Goal: Task Accomplishment & Management: Complete application form

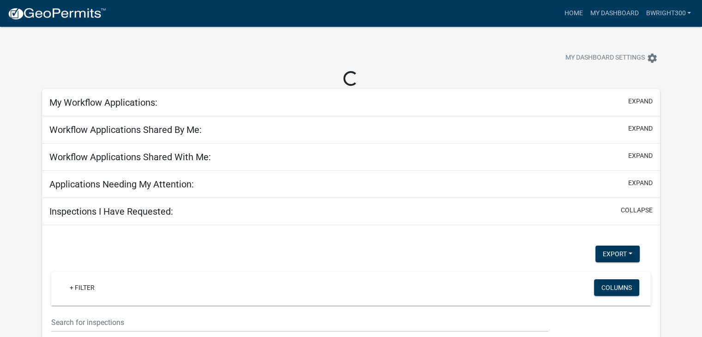
select select "1: 25"
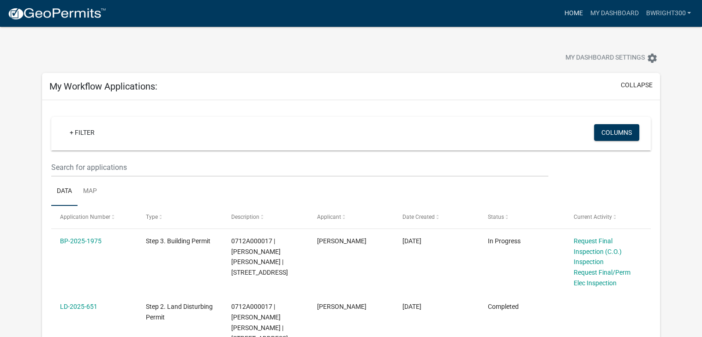
click at [575, 15] on link "Home" at bounding box center [573, 14] width 26 height 18
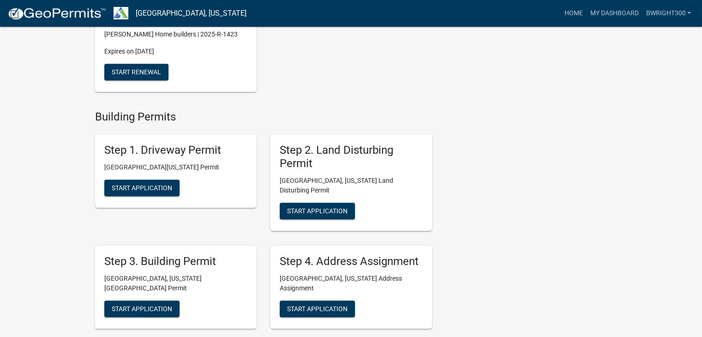
scroll to position [415, 0]
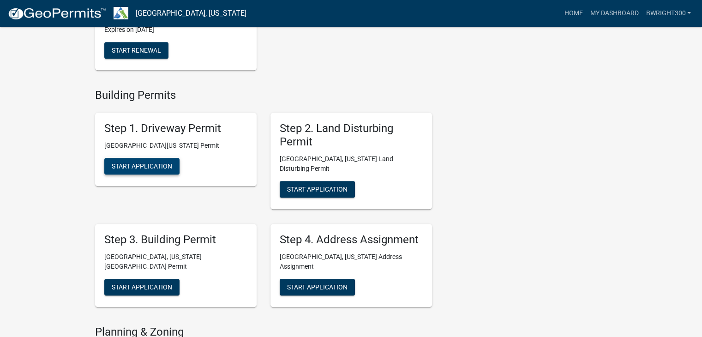
drag, startPoint x: 155, startPoint y: 167, endPoint x: 159, endPoint y: 192, distance: 26.0
click at [159, 192] on div "Step 1. Driveway Permit [GEOGRAPHIC_DATA][US_STATE] Permit Start Application" at bounding box center [175, 160] width 175 height 111
click at [305, 185] on span "Start Application" at bounding box center [317, 188] width 60 height 7
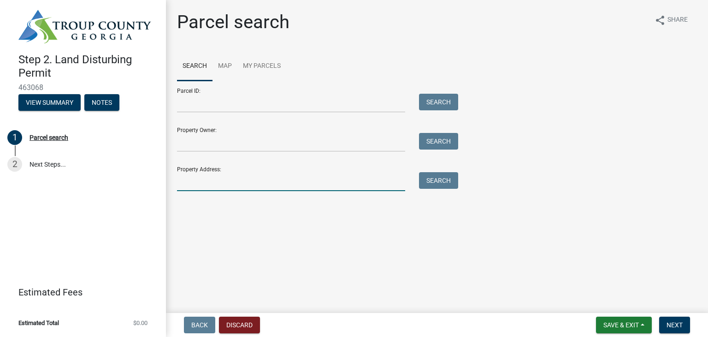
click at [203, 183] on input "Property Address:" at bounding box center [291, 181] width 228 height 19
type input "401 [PERSON_NAME]"
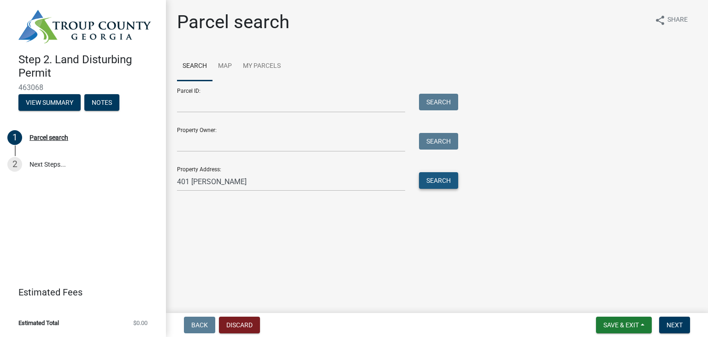
click at [441, 183] on button "Search" at bounding box center [438, 180] width 39 height 17
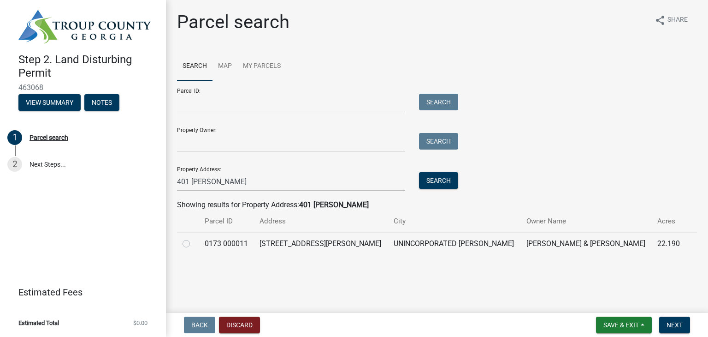
click at [194, 238] on label at bounding box center [194, 238] width 0 height 0
click at [194, 244] on 000011 "radio" at bounding box center [197, 241] width 6 height 6
radio 000011 "true"
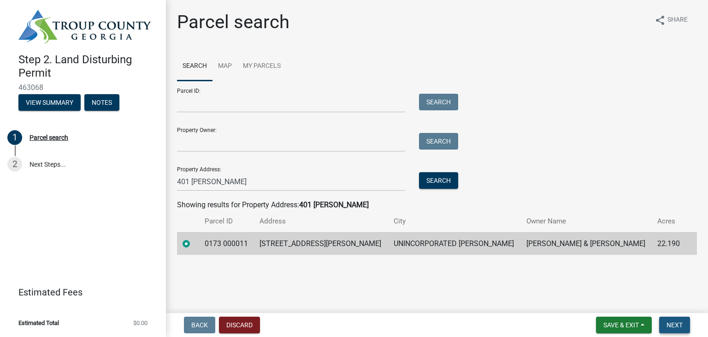
click at [677, 324] on span "Next" at bounding box center [675, 324] width 16 height 7
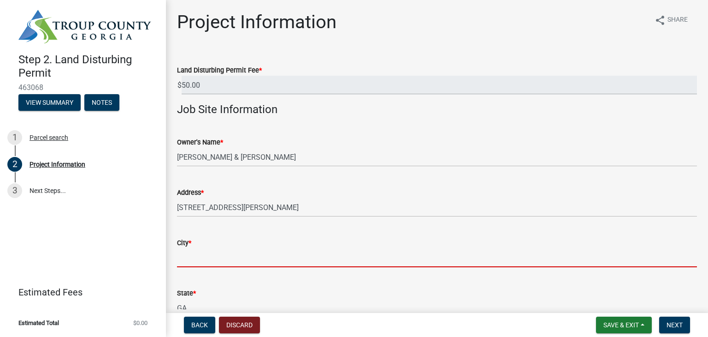
click at [214, 260] on input "City *" at bounding box center [437, 257] width 520 height 19
type input "LaGrange"
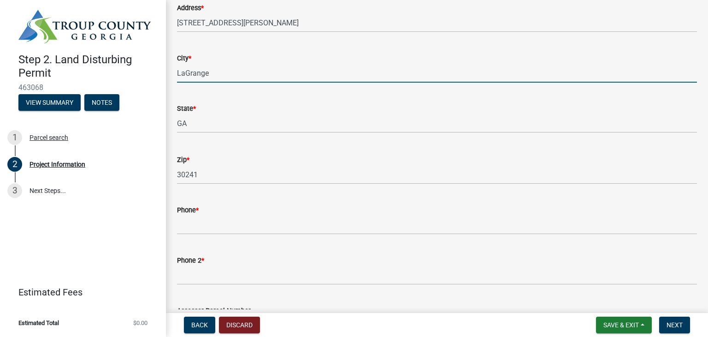
scroll to position [231, 0]
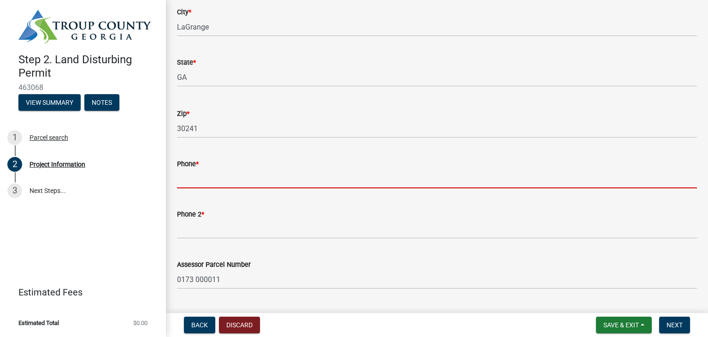
click at [214, 180] on input "Phone *" at bounding box center [437, 178] width 520 height 19
type input "[PHONE_NUMBER]"
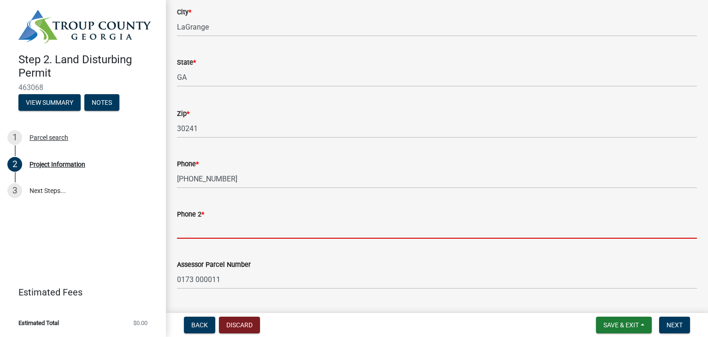
click at [225, 232] on input "Phone 2 *" at bounding box center [437, 229] width 520 height 19
type input "[PHONE_NUMBER]"
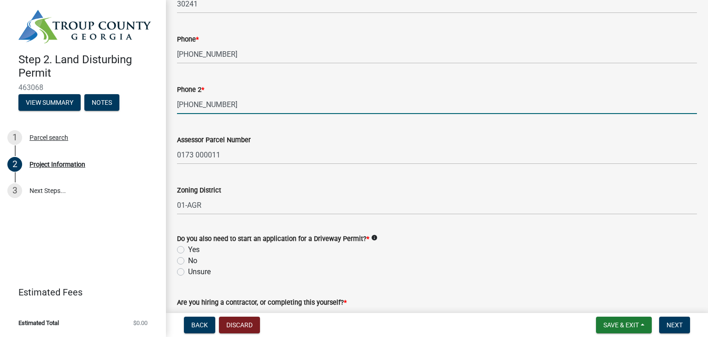
scroll to position [369, 0]
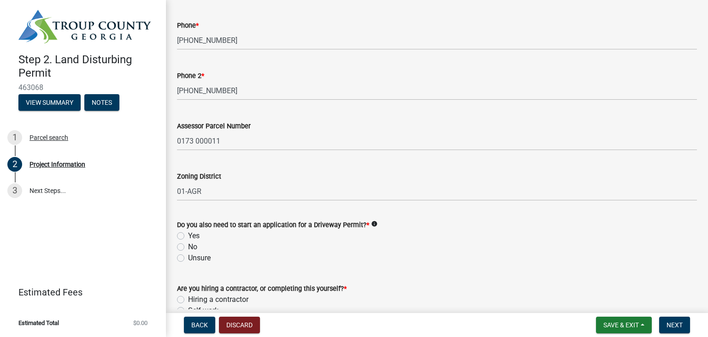
click at [188, 248] on label "No" at bounding box center [192, 246] width 9 height 11
click at [188, 247] on input "No" at bounding box center [191, 244] width 6 height 6
radio input "true"
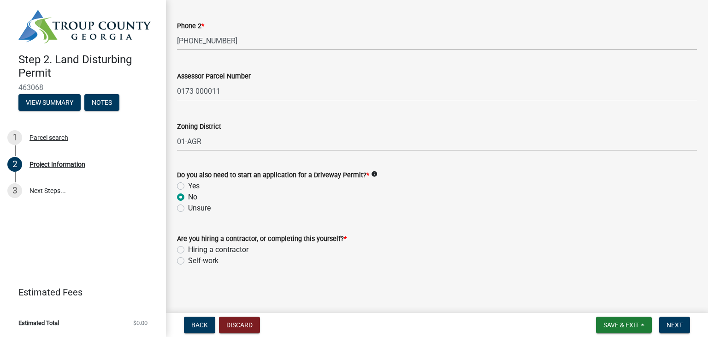
scroll to position [420, 0]
click at [188, 249] on label "Hiring a contractor" at bounding box center [218, 248] width 60 height 11
click at [188, 249] on input "Hiring a contractor" at bounding box center [191, 246] width 6 height 6
radio input "true"
click at [679, 324] on span "Next" at bounding box center [675, 324] width 16 height 7
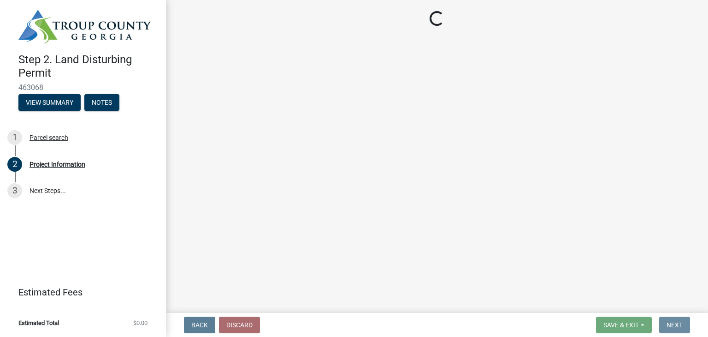
scroll to position [0, 0]
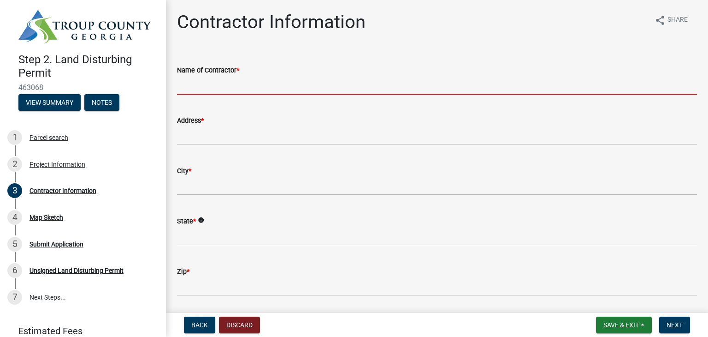
click at [229, 89] on input "Name of Contractor *" at bounding box center [437, 85] width 520 height 19
type input "[PERSON_NAME] homebuilders"
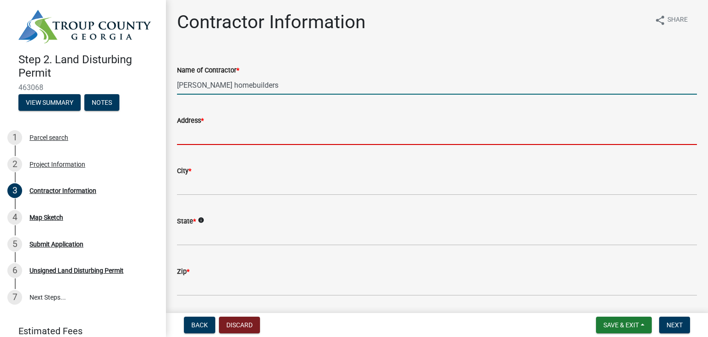
click at [220, 136] on input "Address *" at bounding box center [437, 135] width 520 height 19
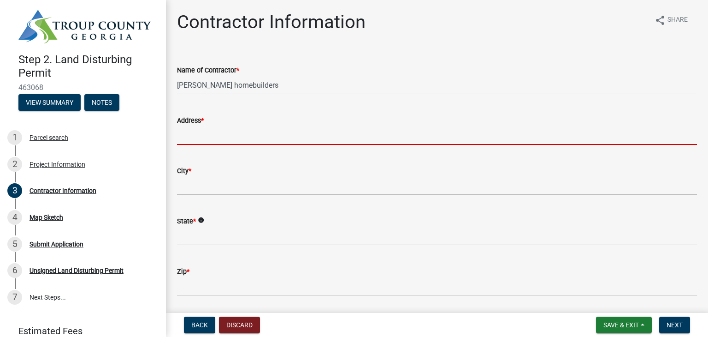
type input "[STREET_ADDRESS]"
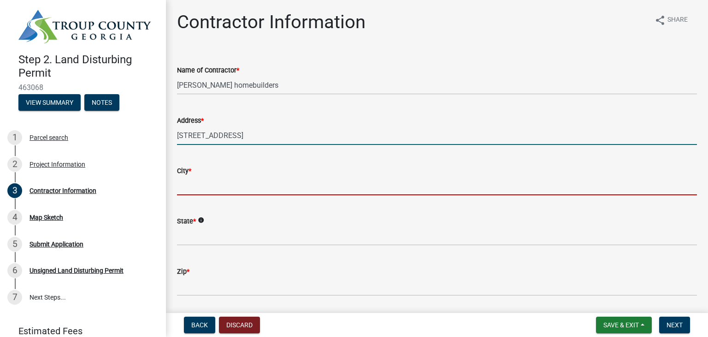
type input "LaGrange"
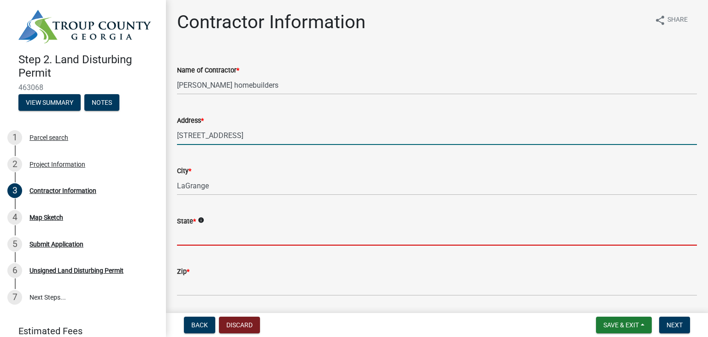
type input "[US_STATE]"
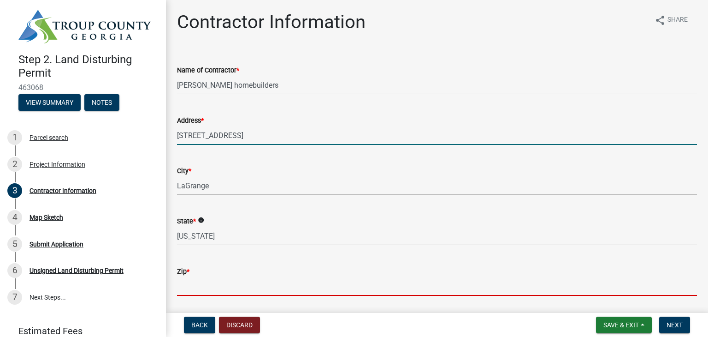
type input "30240"
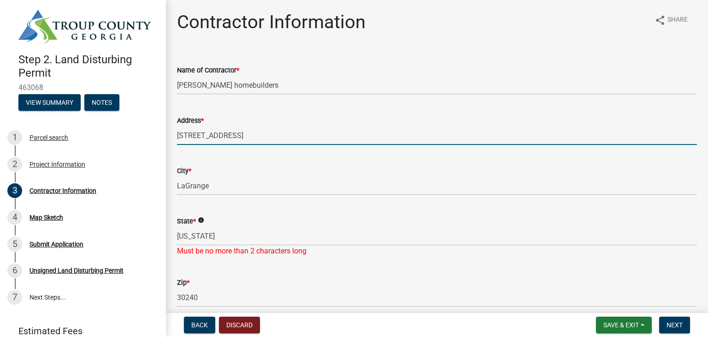
scroll to position [46, 0]
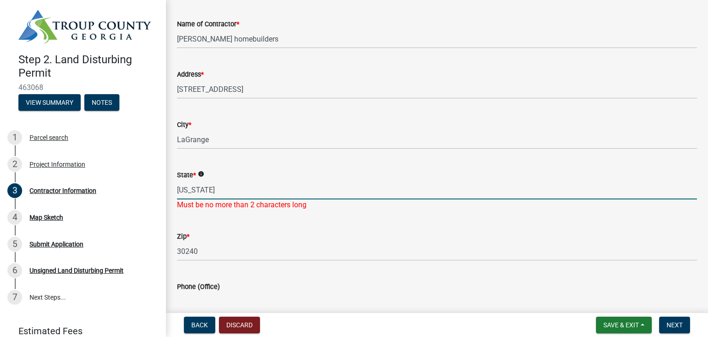
click at [223, 190] on input "[US_STATE]" at bounding box center [437, 189] width 520 height 19
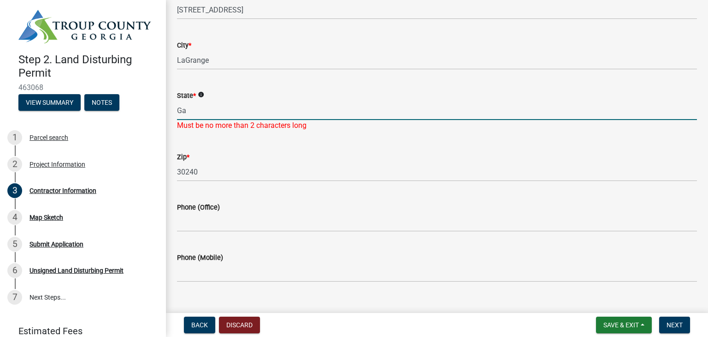
scroll to position [138, 0]
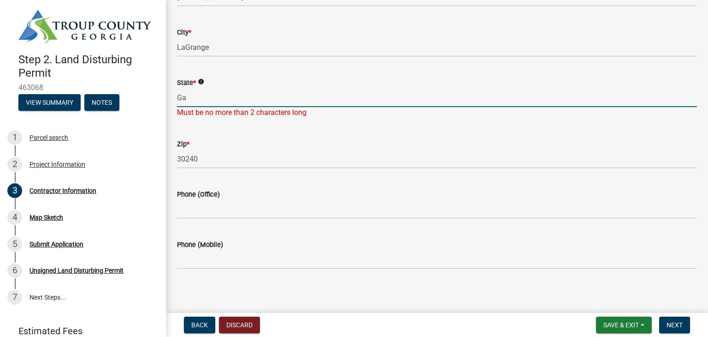
type input "Ga"
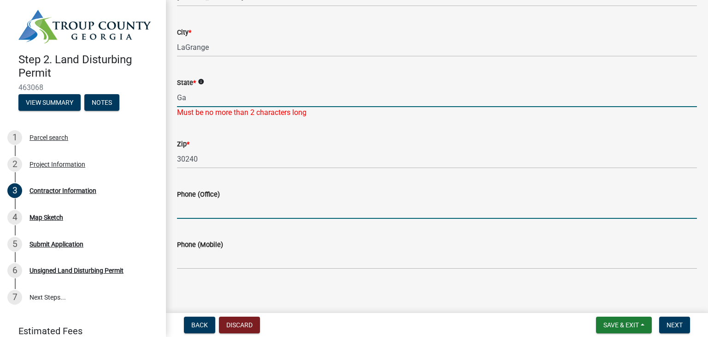
click at [255, 209] on input "Phone (Office)" at bounding box center [437, 209] width 520 height 19
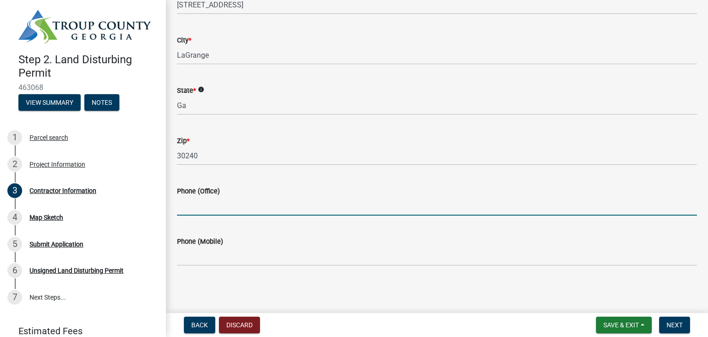
type input "[PHONE_NUMBER]"
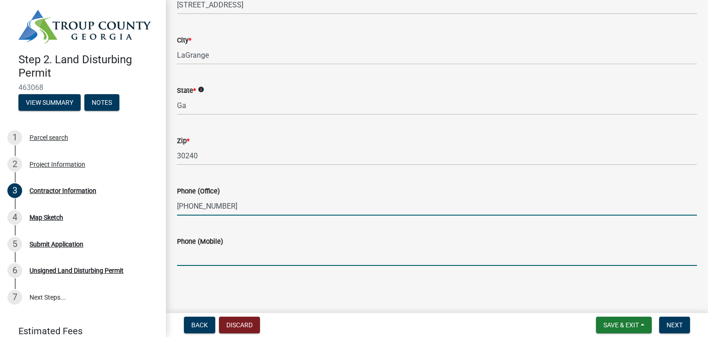
click at [238, 255] on input "Phone (Mobile)" at bounding box center [437, 256] width 520 height 19
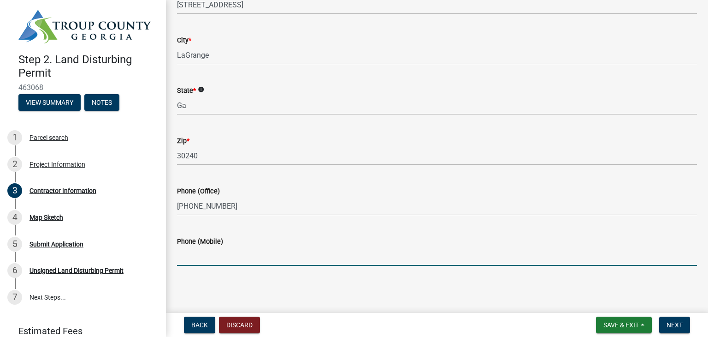
type input "[PHONE_NUMBER]"
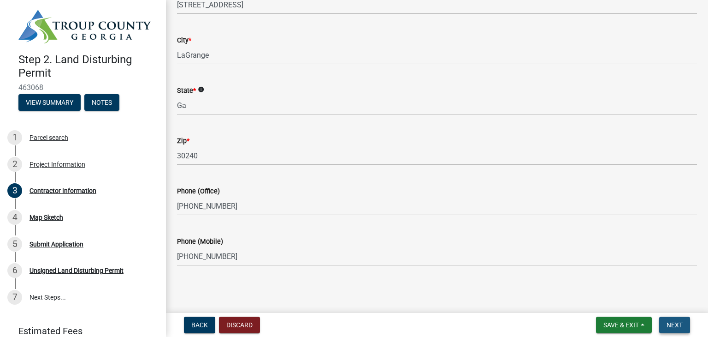
click at [673, 325] on span "Next" at bounding box center [675, 324] width 16 height 7
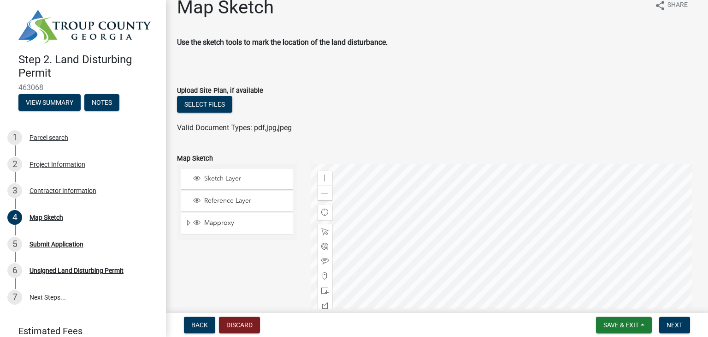
scroll to position [0, 0]
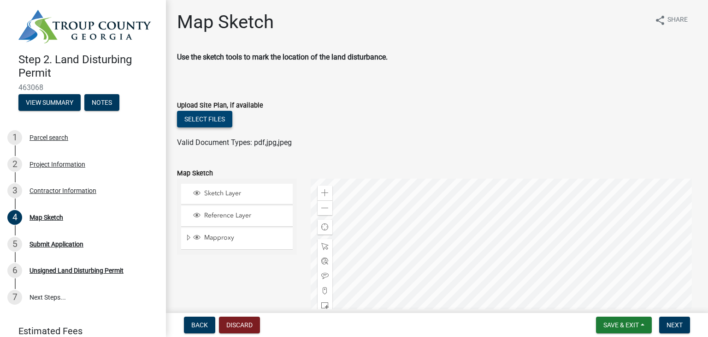
click at [208, 120] on button "Select files" at bounding box center [204, 119] width 55 height 17
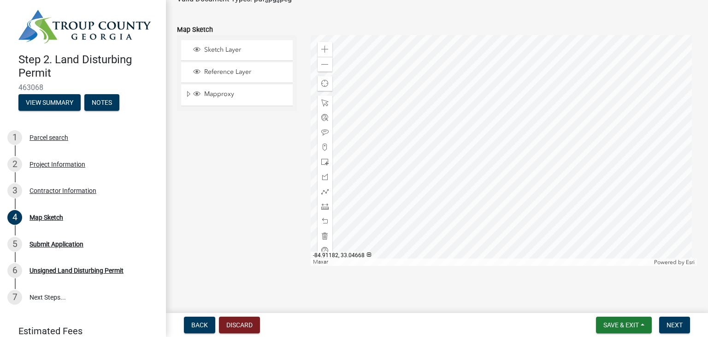
scroll to position [178, 0]
click at [674, 323] on span "Next" at bounding box center [675, 324] width 16 height 7
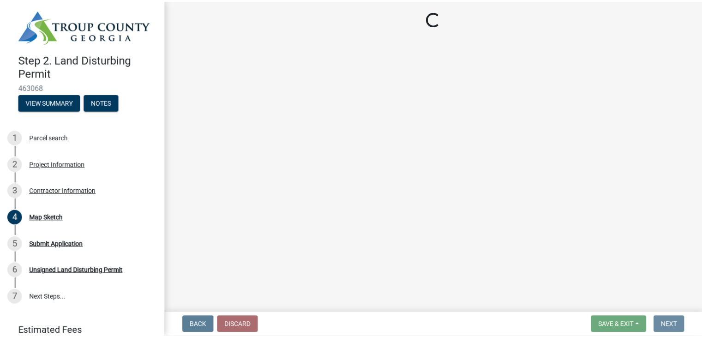
scroll to position [0, 0]
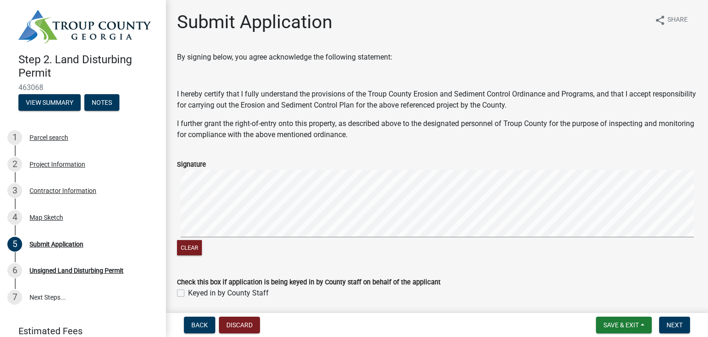
click at [521, 237] on signature-pad at bounding box center [437, 205] width 520 height 70
click at [673, 324] on span "Next" at bounding box center [675, 324] width 16 height 7
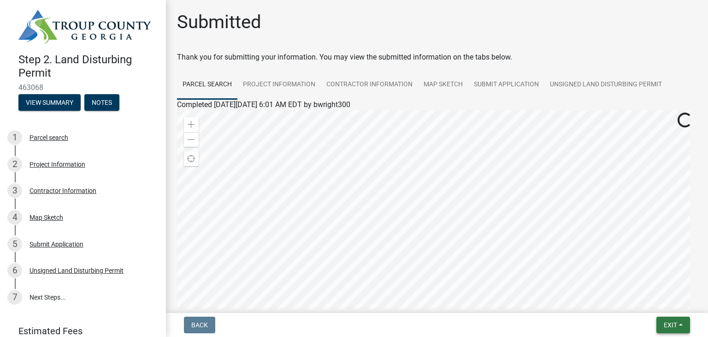
click at [673, 327] on span "Exit" at bounding box center [670, 324] width 13 height 7
click at [642, 299] on button "Save & Exit" at bounding box center [654, 301] width 74 height 22
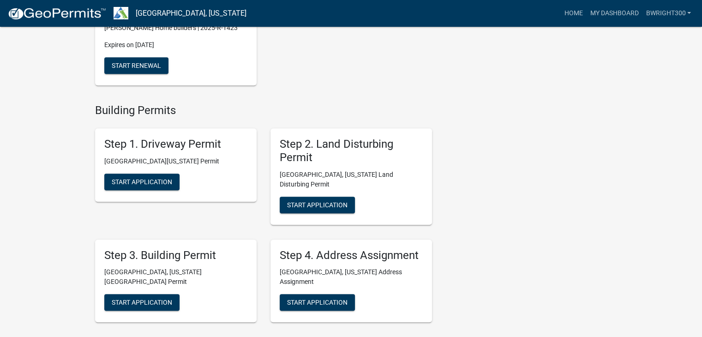
scroll to position [415, 0]
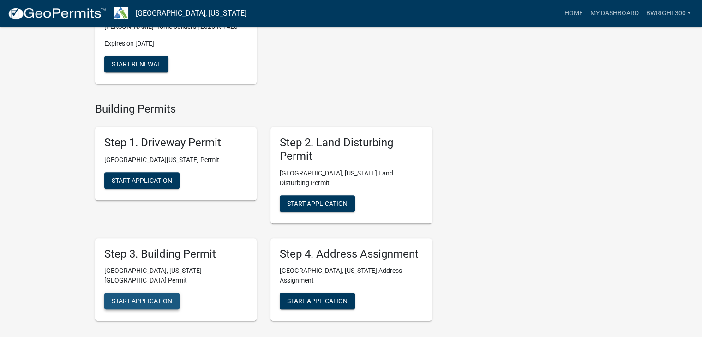
click at [152, 297] on span "Start Application" at bounding box center [142, 300] width 60 height 7
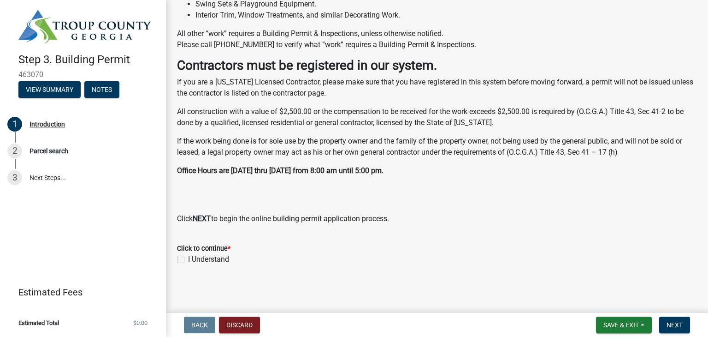
scroll to position [266, 0]
click at [188, 259] on label "I Understand" at bounding box center [208, 259] width 41 height 11
click at [188, 259] on input "I Understand" at bounding box center [191, 257] width 6 height 6
checkbox input "true"
click at [673, 328] on button "Next" at bounding box center [675, 324] width 31 height 17
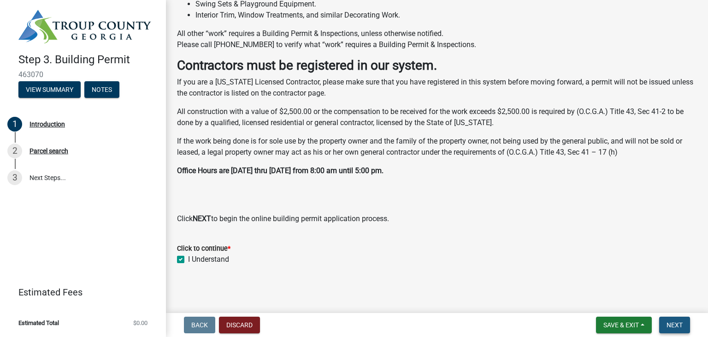
scroll to position [0, 0]
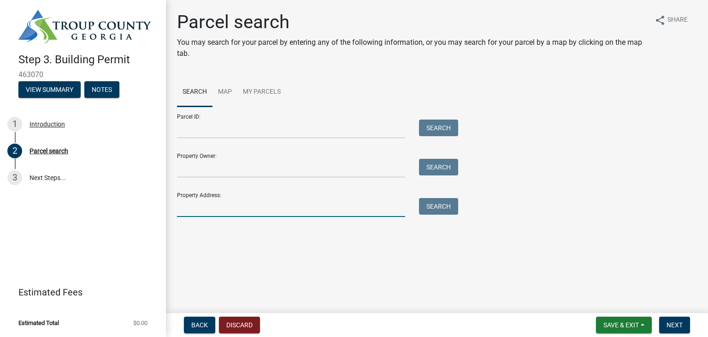
click at [223, 205] on input "Property Address:" at bounding box center [291, 207] width 228 height 19
type input "401 [PERSON_NAME]"
click at [426, 208] on button "Search" at bounding box center [438, 206] width 39 height 17
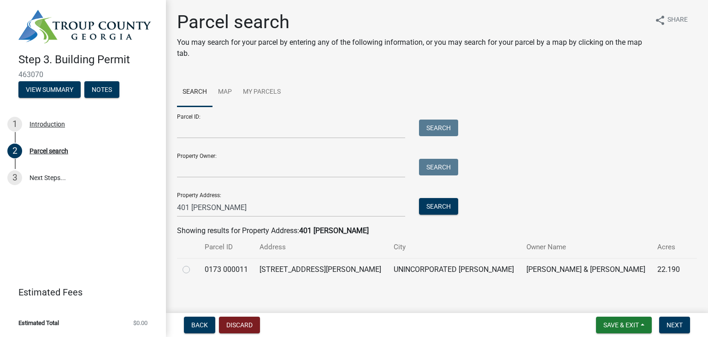
click at [194, 264] on label at bounding box center [194, 264] width 0 height 0
click at [194, 268] on 000011 "radio" at bounding box center [197, 267] width 6 height 6
radio 000011 "true"
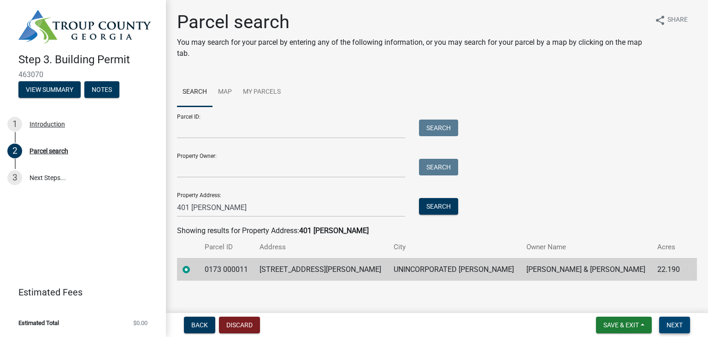
click at [673, 326] on span "Next" at bounding box center [675, 324] width 16 height 7
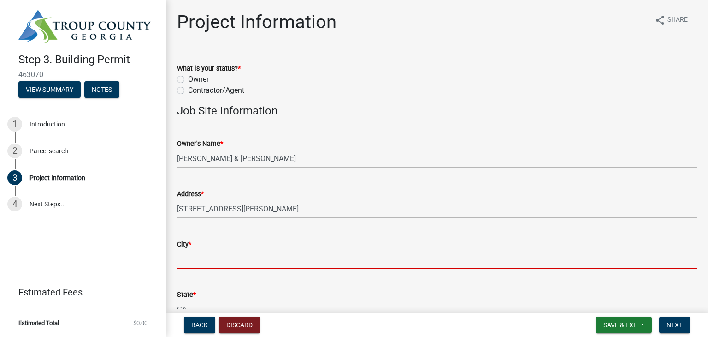
click at [229, 259] on input "City *" at bounding box center [437, 259] width 520 height 19
type input "LaGrange"
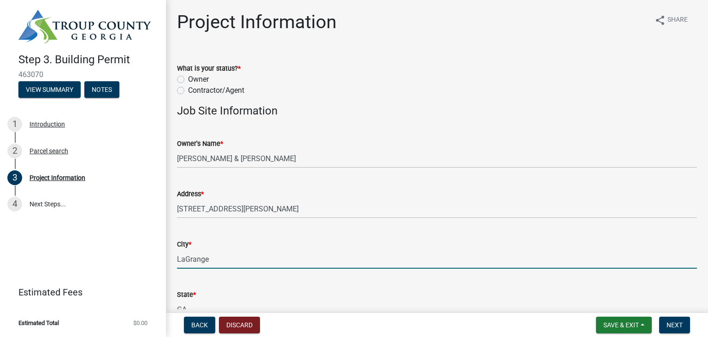
type input "[EMAIL_ADDRESS][DOMAIN_NAME]"
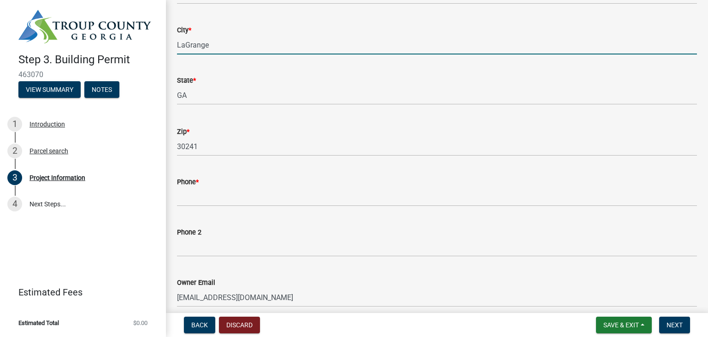
scroll to position [231, 0]
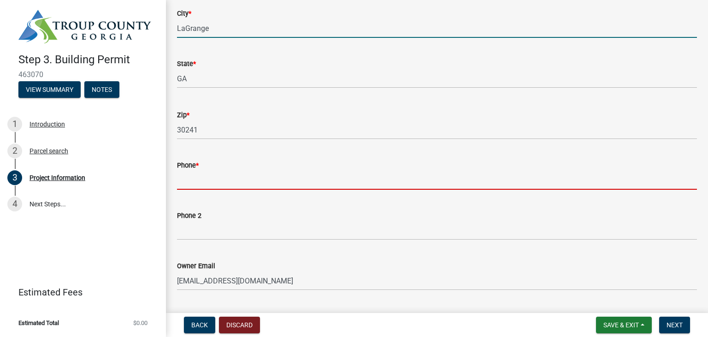
click at [231, 183] on input "Phone *" at bounding box center [437, 180] width 520 height 19
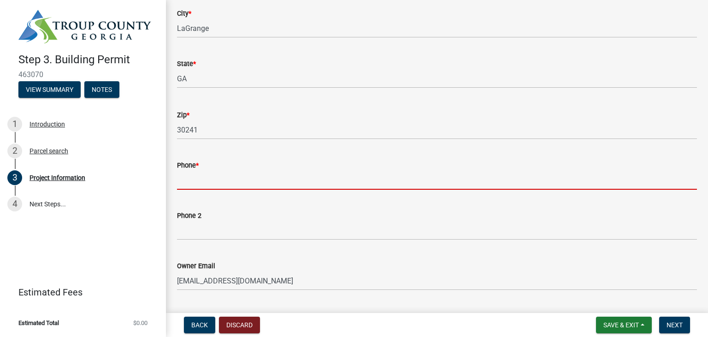
type input "[PHONE_NUMBER]"
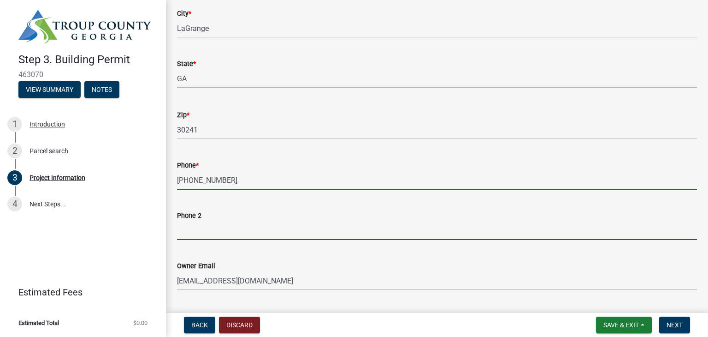
click at [228, 229] on input "Phone 2" at bounding box center [437, 230] width 520 height 19
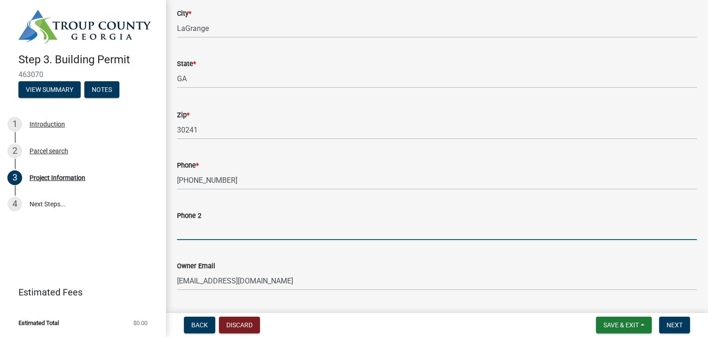
type input "[PHONE_NUMBER]"
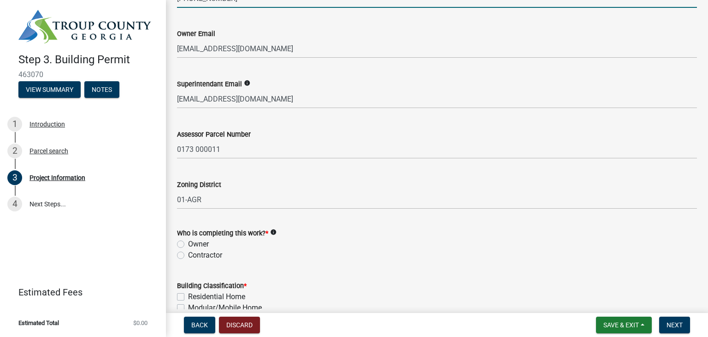
scroll to position [507, 0]
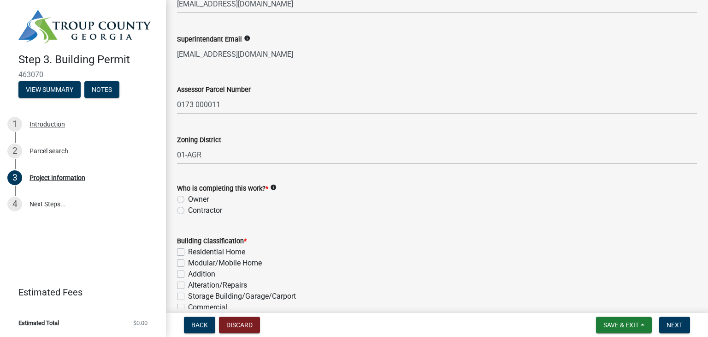
click at [188, 210] on label "Contractor" at bounding box center [205, 210] width 34 height 11
click at [188, 210] on input "Contractor" at bounding box center [191, 208] width 6 height 6
radio input "true"
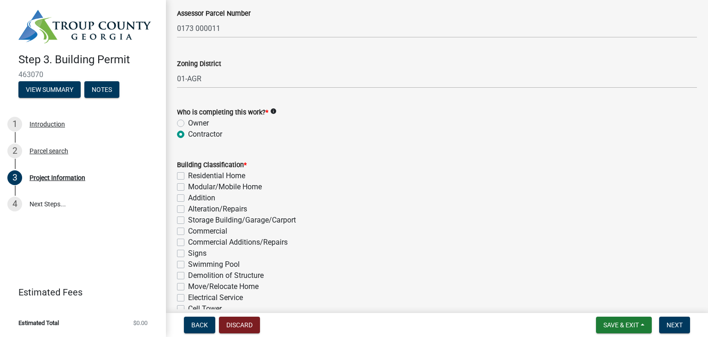
scroll to position [600, 0]
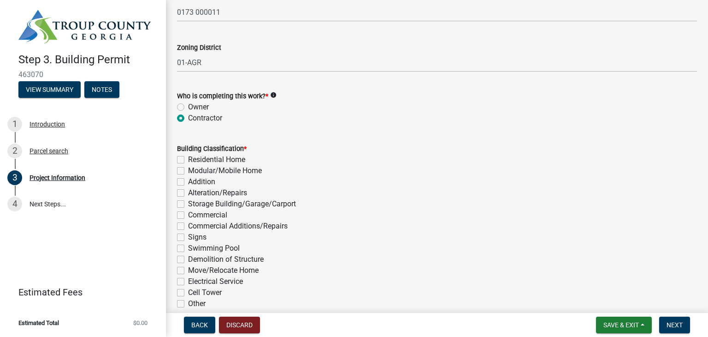
click at [188, 158] on label "Residential Home" at bounding box center [216, 159] width 57 height 11
click at [188, 158] on input "Residential Home" at bounding box center [191, 157] width 6 height 6
checkbox input "true"
checkbox input "false"
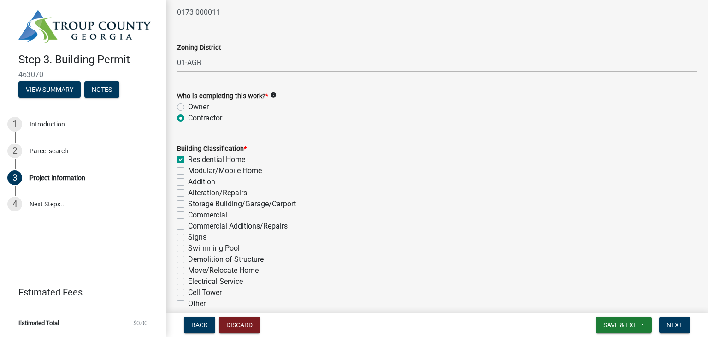
checkbox input "false"
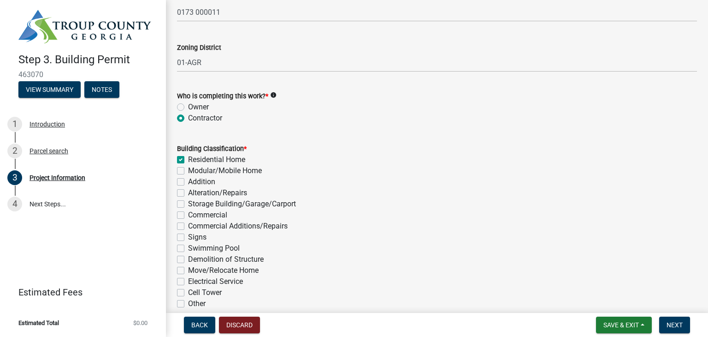
checkbox input "false"
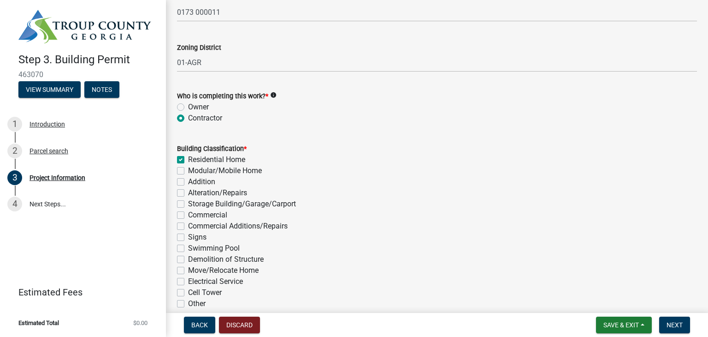
checkbox input "false"
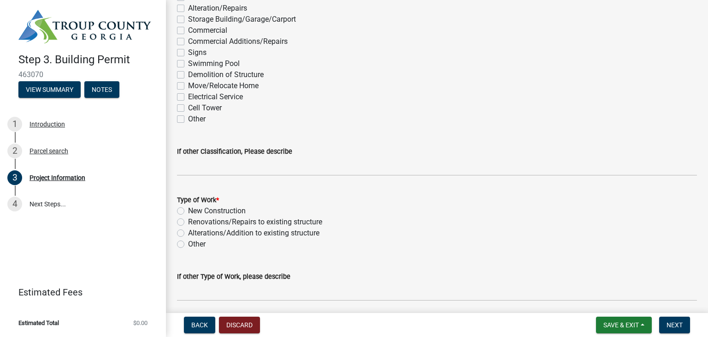
scroll to position [830, 0]
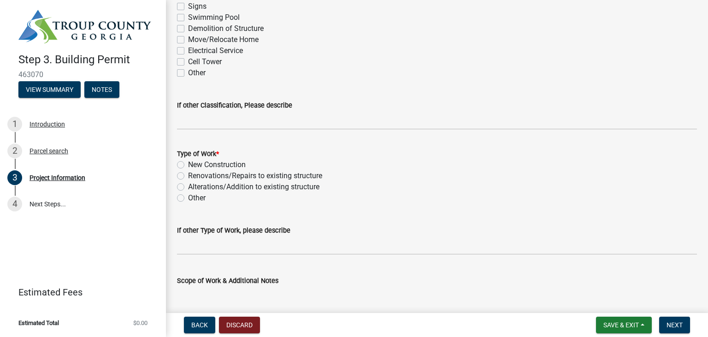
click at [188, 163] on label "New Construction" at bounding box center [217, 164] width 58 height 11
click at [188, 163] on input "New Construction" at bounding box center [191, 162] width 6 height 6
radio input "true"
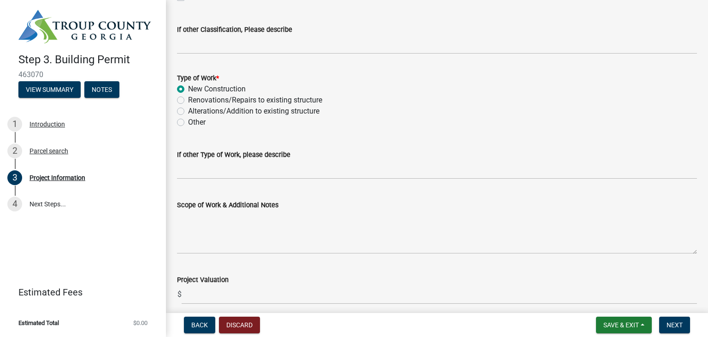
scroll to position [922, 0]
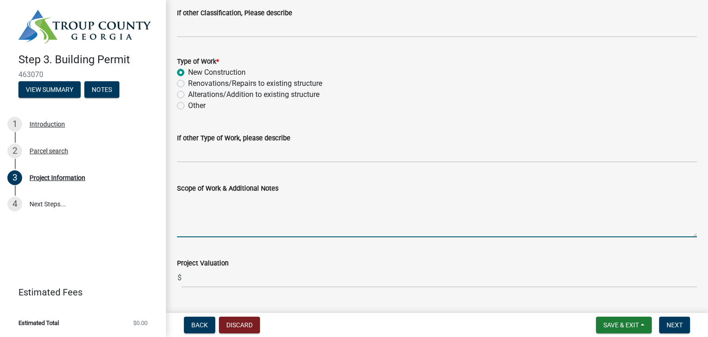
click at [258, 230] on textarea "Scope of Work & Additional Notes" at bounding box center [437, 215] width 520 height 43
type textarea "new home and shop"
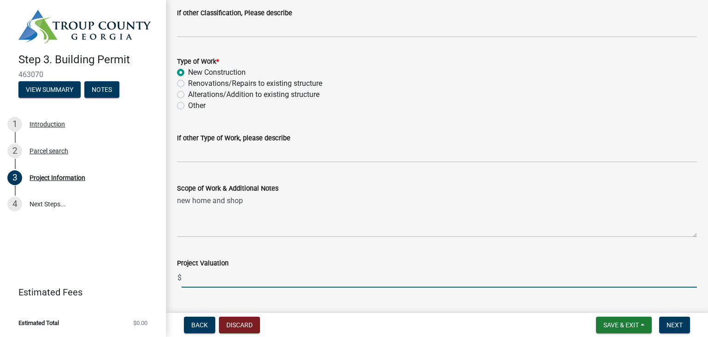
click at [229, 282] on input "text" at bounding box center [440, 277] width 516 height 19
type input "300000"
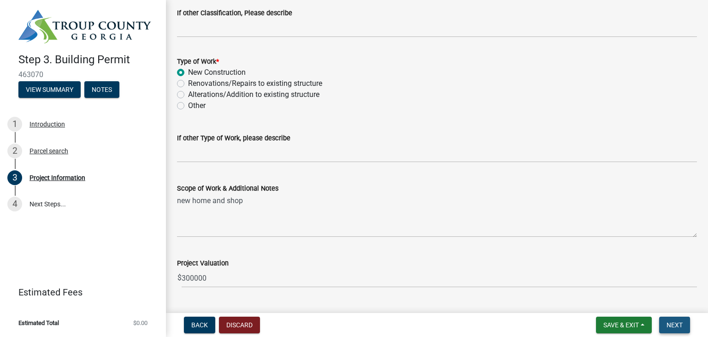
click at [666, 323] on button "Next" at bounding box center [675, 324] width 31 height 17
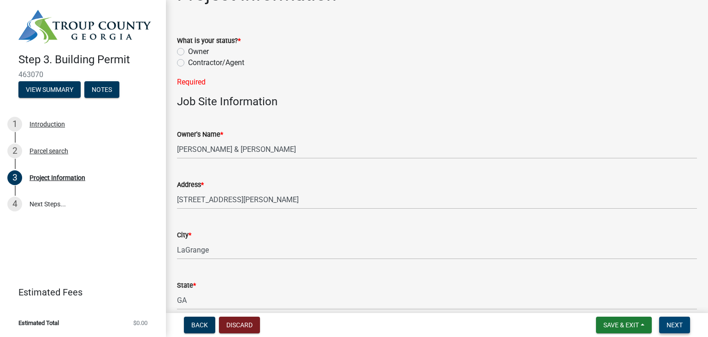
scroll to position [18, 0]
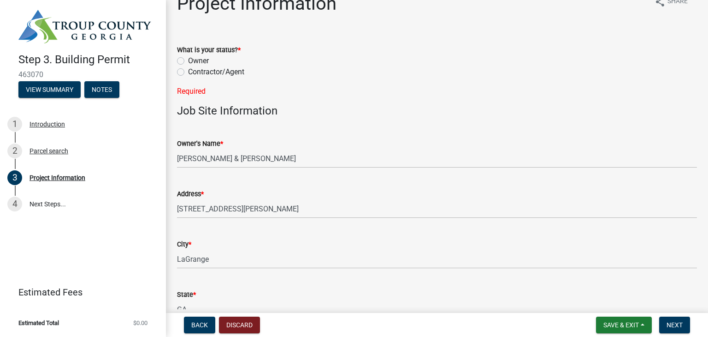
click at [188, 70] on label "Contractor/Agent" at bounding box center [216, 71] width 56 height 11
click at [188, 70] on input "Contractor/Agent" at bounding box center [191, 69] width 6 height 6
radio input "true"
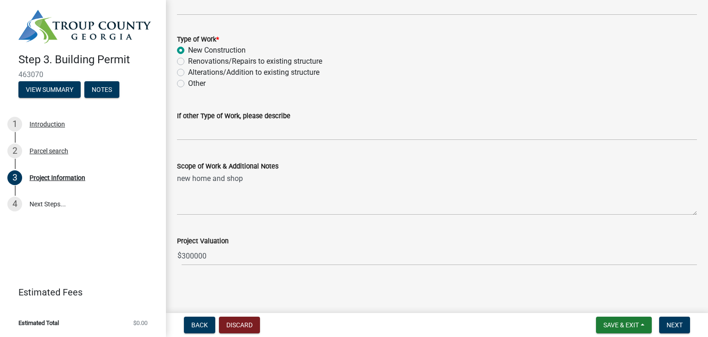
scroll to position [945, 0]
click at [671, 325] on span "Next" at bounding box center [675, 324] width 16 height 7
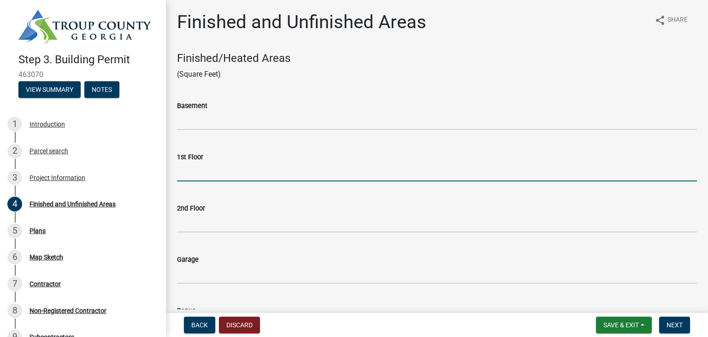
click at [209, 172] on input "text" at bounding box center [437, 171] width 520 height 19
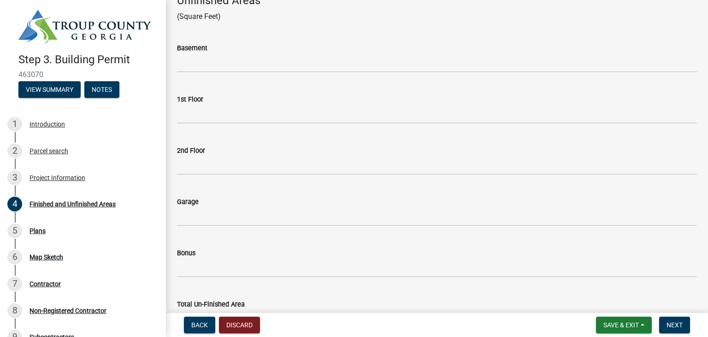
scroll to position [415, 0]
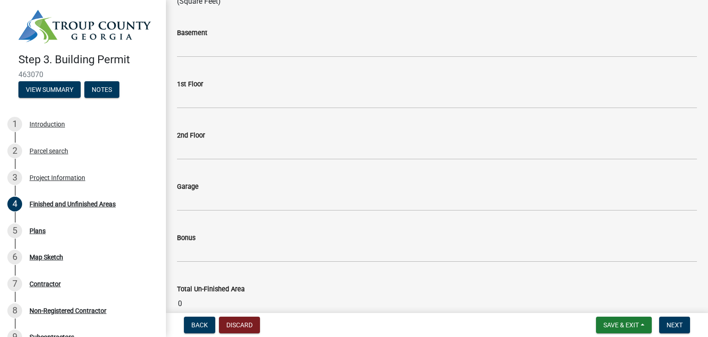
type input "1791"
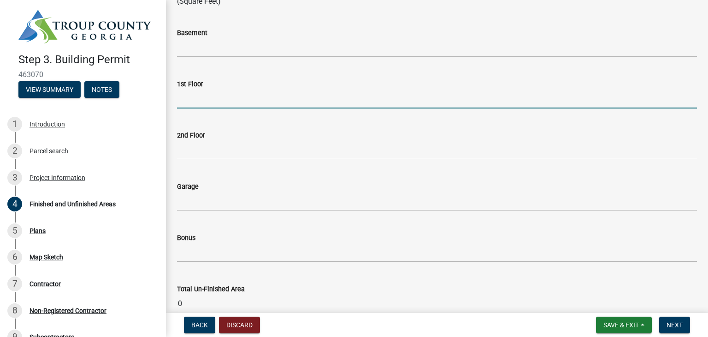
click at [198, 101] on input "text" at bounding box center [437, 98] width 520 height 19
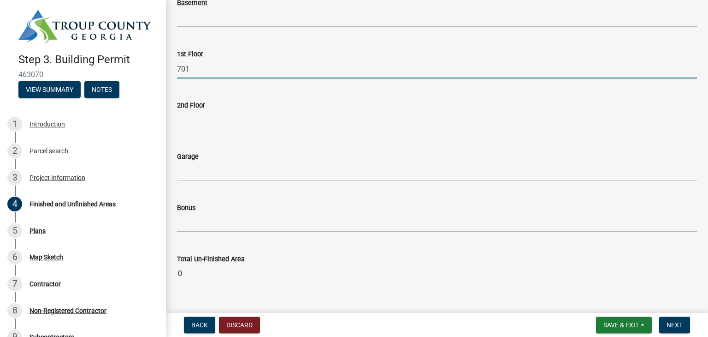
scroll to position [463, 0]
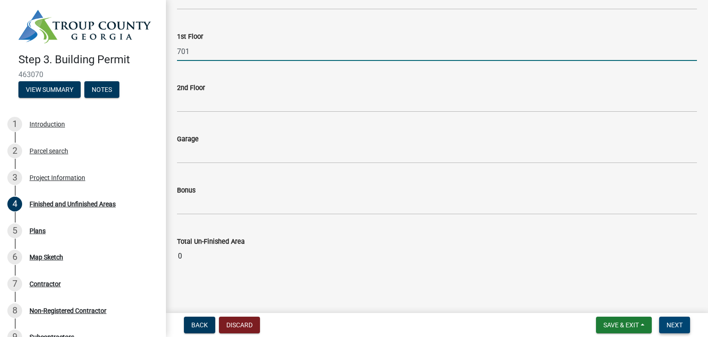
type input "701"
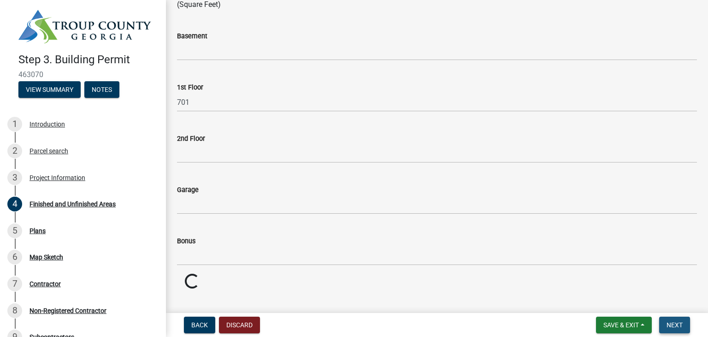
click at [676, 325] on span "Next" at bounding box center [675, 324] width 16 height 7
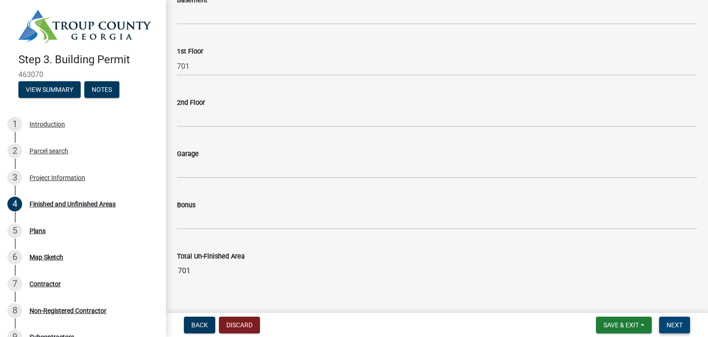
scroll to position [463, 0]
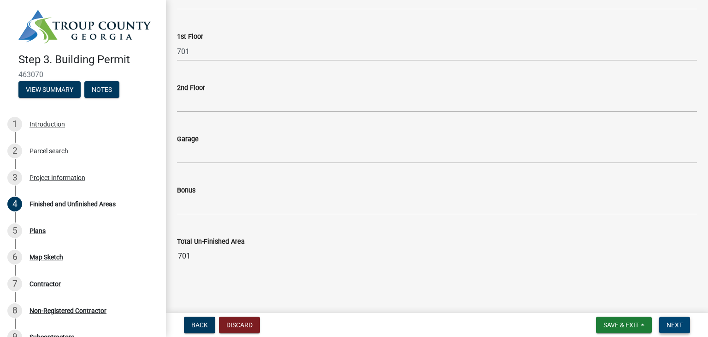
click at [670, 325] on span "Next" at bounding box center [675, 324] width 16 height 7
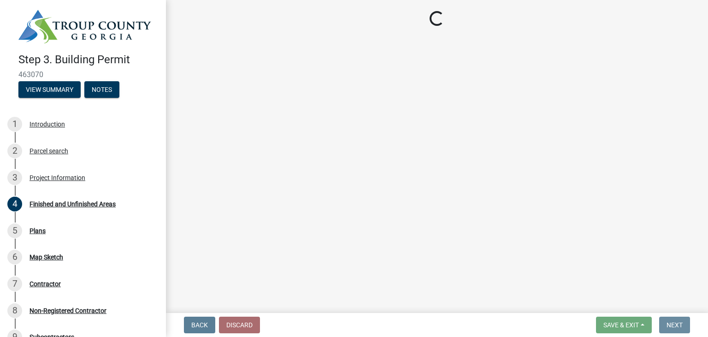
scroll to position [0, 0]
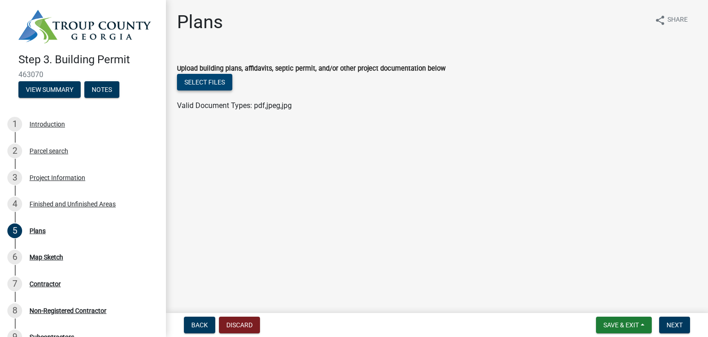
click at [209, 85] on button "Select files" at bounding box center [204, 82] width 55 height 17
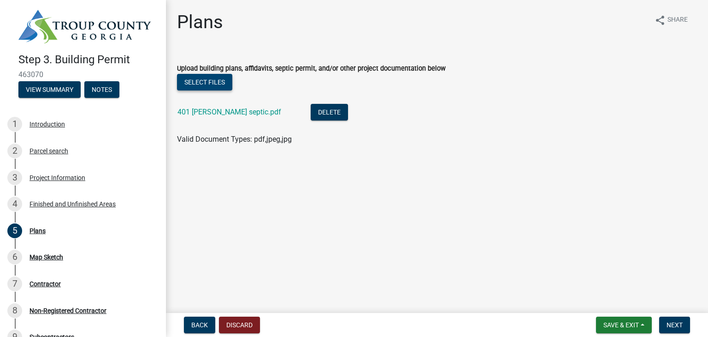
click at [212, 83] on button "Select files" at bounding box center [204, 82] width 55 height 17
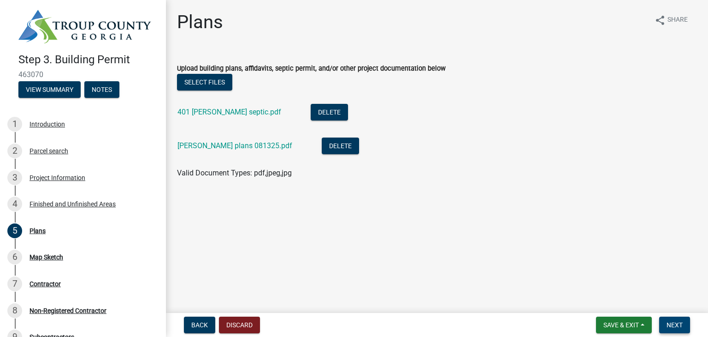
click at [672, 327] on span "Next" at bounding box center [675, 324] width 16 height 7
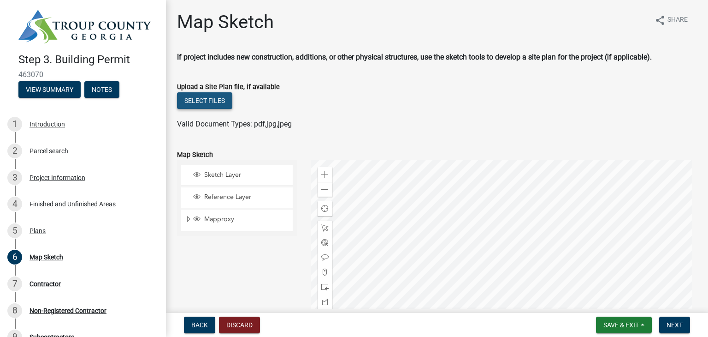
click at [218, 98] on button "Select files" at bounding box center [204, 100] width 55 height 17
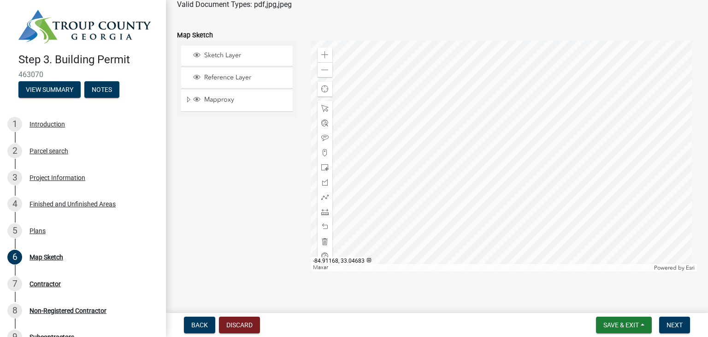
scroll to position [160, 0]
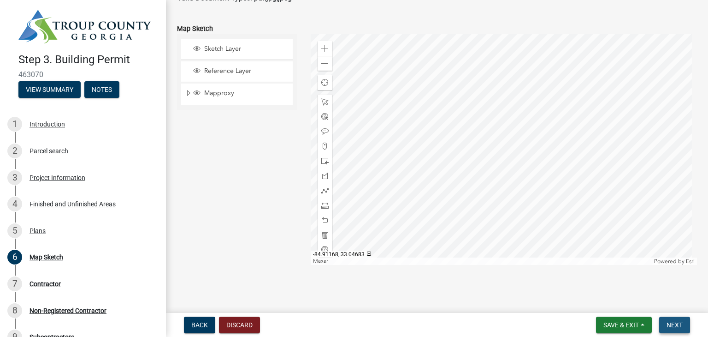
click at [675, 325] on span "Next" at bounding box center [675, 324] width 16 height 7
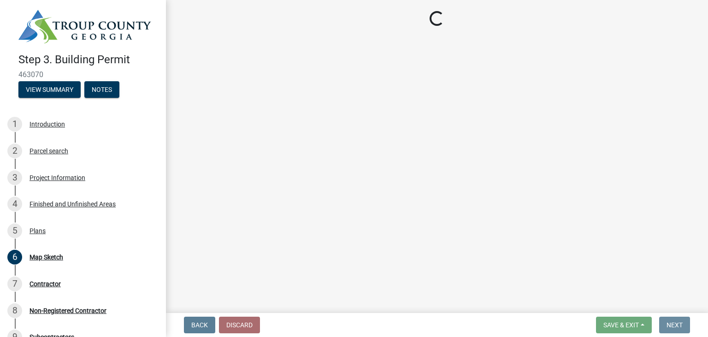
scroll to position [0, 0]
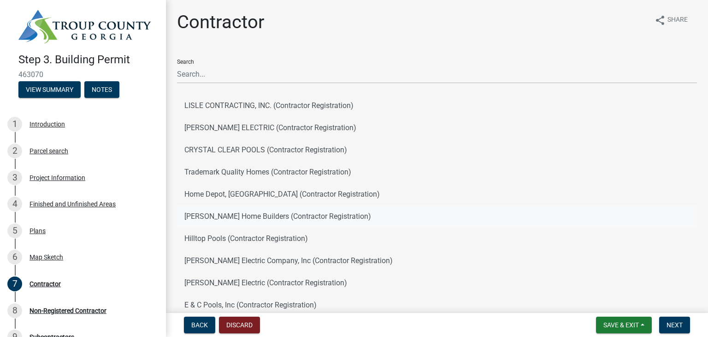
click at [230, 216] on button "[PERSON_NAME] Home Builders (Contractor Registration)" at bounding box center [437, 216] width 520 height 22
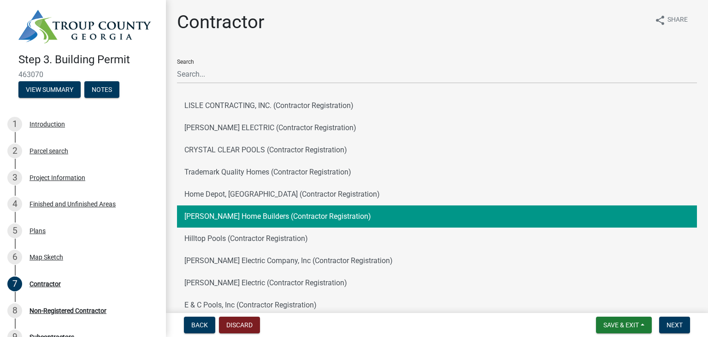
click at [233, 216] on button "[PERSON_NAME] Home Builders (Contractor Registration)" at bounding box center [437, 216] width 520 height 22
click at [675, 327] on span "Next" at bounding box center [675, 324] width 16 height 7
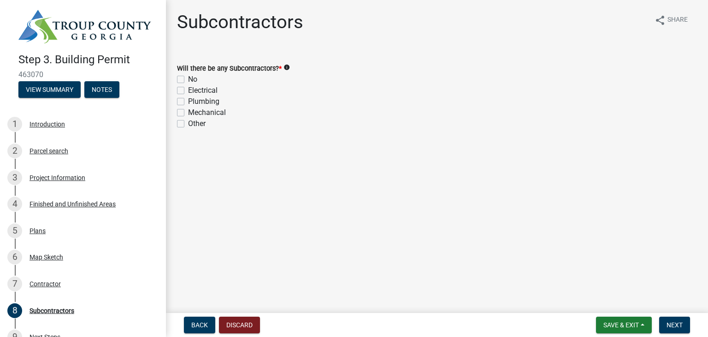
click at [188, 90] on label "Electrical" at bounding box center [203, 90] width 30 height 11
click at [188, 90] on input "Electrical" at bounding box center [191, 88] width 6 height 6
checkbox input "true"
checkbox input "false"
checkbox input "true"
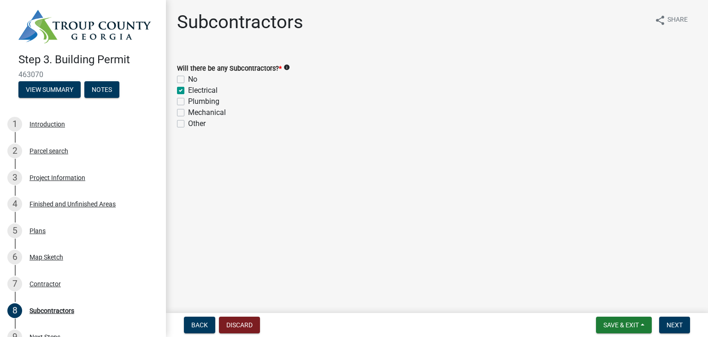
checkbox input "false"
click at [188, 100] on label "Plumbing" at bounding box center [203, 101] width 31 height 11
click at [188, 100] on input "Plumbing" at bounding box center [191, 99] width 6 height 6
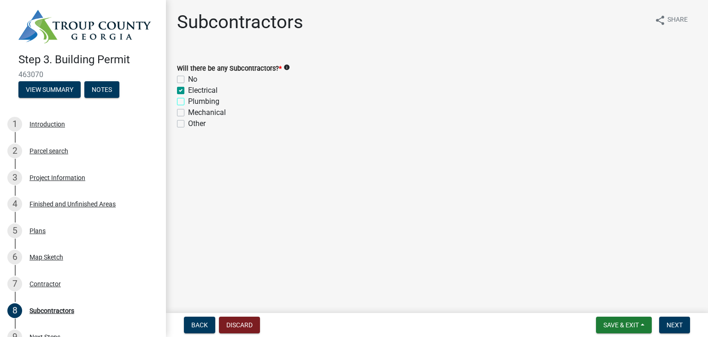
checkbox input "true"
checkbox input "false"
checkbox input "true"
checkbox input "false"
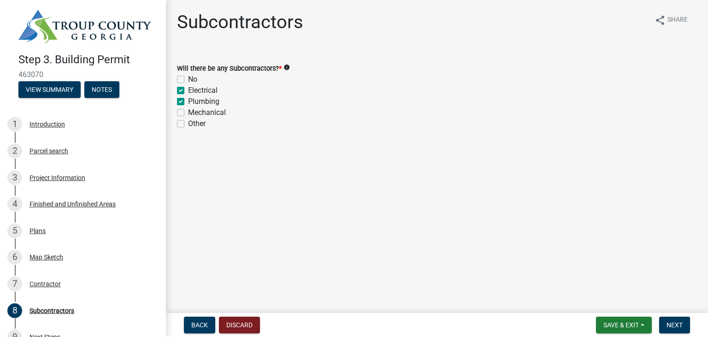
checkbox input "false"
click at [188, 112] on label "Mechanical" at bounding box center [207, 112] width 38 height 11
click at [188, 112] on input "Mechanical" at bounding box center [191, 110] width 6 height 6
checkbox input "true"
checkbox input "false"
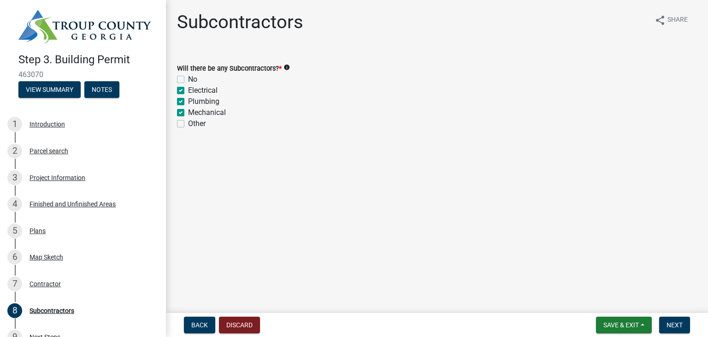
checkbox input "true"
checkbox input "false"
click at [676, 325] on span "Next" at bounding box center [675, 324] width 16 height 7
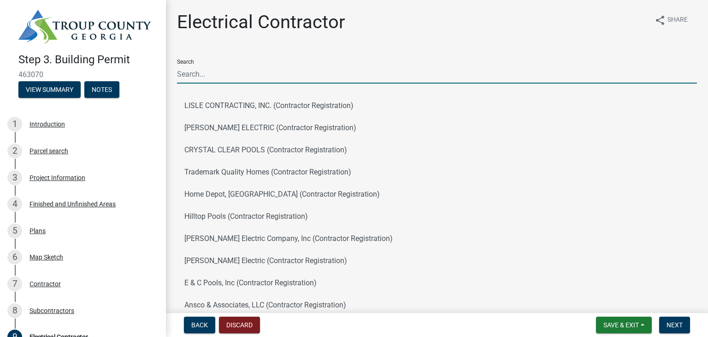
click at [237, 78] on input "Search" at bounding box center [437, 74] width 520 height 19
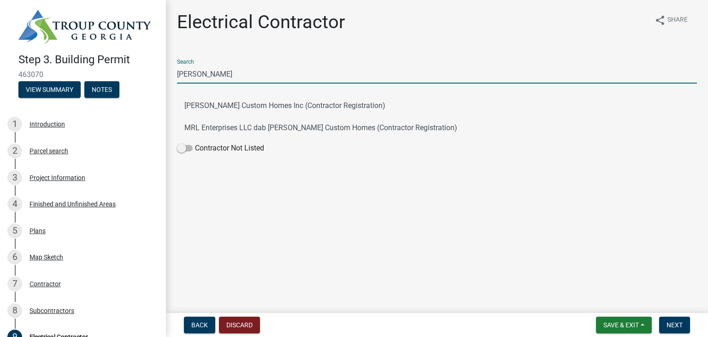
type input "[PERSON_NAME]"
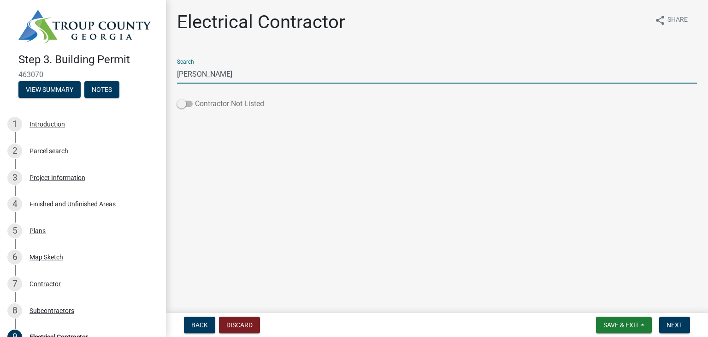
click at [188, 106] on span at bounding box center [185, 104] width 16 height 6
click at [195, 98] on input "Contractor Not Listed" at bounding box center [195, 98] width 0 height 0
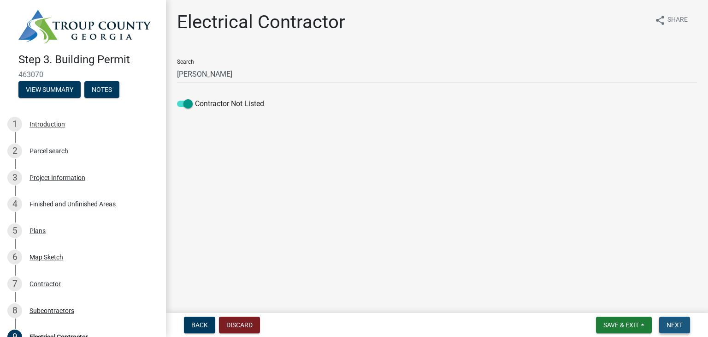
click at [675, 327] on span "Next" at bounding box center [675, 324] width 16 height 7
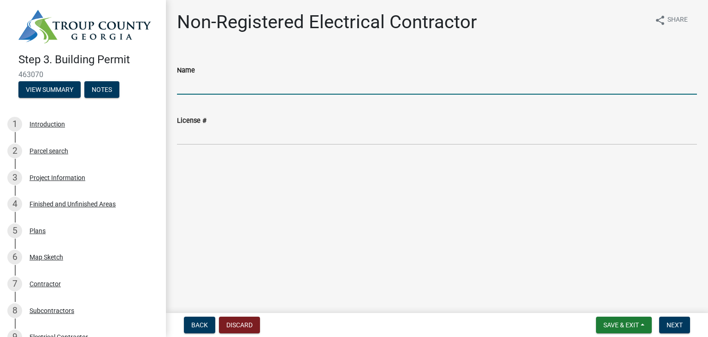
click at [231, 86] on input "Name" at bounding box center [437, 85] width 520 height 19
type input "[PERSON_NAME]"
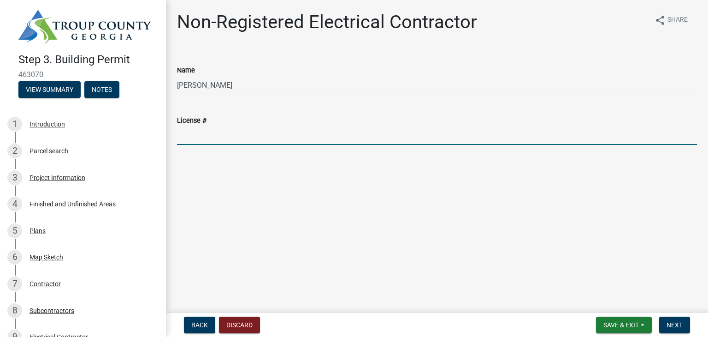
click at [228, 137] on input "License #" at bounding box center [437, 135] width 520 height 19
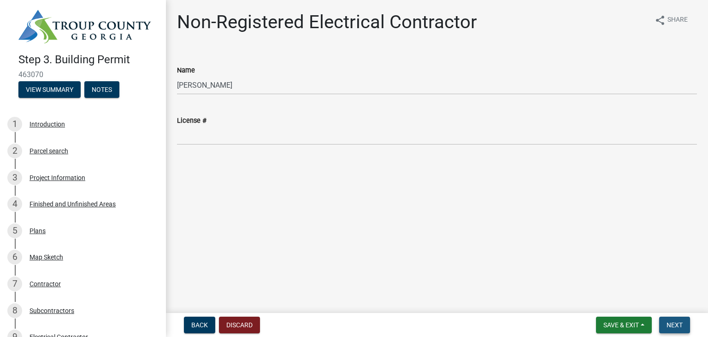
click at [676, 324] on span "Next" at bounding box center [675, 324] width 16 height 7
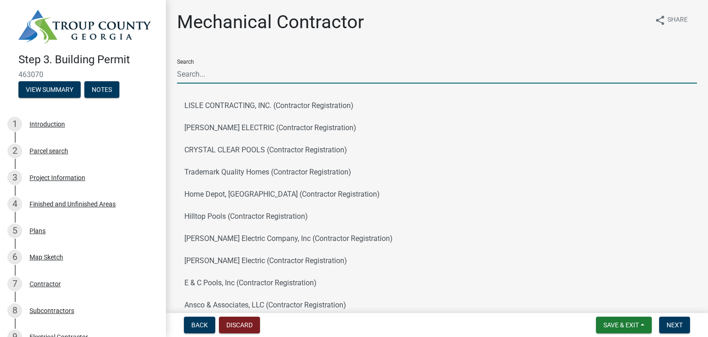
click at [233, 76] on input "Search" at bounding box center [437, 74] width 520 height 19
type input "MC's Hvac"
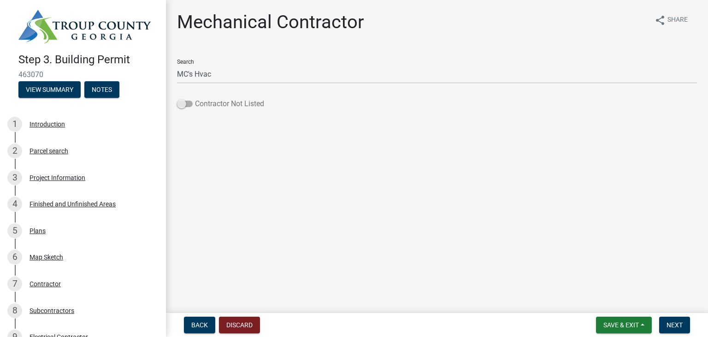
click at [190, 105] on span at bounding box center [185, 104] width 16 height 6
click at [195, 98] on input "Contractor Not Listed" at bounding box center [195, 98] width 0 height 0
click at [673, 328] on span "Next" at bounding box center [675, 324] width 16 height 7
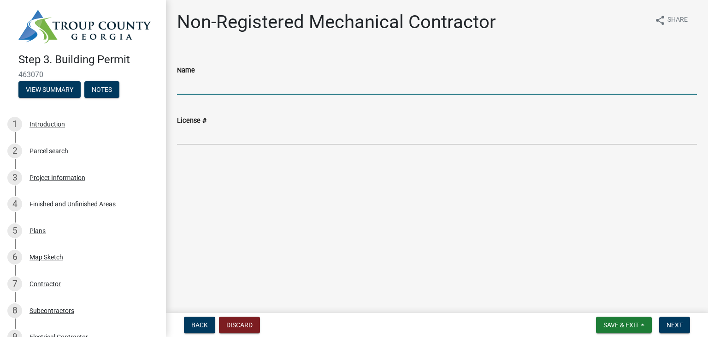
click at [208, 86] on input "Name" at bounding box center [437, 85] width 520 height 19
type input "MC's hvac"
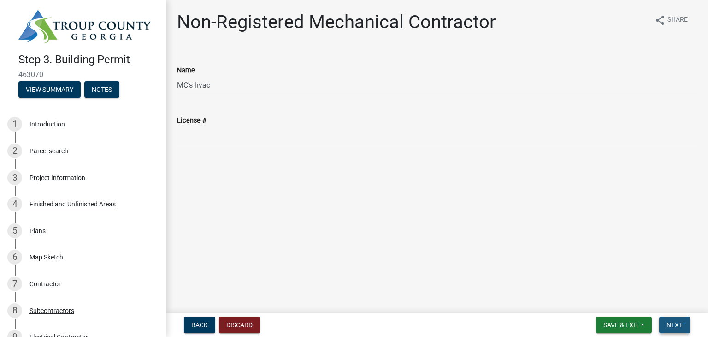
click at [677, 325] on span "Next" at bounding box center [675, 324] width 16 height 7
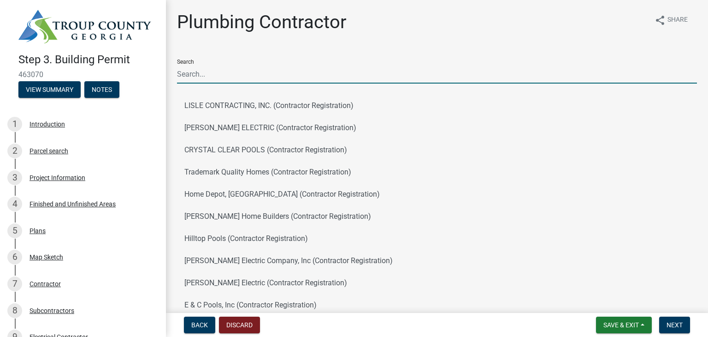
click at [236, 80] on input "Search" at bounding box center [437, 74] width 520 height 19
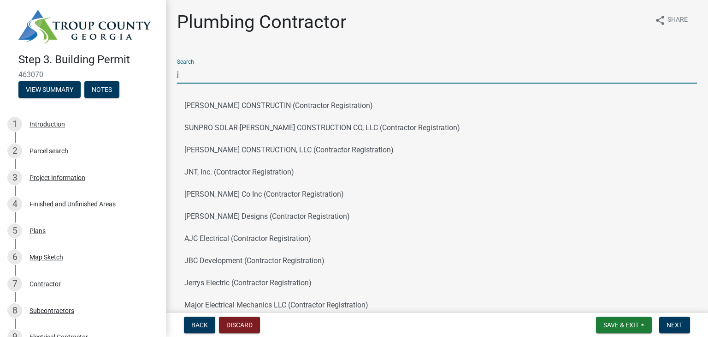
type input "[PERSON_NAME] plumbing"
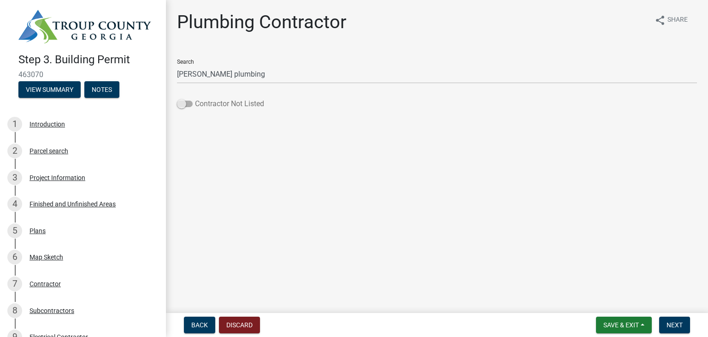
click at [190, 102] on span at bounding box center [185, 104] width 16 height 6
click at [195, 98] on input "Contractor Not Listed" at bounding box center [195, 98] width 0 height 0
click at [672, 324] on span "Next" at bounding box center [675, 324] width 16 height 7
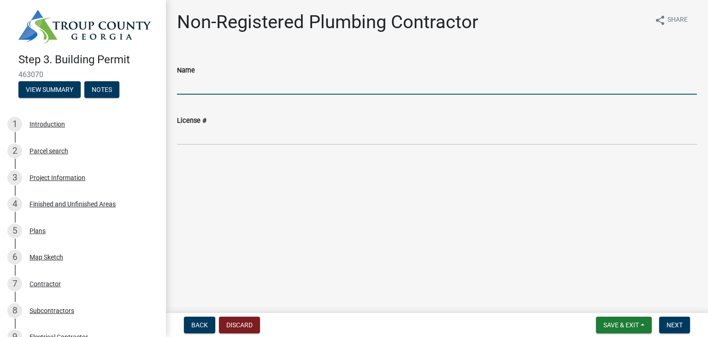
click at [222, 87] on input "Name" at bounding box center [437, 85] width 520 height 19
type input "[PERSON_NAME]"
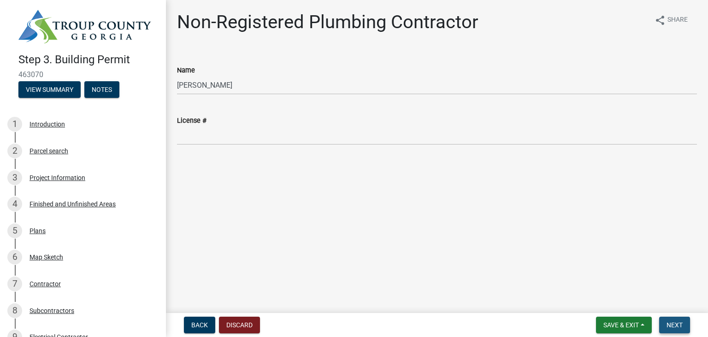
click at [673, 323] on span "Next" at bounding box center [675, 324] width 16 height 7
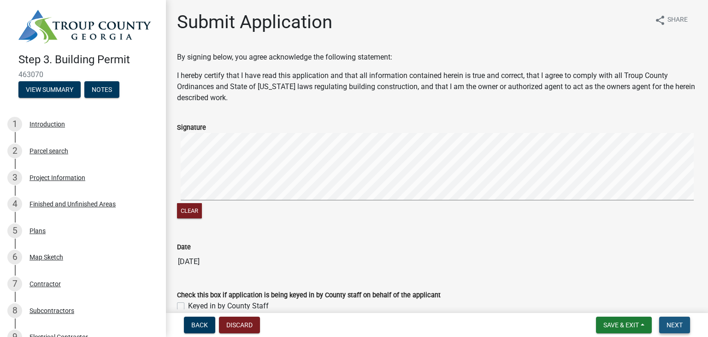
click at [675, 323] on span "Next" at bounding box center [675, 324] width 16 height 7
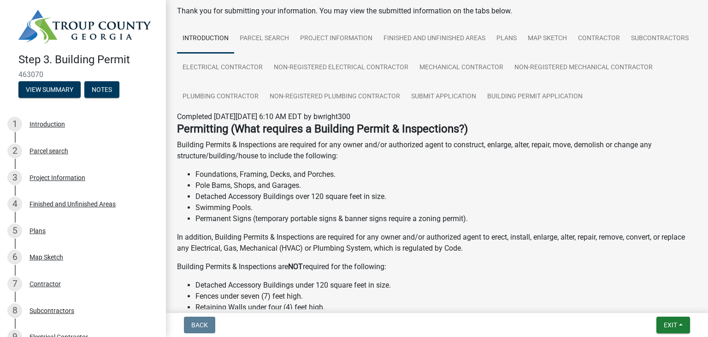
scroll to position [92, 0]
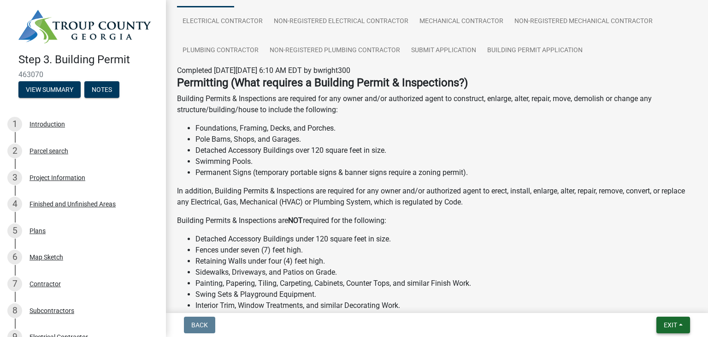
click at [671, 322] on span "Exit" at bounding box center [670, 324] width 13 height 7
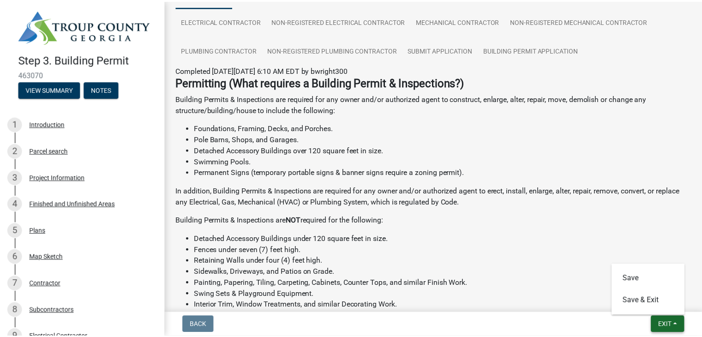
scroll to position [0, 0]
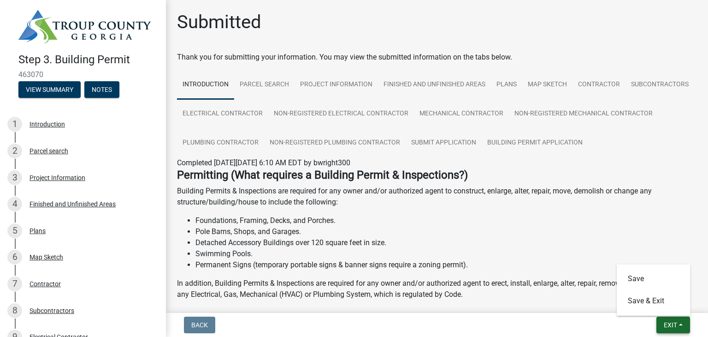
click at [669, 325] on span "Exit" at bounding box center [670, 324] width 13 height 7
click at [670, 325] on span "Exit" at bounding box center [670, 324] width 13 height 7
click at [646, 301] on button "Save & Exit" at bounding box center [654, 301] width 74 height 22
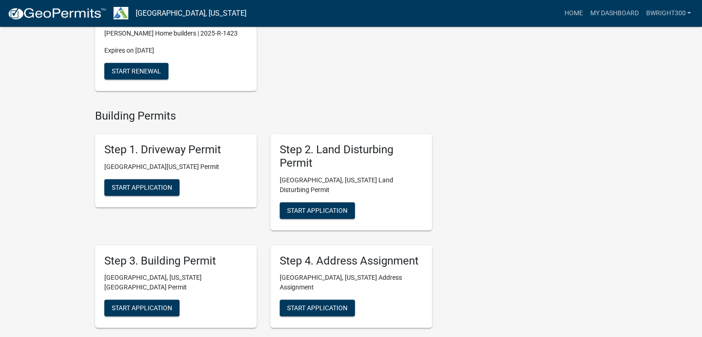
scroll to position [415, 0]
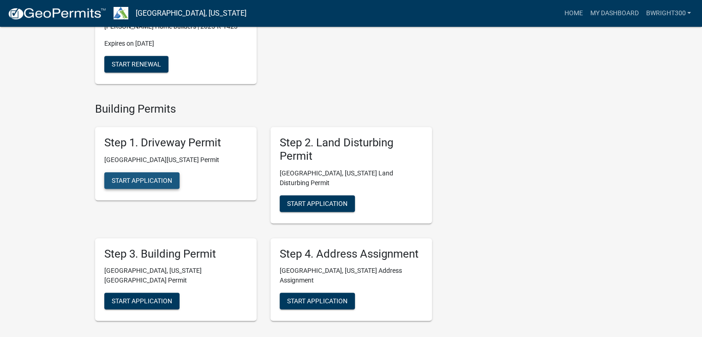
click at [144, 176] on span "Start Application" at bounding box center [142, 179] width 60 height 7
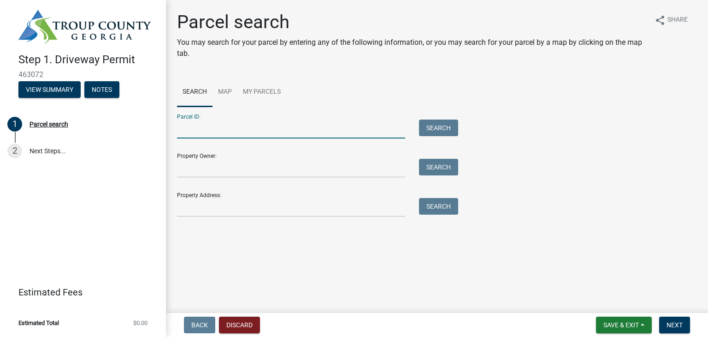
click at [210, 131] on input "Parcel ID:" at bounding box center [291, 128] width 228 height 19
type input "0763000014a"
click at [437, 128] on button "Search" at bounding box center [438, 127] width 39 height 17
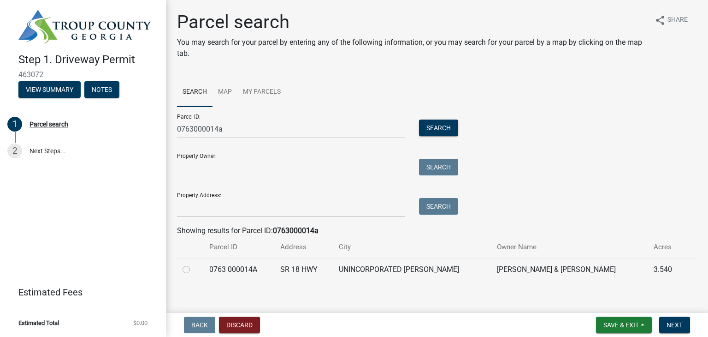
click at [194, 264] on label at bounding box center [194, 264] width 0 height 0
click at [194, 270] on 000014A "radio" at bounding box center [197, 267] width 6 height 6
radio 000014A "true"
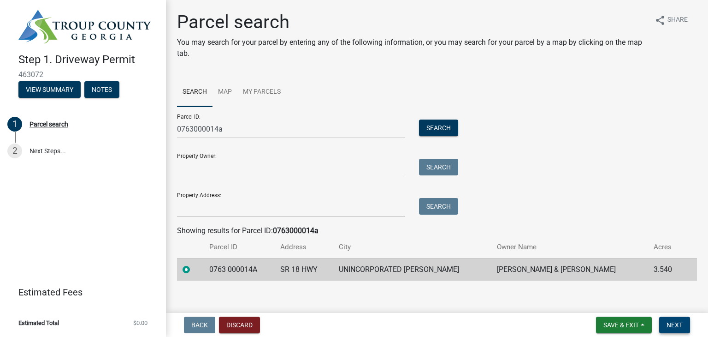
click at [675, 329] on button "Next" at bounding box center [675, 324] width 31 height 17
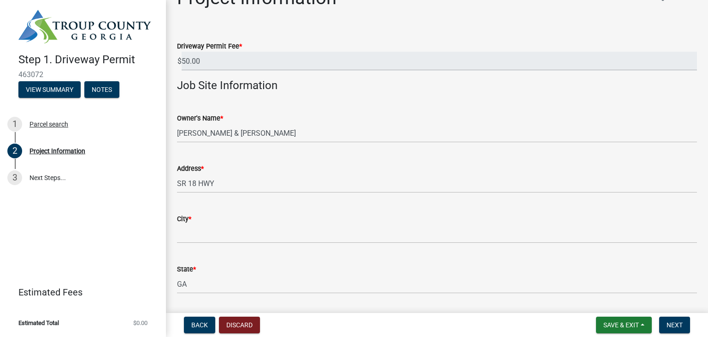
scroll to position [46, 0]
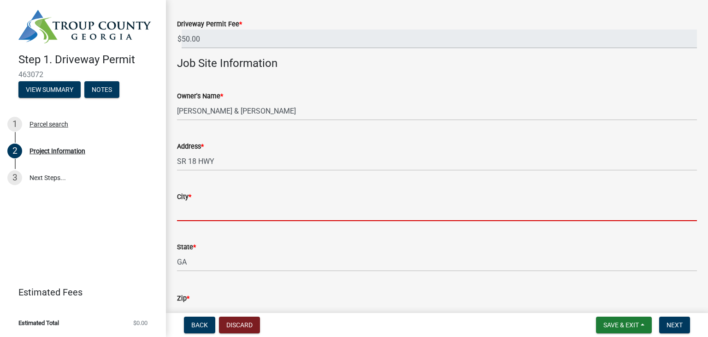
click at [208, 214] on input "City *" at bounding box center [437, 211] width 520 height 19
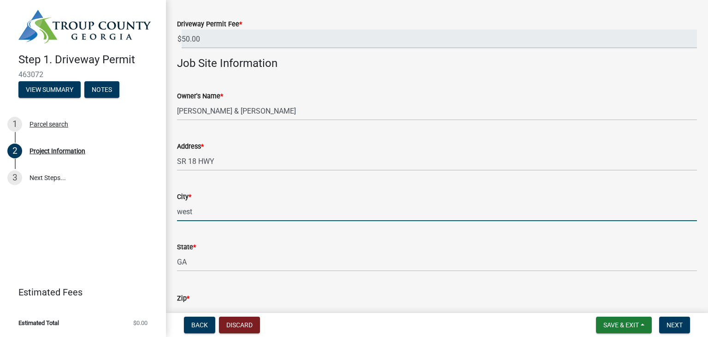
type input "[GEOGRAPHIC_DATA]"
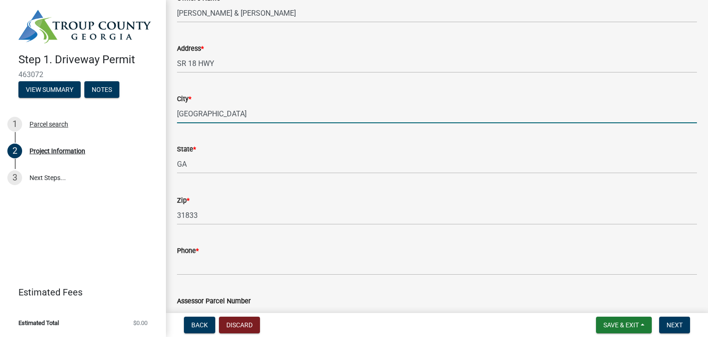
scroll to position [184, 0]
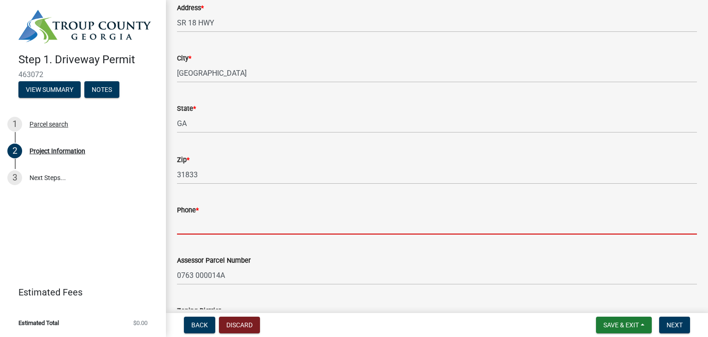
click at [203, 226] on input "Phone *" at bounding box center [437, 224] width 520 height 19
type input "[PHONE_NUMBER]"
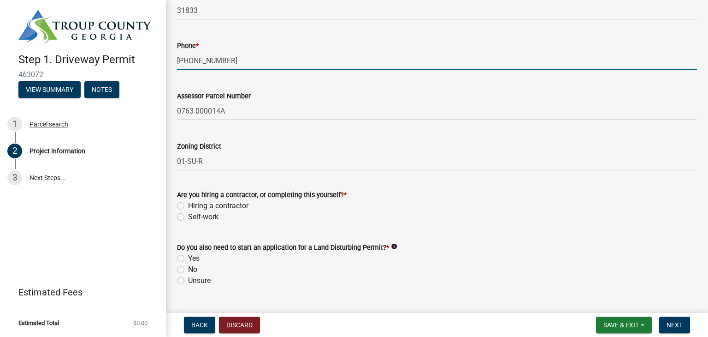
scroll to position [369, 0]
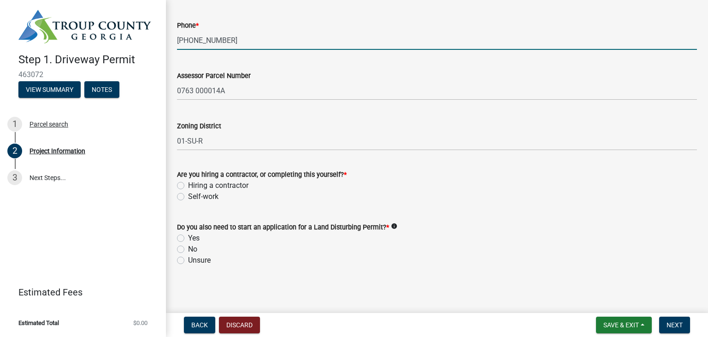
click at [188, 187] on label "Hiring a contractor" at bounding box center [218, 185] width 60 height 11
click at [188, 186] on input "Hiring a contractor" at bounding box center [191, 183] width 6 height 6
radio input "true"
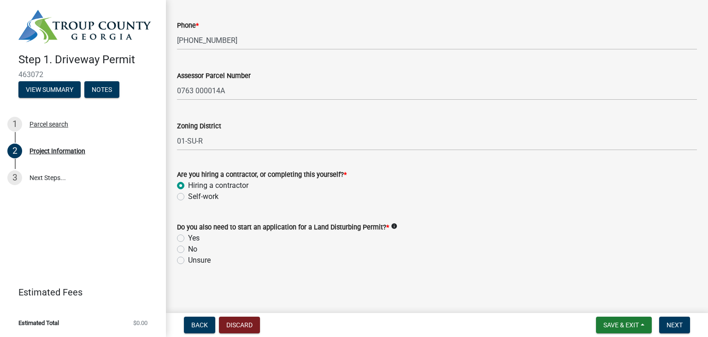
click at [188, 238] on label "Yes" at bounding box center [194, 237] width 12 height 11
click at [188, 238] on input "Yes" at bounding box center [191, 235] width 6 height 6
radio input "true"
click at [674, 323] on span "Next" at bounding box center [675, 324] width 16 height 7
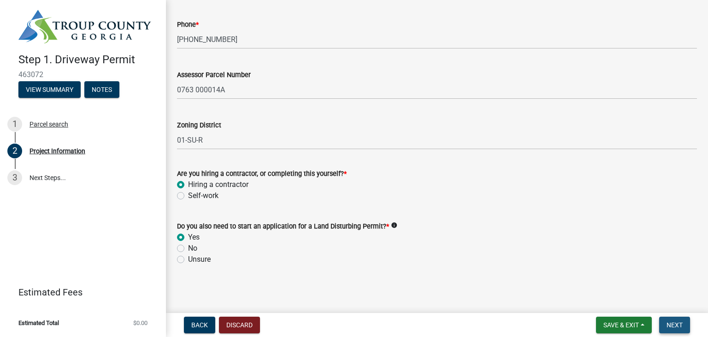
scroll to position [0, 0]
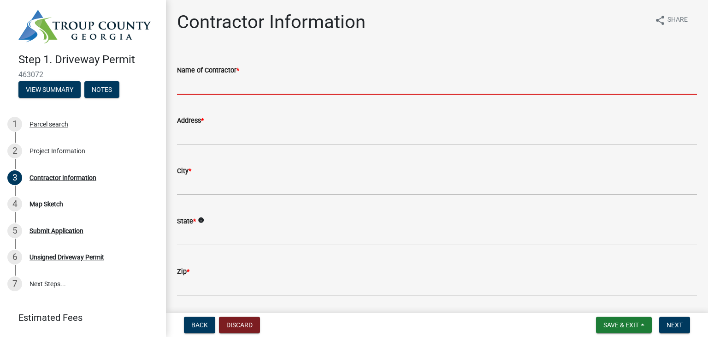
click at [231, 87] on input "Name of Contractor *" at bounding box center [437, 85] width 520 height 19
type input "[PERSON_NAME] homebuilders"
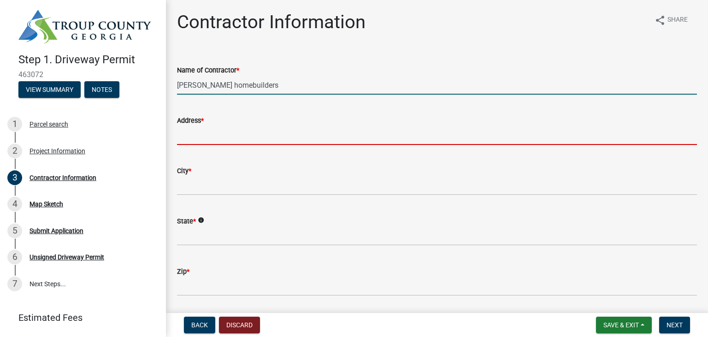
click at [225, 137] on input "Address *" at bounding box center [437, 135] width 520 height 19
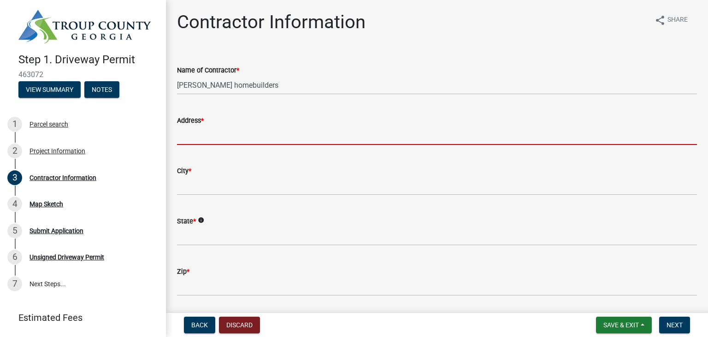
type input "[STREET_ADDRESS]"
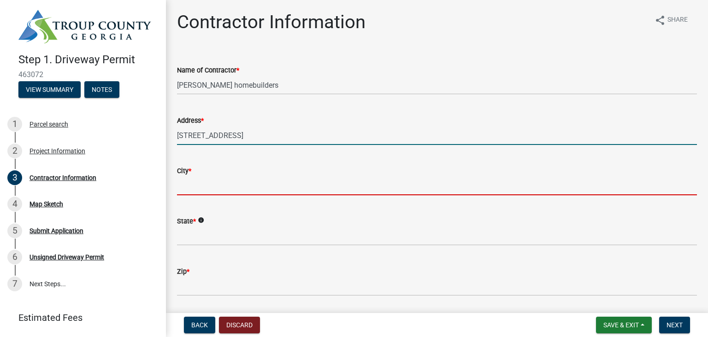
type input "LaGrange"
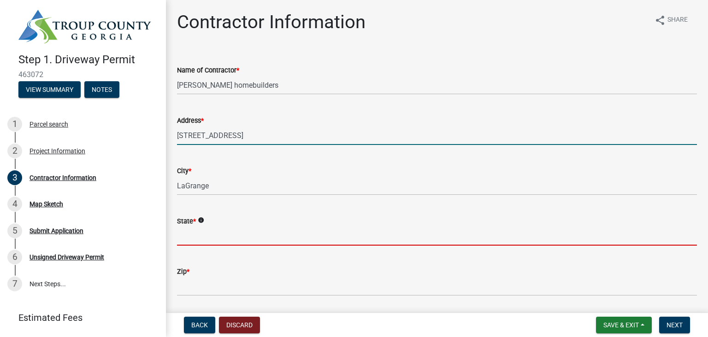
type input "[US_STATE]"
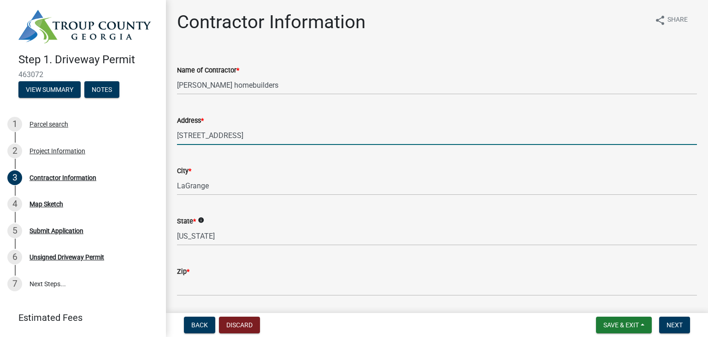
type input "30240"
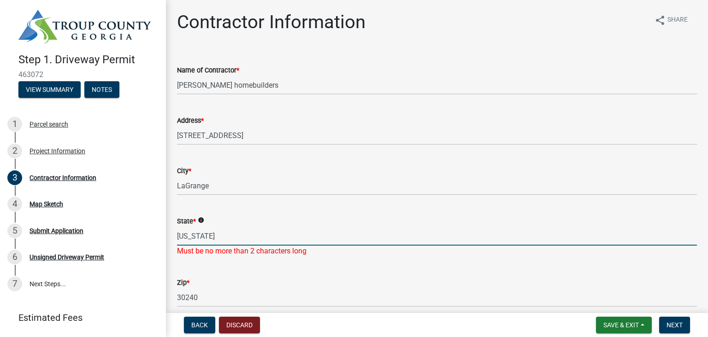
click at [231, 234] on input "[US_STATE]" at bounding box center [437, 235] width 520 height 19
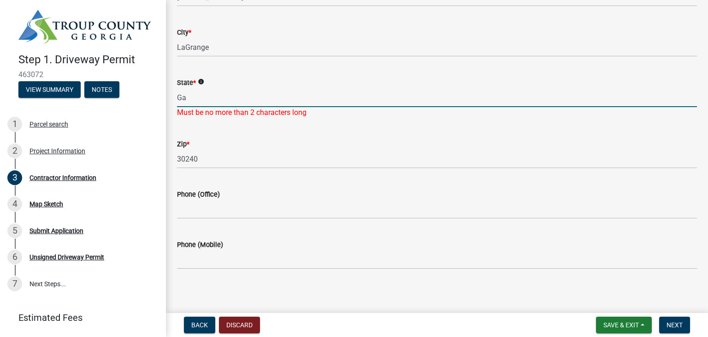
type input "Ga"
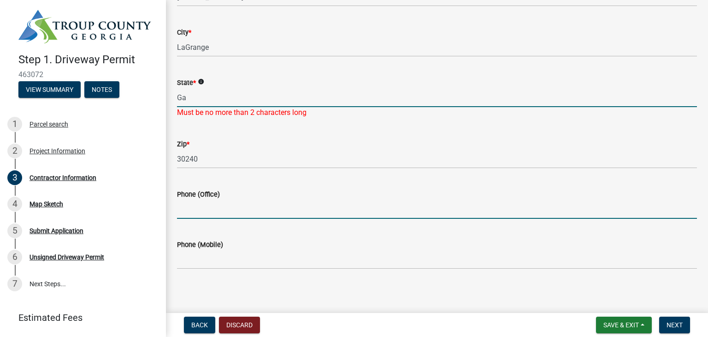
click at [243, 208] on input "Phone (Office)" at bounding box center [437, 209] width 520 height 19
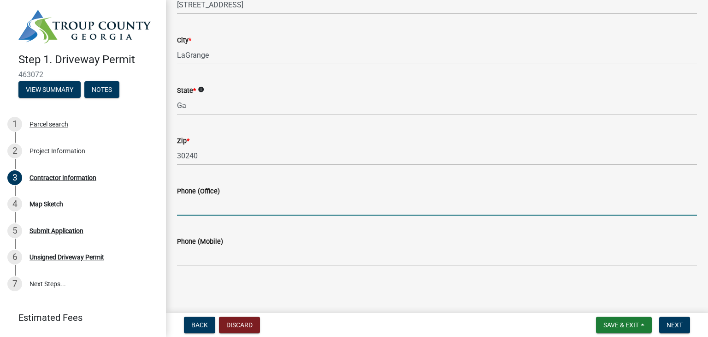
type input "[PHONE_NUMBER]"
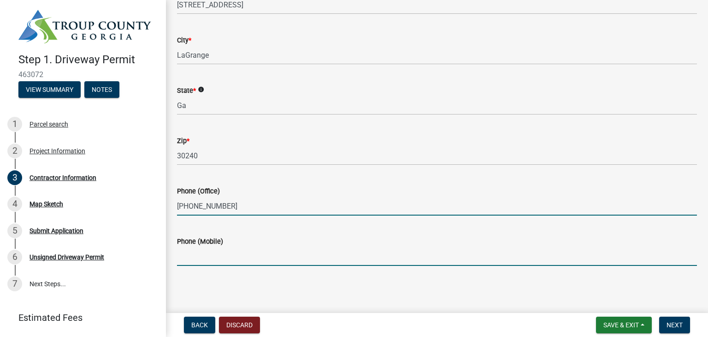
click at [243, 260] on input "Phone (Mobile)" at bounding box center [437, 256] width 520 height 19
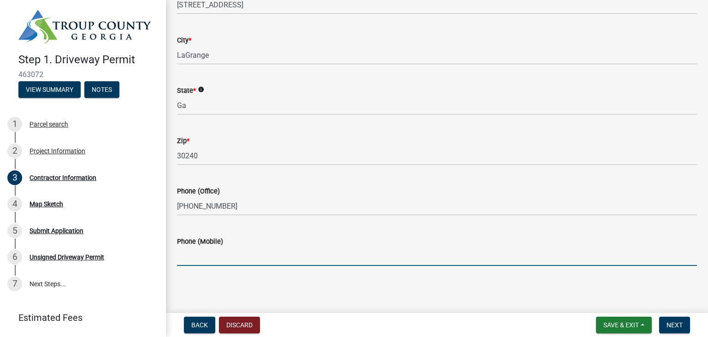
type input "[PHONE_NUMBER]"
click at [675, 326] on span "Next" at bounding box center [675, 324] width 16 height 7
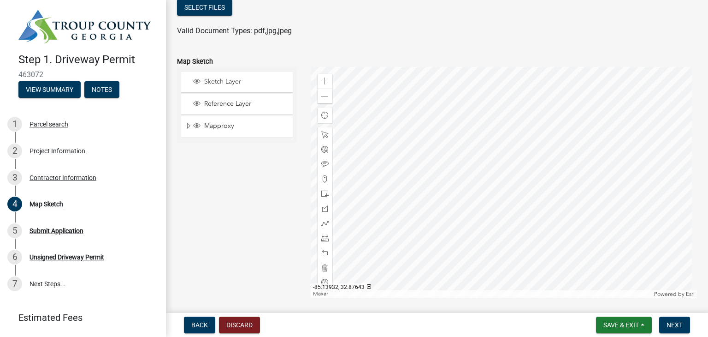
scroll to position [98, 0]
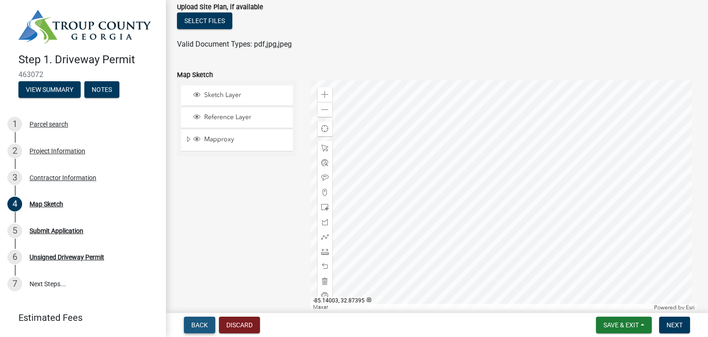
click at [206, 327] on span "Back" at bounding box center [199, 324] width 17 height 7
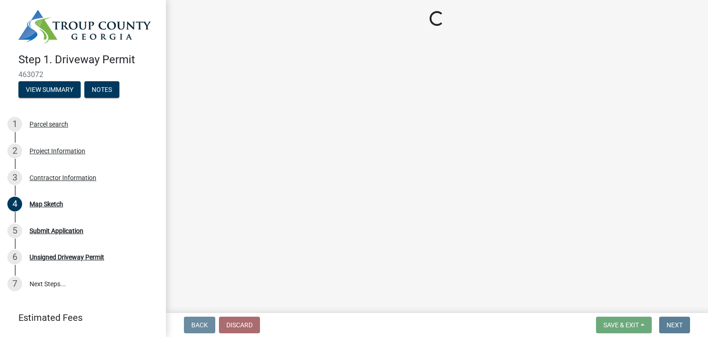
scroll to position [0, 0]
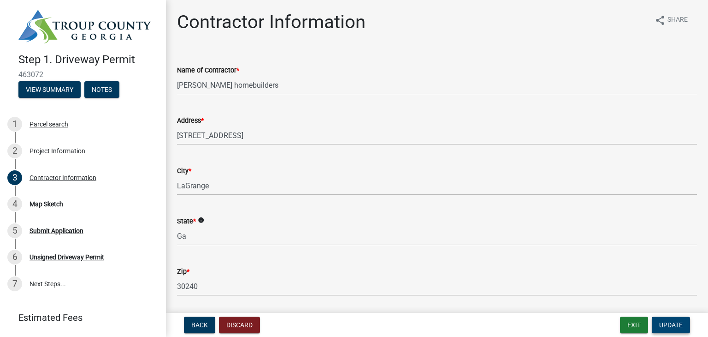
click at [670, 326] on span "Update" at bounding box center [672, 324] width 24 height 7
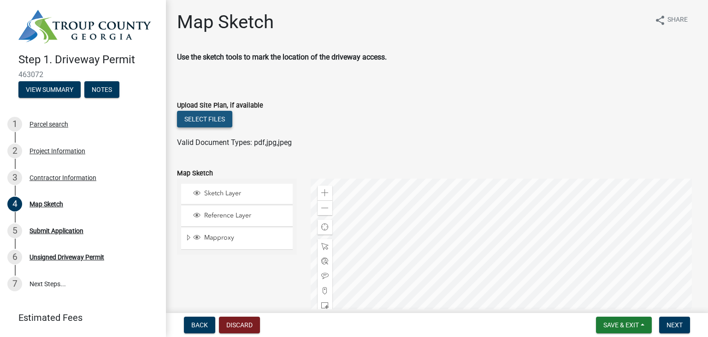
click at [219, 120] on button "Select files" at bounding box center [204, 119] width 55 height 17
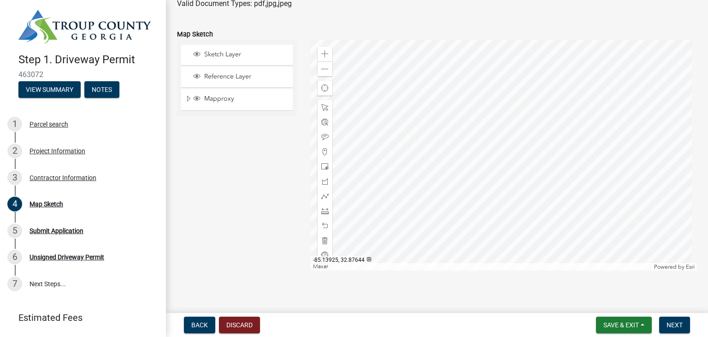
scroll to position [178, 0]
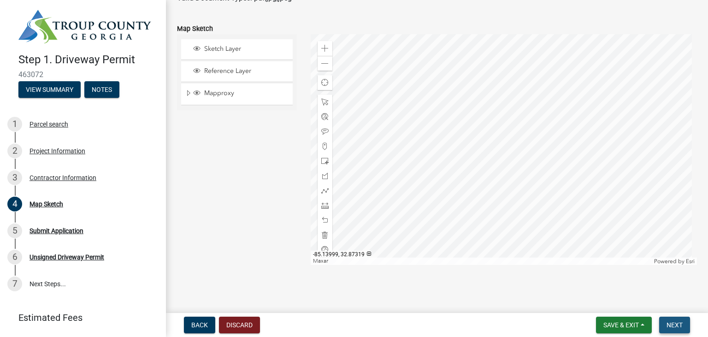
click at [677, 325] on span "Next" at bounding box center [675, 324] width 16 height 7
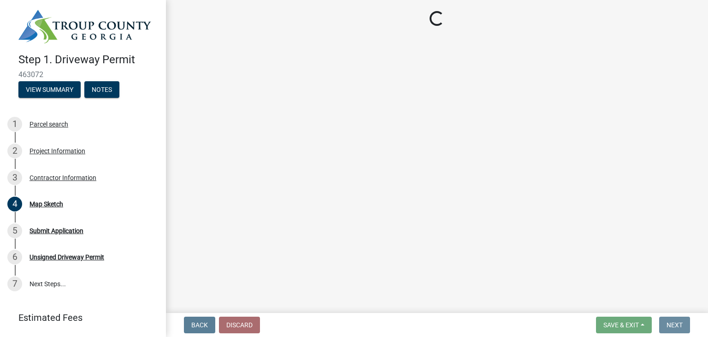
scroll to position [0, 0]
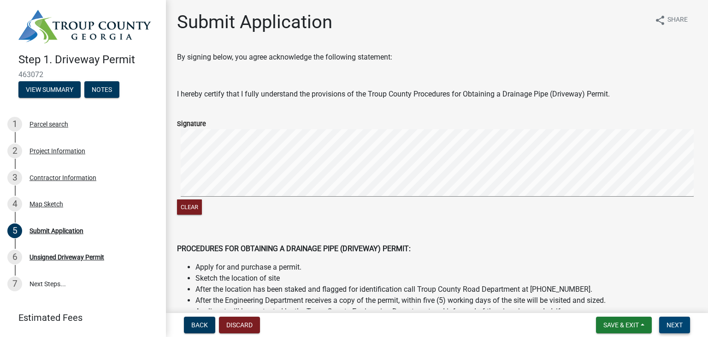
click at [670, 327] on span "Next" at bounding box center [675, 324] width 16 height 7
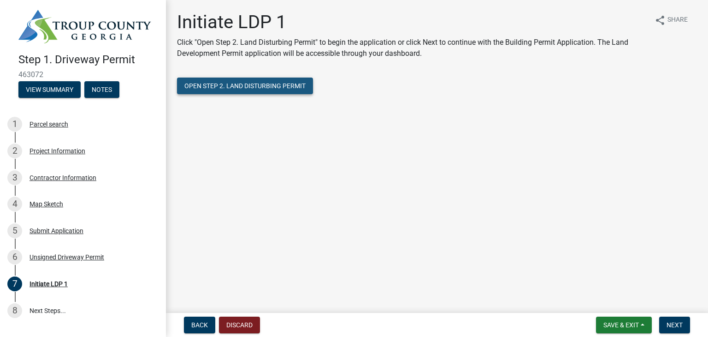
click at [256, 89] on span "Open Step 2. Land Disturbing Permit" at bounding box center [244, 85] width 121 height 7
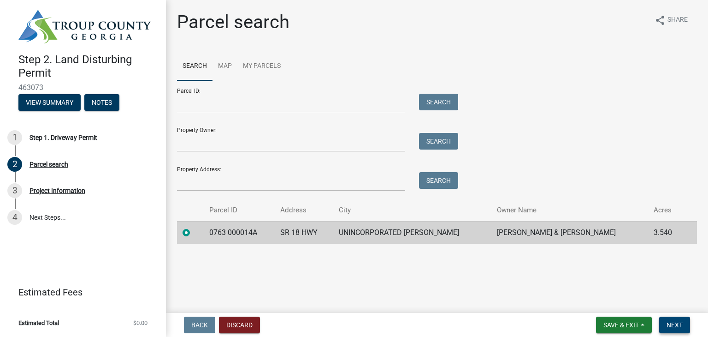
click at [672, 327] on span "Next" at bounding box center [675, 324] width 16 height 7
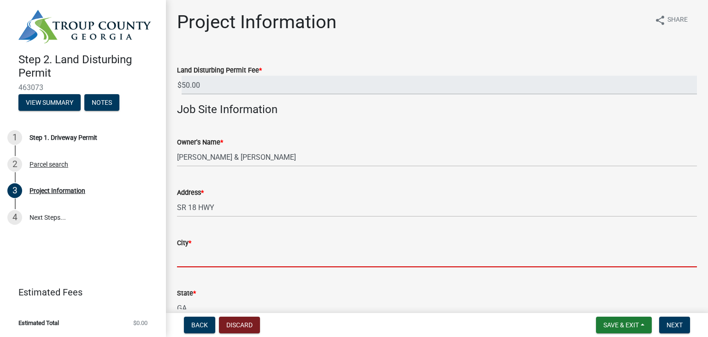
click at [216, 259] on input "City *" at bounding box center [437, 257] width 520 height 19
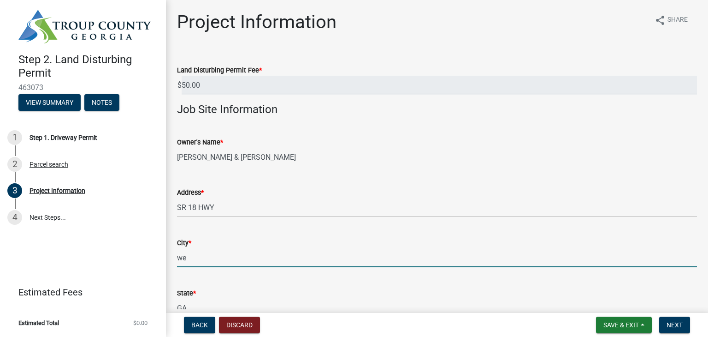
type input "[GEOGRAPHIC_DATA]"
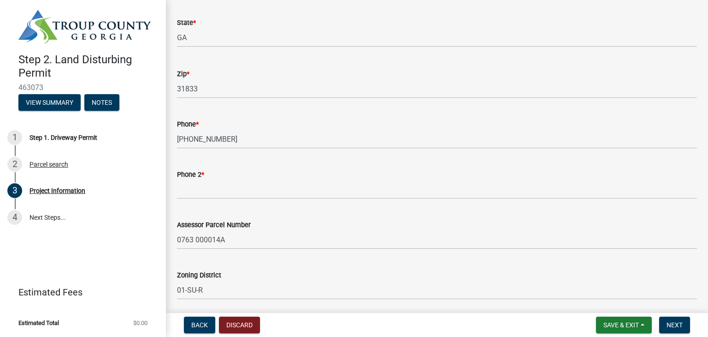
scroll to position [277, 0]
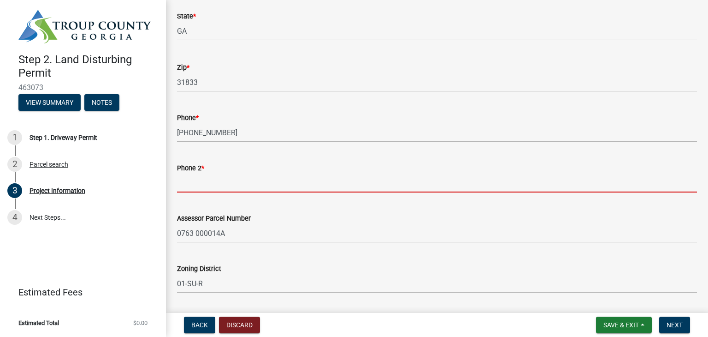
click at [217, 180] on input "Phone 2 *" at bounding box center [437, 182] width 520 height 19
type input "[PHONE_NUMBER]"
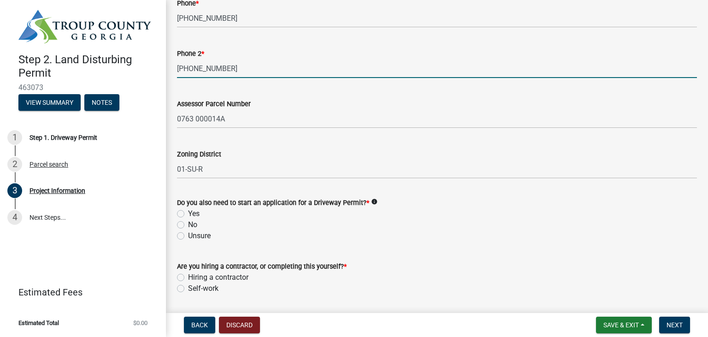
scroll to position [415, 0]
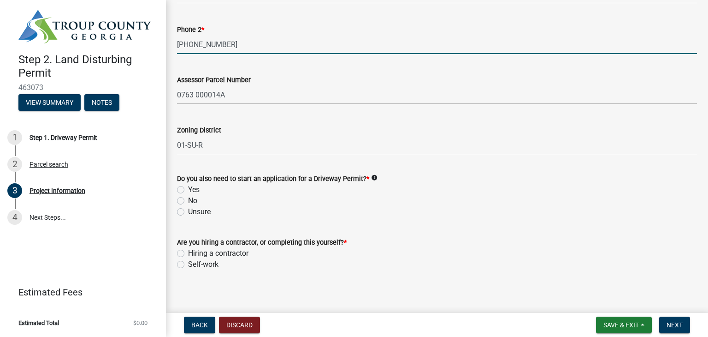
click at [188, 211] on label "Unsure" at bounding box center [199, 211] width 23 height 11
click at [188, 211] on input "Unsure" at bounding box center [191, 209] width 6 height 6
radio input "true"
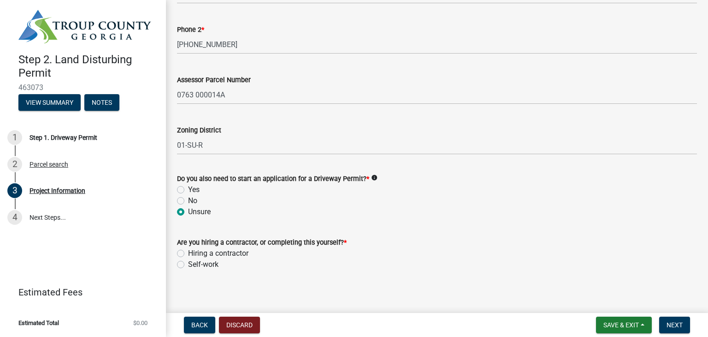
click at [188, 252] on label "Hiring a contractor" at bounding box center [218, 253] width 60 height 11
click at [188, 252] on input "Hiring a contractor" at bounding box center [191, 251] width 6 height 6
radio input "true"
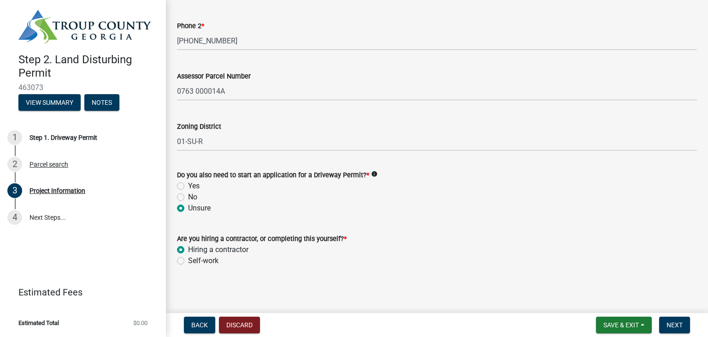
scroll to position [420, 0]
click at [675, 327] on span "Next" at bounding box center [675, 324] width 16 height 7
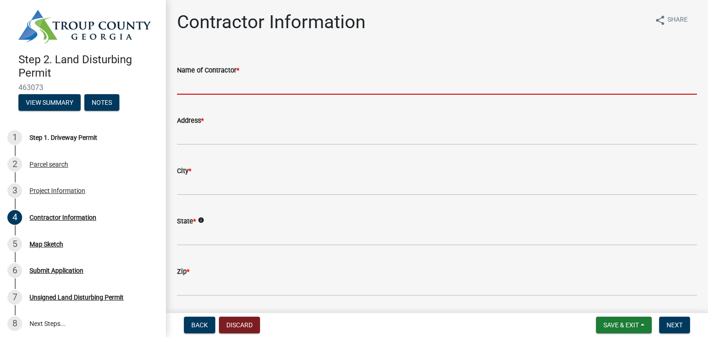
click at [236, 83] on input "Name of Contractor *" at bounding box center [437, 85] width 520 height 19
type input "[PERSON_NAME] homebuilders"
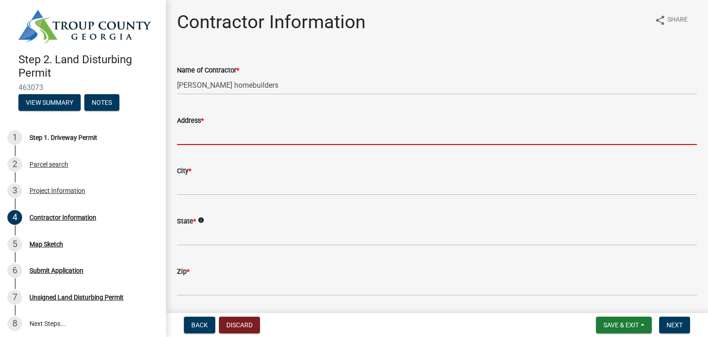
click at [225, 137] on input "Address *" at bounding box center [437, 135] width 520 height 19
type input "[STREET_ADDRESS]"
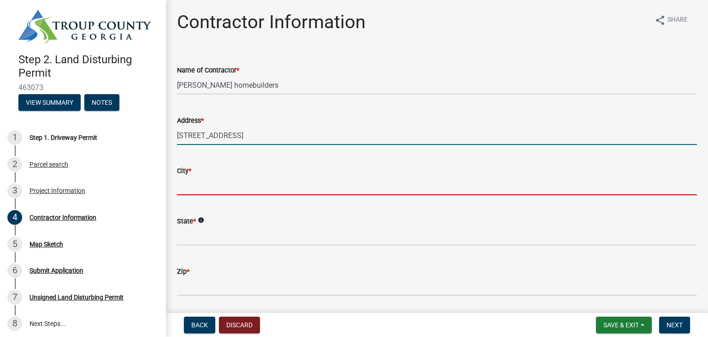
type input "LaGrange"
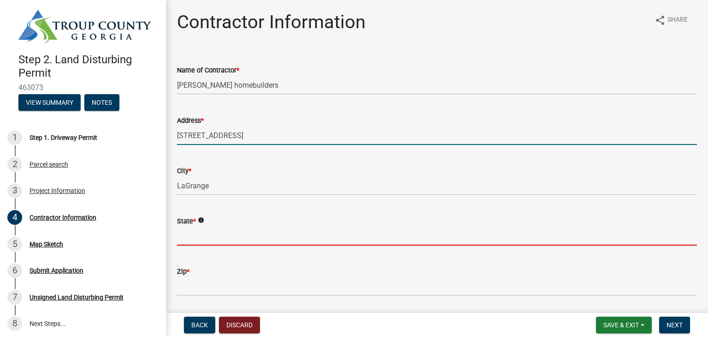
type input "[US_STATE]"
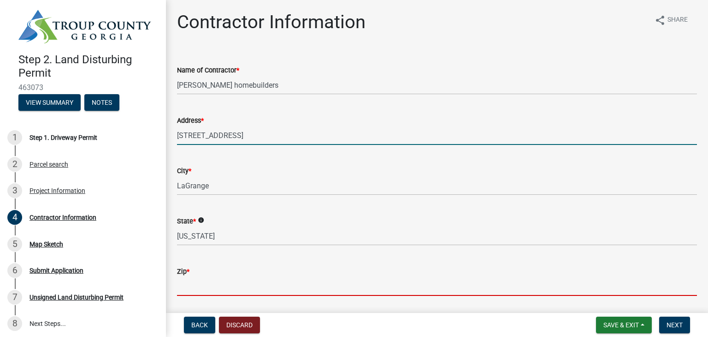
type input "30240"
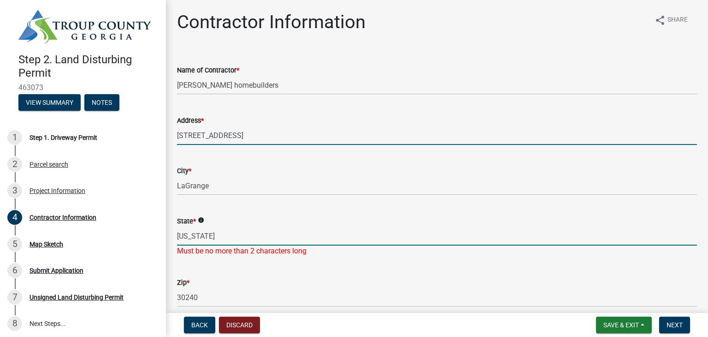
click at [229, 235] on input "[US_STATE]" at bounding box center [437, 235] width 520 height 19
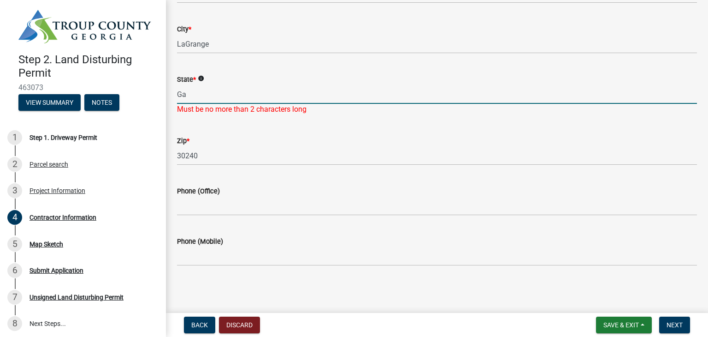
type input "Ga"
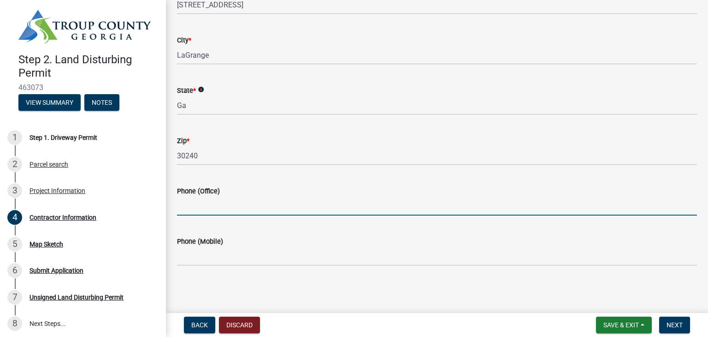
click at [247, 205] on input "Phone (Office)" at bounding box center [437, 205] width 520 height 19
type input "[PHONE_NUMBER]"
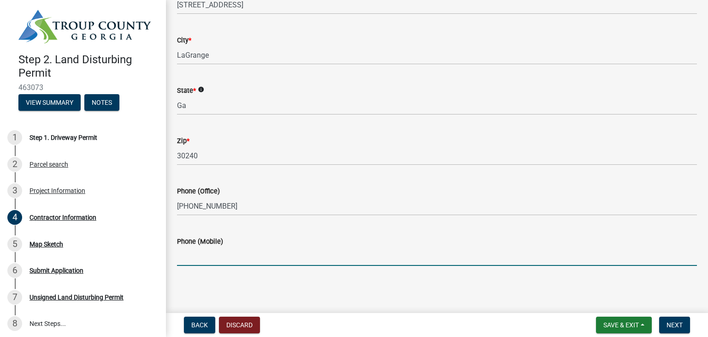
click at [250, 261] on input "Phone (Mobile)" at bounding box center [437, 256] width 520 height 19
type input "[PHONE_NUMBER]"
click at [677, 327] on span "Next" at bounding box center [675, 324] width 16 height 7
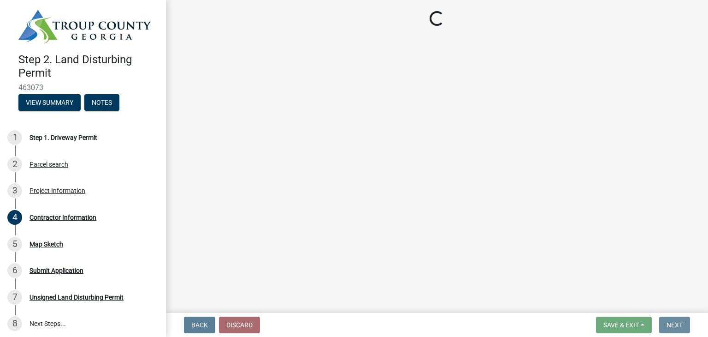
scroll to position [0, 0]
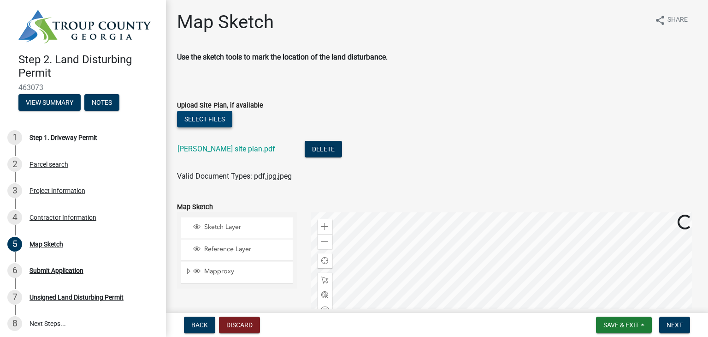
click at [201, 117] on button "Select files" at bounding box center [204, 119] width 55 height 17
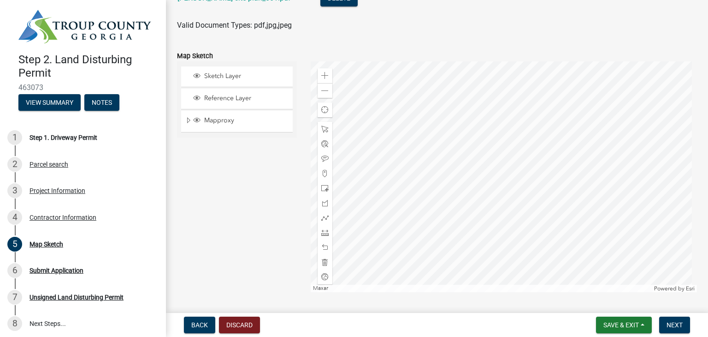
scroll to position [212, 0]
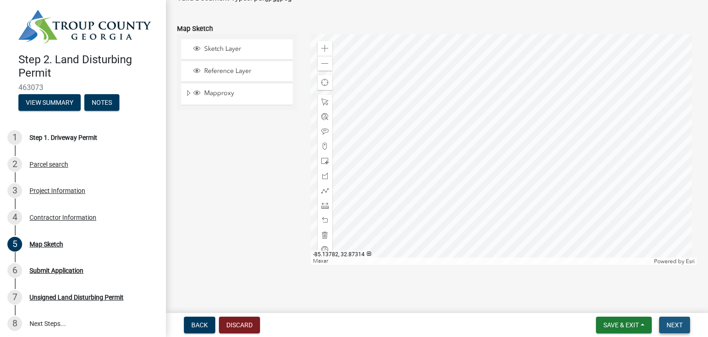
click at [677, 323] on span "Next" at bounding box center [675, 324] width 16 height 7
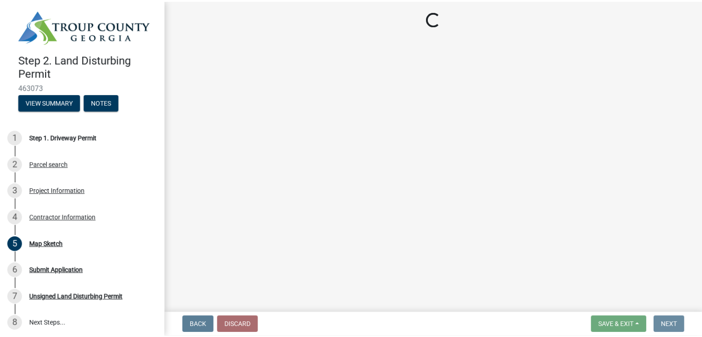
scroll to position [0, 0]
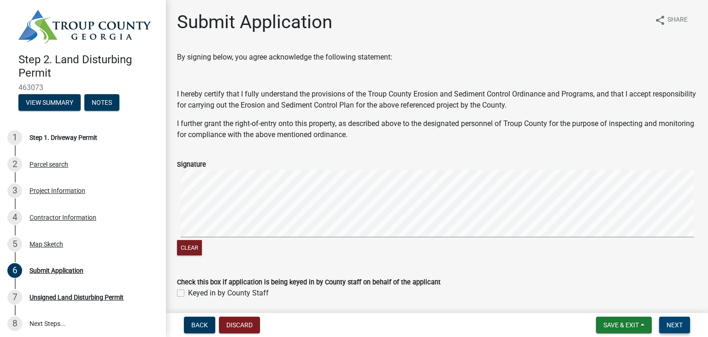
click at [677, 328] on span "Next" at bounding box center [675, 324] width 16 height 7
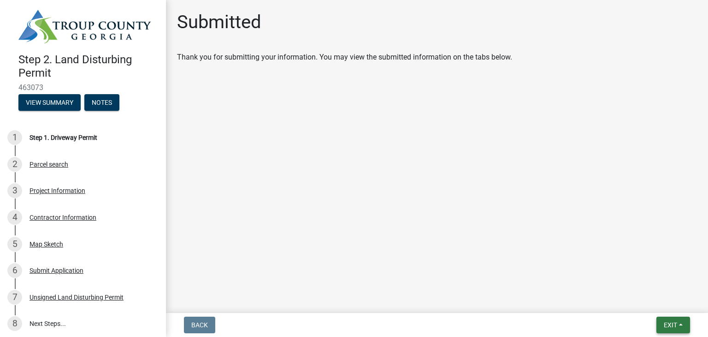
click at [672, 325] on span "Exit" at bounding box center [670, 324] width 13 height 7
click at [653, 303] on button "Save & Exit" at bounding box center [654, 301] width 74 height 22
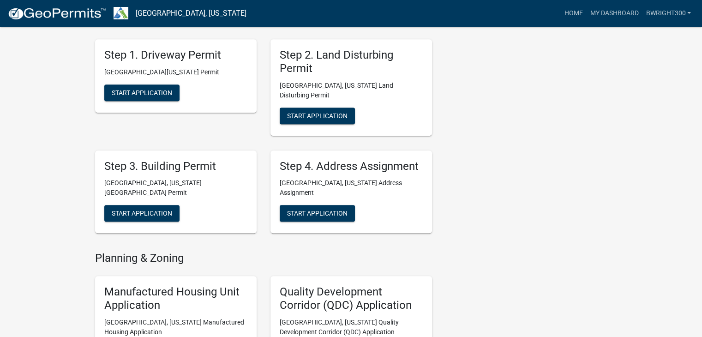
scroll to position [507, 0]
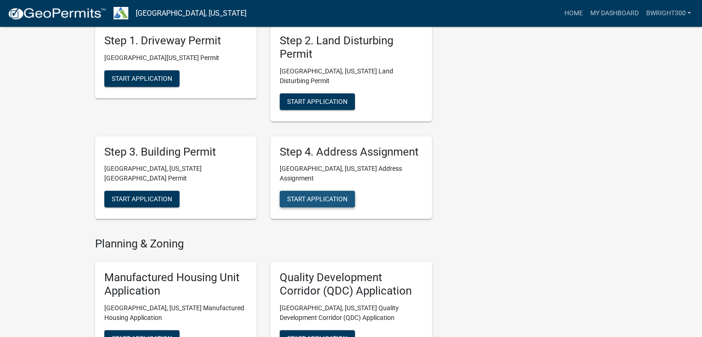
click at [308, 195] on span "Start Application" at bounding box center [317, 198] width 60 height 7
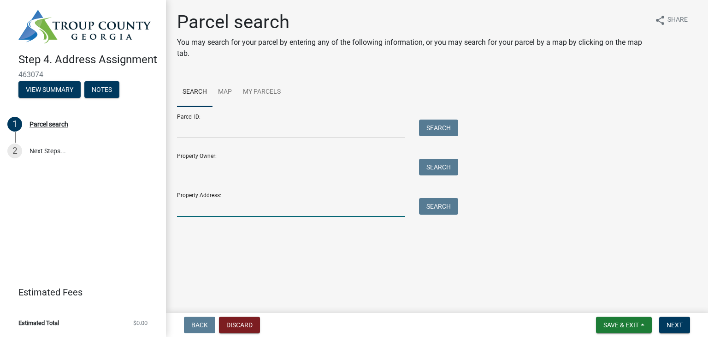
click at [211, 206] on input "Property Address:" at bounding box center [291, 207] width 228 height 19
click at [195, 133] on input "Parcel ID:" at bounding box center [291, 128] width 228 height 19
type input "0763000014a"
click at [440, 130] on button "Search" at bounding box center [438, 127] width 39 height 17
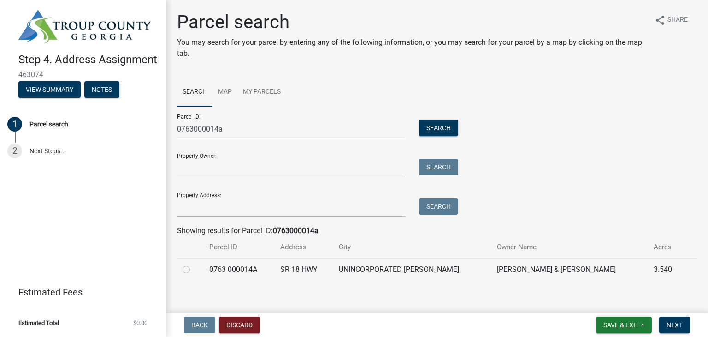
click at [194, 264] on label at bounding box center [194, 264] width 0 height 0
click at [194, 268] on 000014A "radio" at bounding box center [197, 267] width 6 height 6
radio 000014A "true"
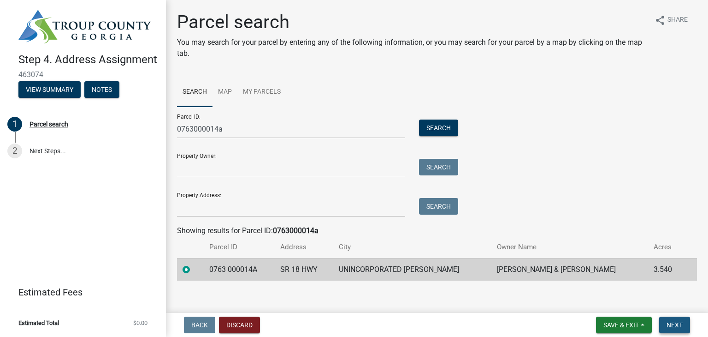
click at [677, 326] on span "Next" at bounding box center [675, 324] width 16 height 7
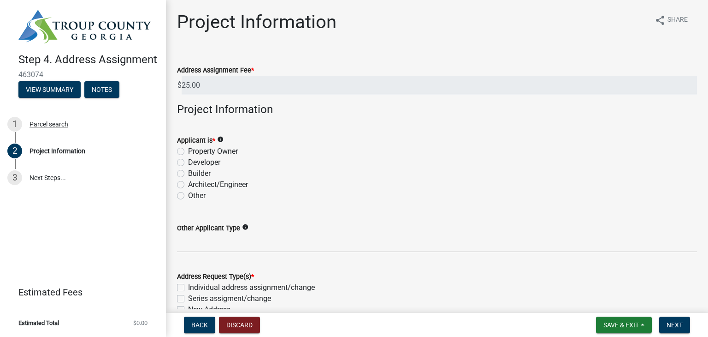
click at [188, 172] on label "Builder" at bounding box center [199, 173] width 23 height 11
click at [188, 172] on input "Builder" at bounding box center [191, 171] width 6 height 6
radio input "true"
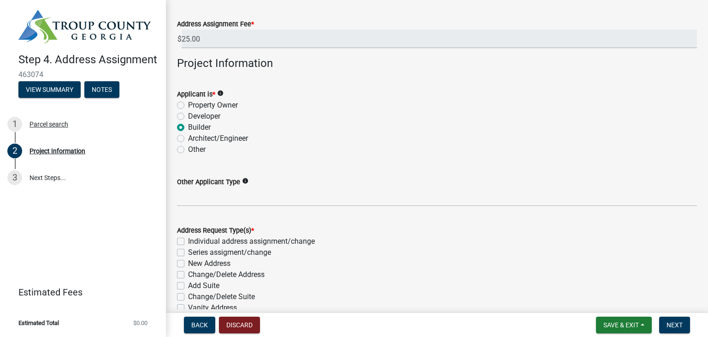
scroll to position [92, 0]
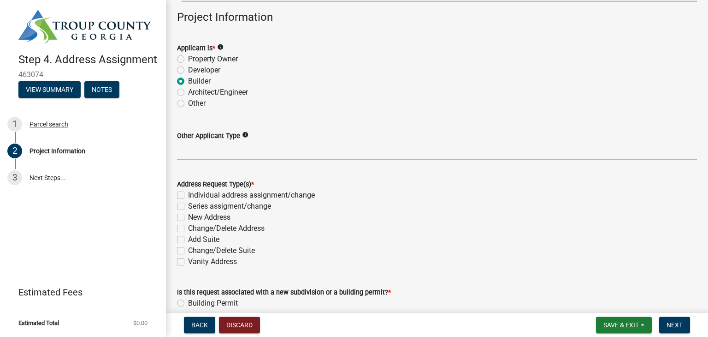
click at [188, 218] on label "New Address" at bounding box center [209, 217] width 42 height 11
click at [188, 218] on input "New Address" at bounding box center [191, 215] width 6 height 6
checkbox input "true"
checkbox input "false"
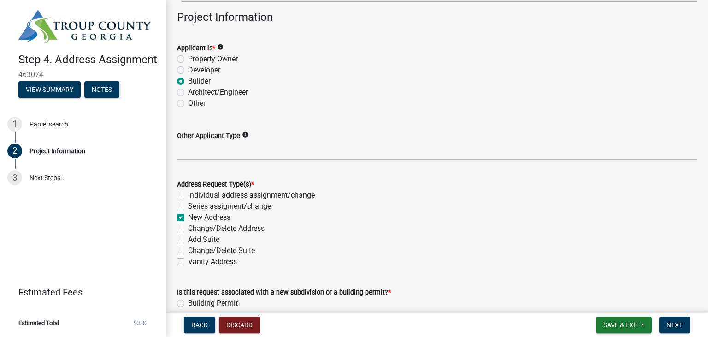
checkbox input "true"
checkbox input "false"
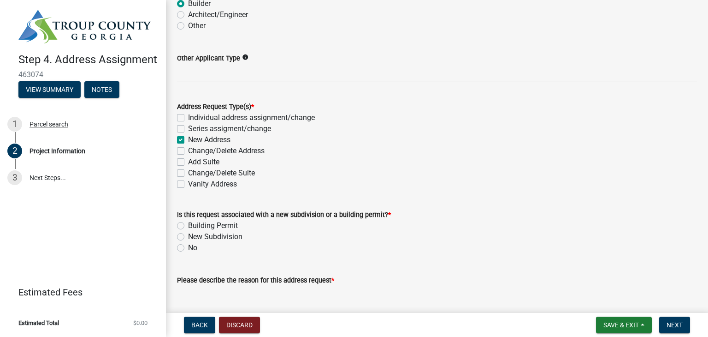
scroll to position [184, 0]
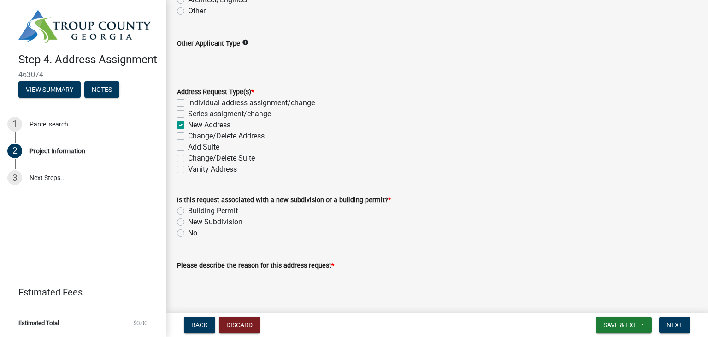
click at [188, 211] on label "Building Permit" at bounding box center [213, 210] width 50 height 11
click at [188, 211] on input "Building Permit" at bounding box center [191, 208] width 6 height 6
radio input "true"
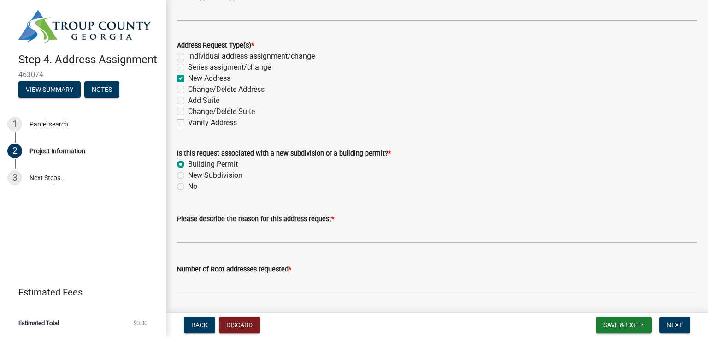
scroll to position [277, 0]
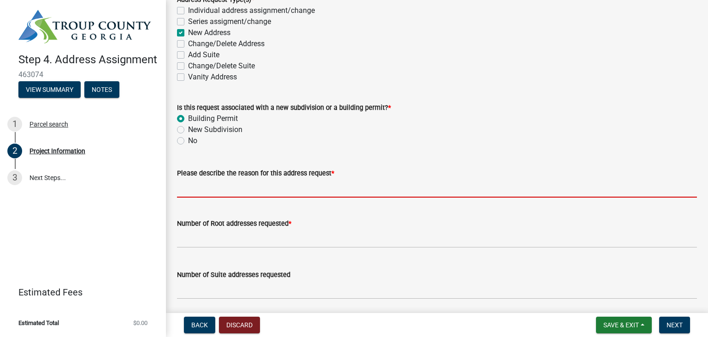
click at [241, 191] on input "Please describe the reason for this address request *" at bounding box center [437, 187] width 520 height 19
type input "new home"
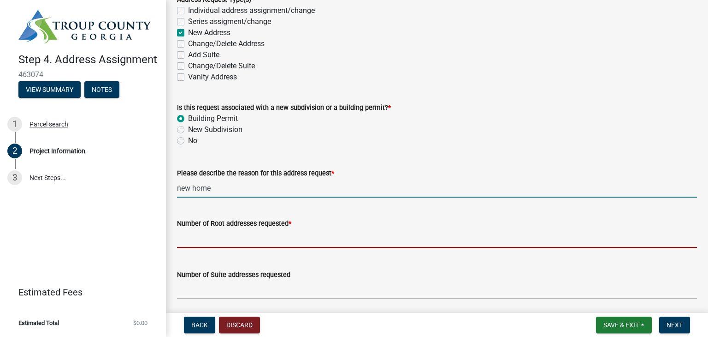
click at [258, 240] on input "text" at bounding box center [437, 238] width 520 height 19
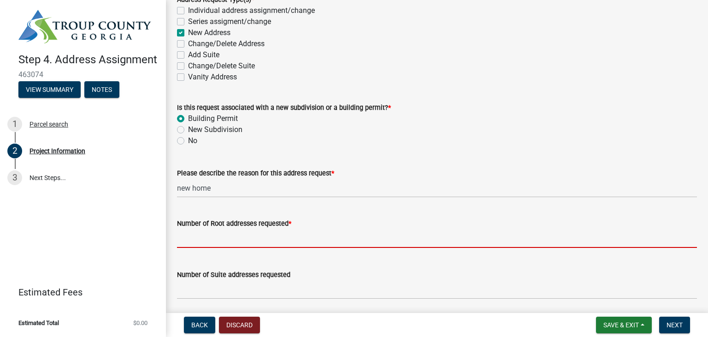
type input "1"
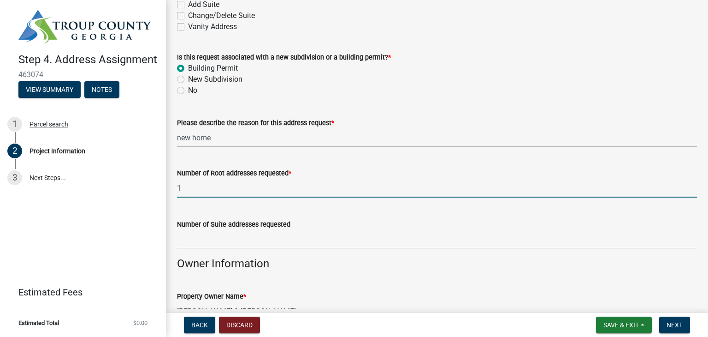
scroll to position [369, 0]
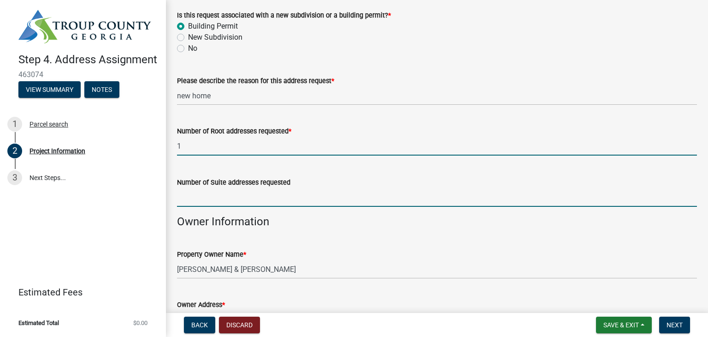
click at [227, 204] on input "text" at bounding box center [437, 197] width 520 height 19
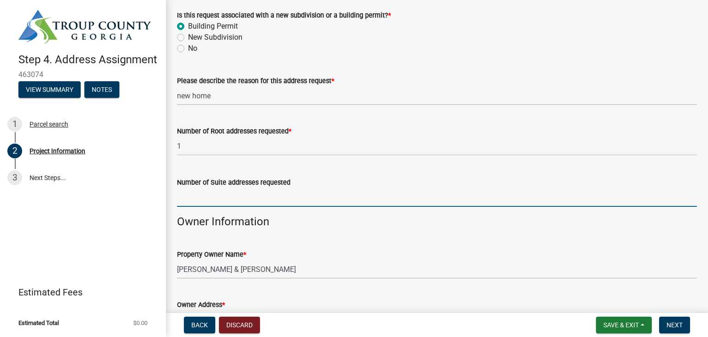
type input "0"
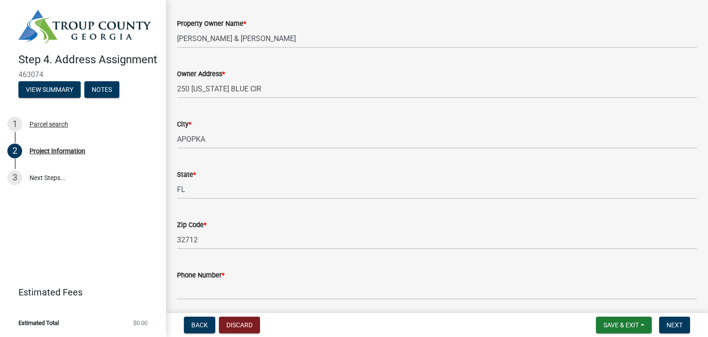
scroll to position [646, 0]
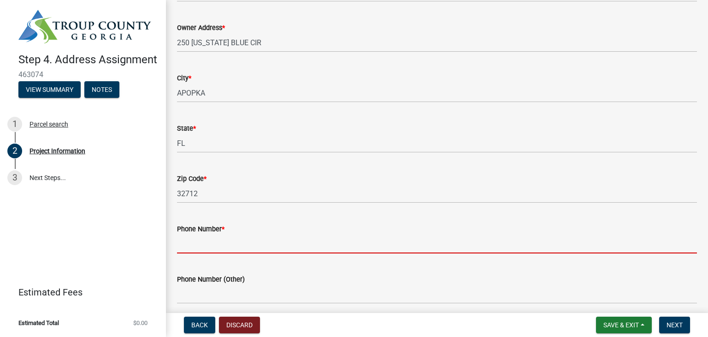
click at [245, 244] on input "Phone Number *" at bounding box center [437, 243] width 520 height 19
type input "[PHONE_NUMBER]"
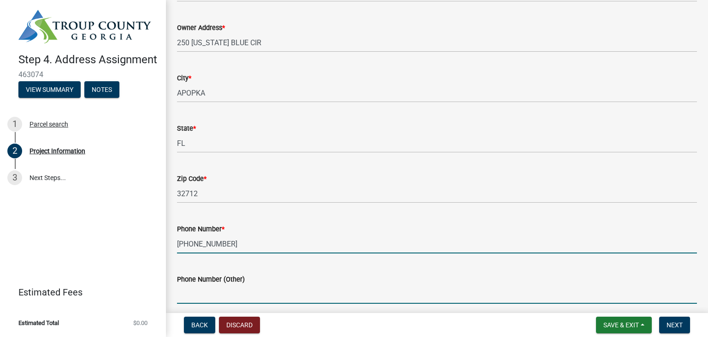
click at [250, 292] on input "Phone Number (Other)" at bounding box center [437, 294] width 520 height 19
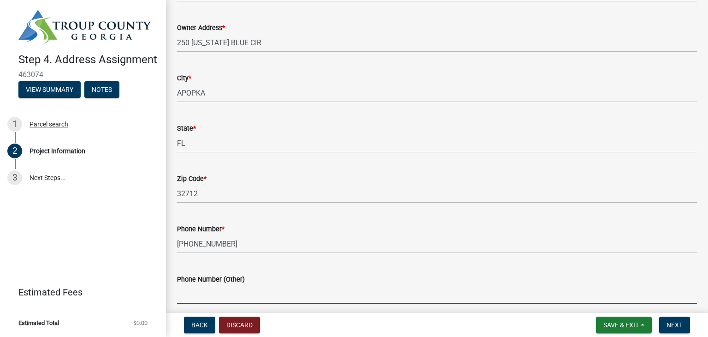
type input "[PHONE_NUMBER]"
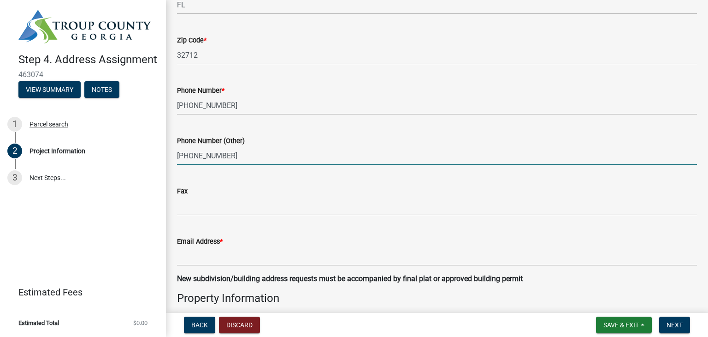
scroll to position [830, 0]
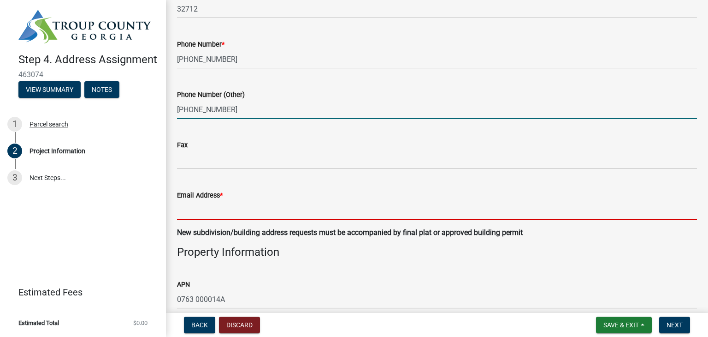
click at [214, 209] on input "Email Address *" at bounding box center [437, 210] width 520 height 19
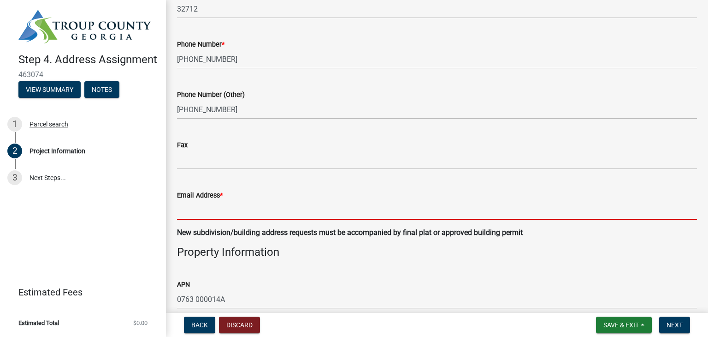
type input "[EMAIL_ADDRESS][DOMAIN_NAME]"
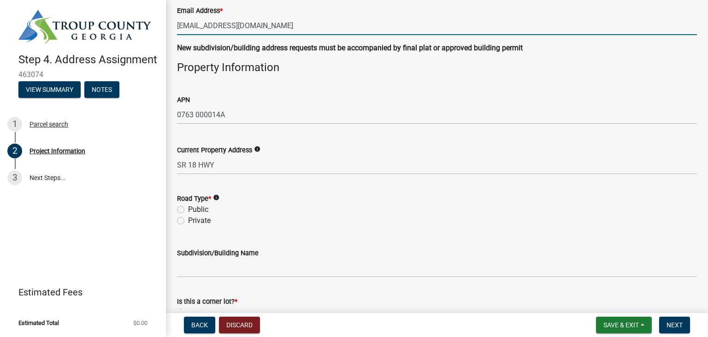
scroll to position [1061, 0]
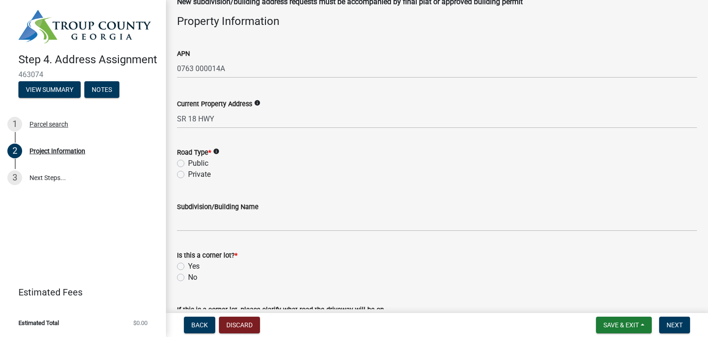
click at [188, 161] on label "Public" at bounding box center [198, 163] width 20 height 11
click at [188, 161] on input "Public" at bounding box center [191, 161] width 6 height 6
radio input "true"
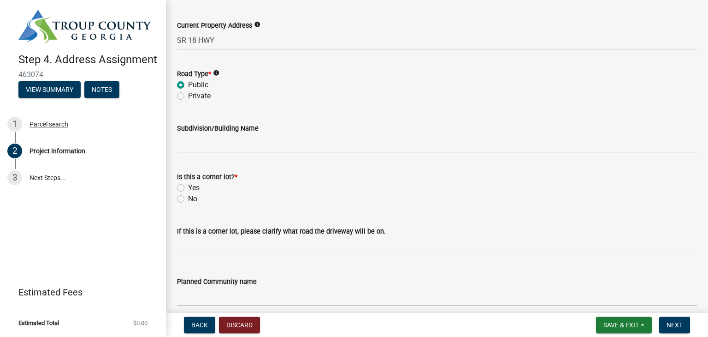
scroll to position [1153, 0]
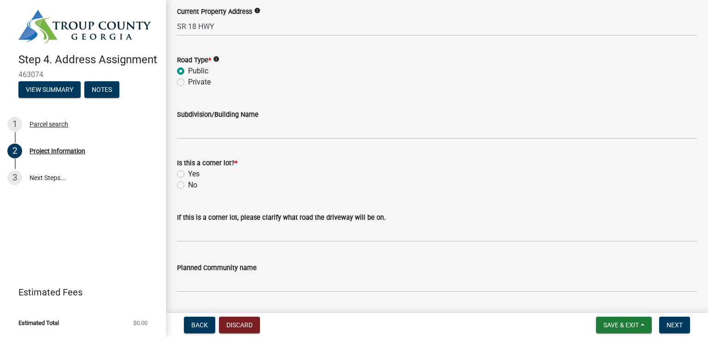
click at [188, 185] on label "No" at bounding box center [192, 184] width 9 height 11
click at [188, 185] on input "No" at bounding box center [191, 182] width 6 height 6
radio input "true"
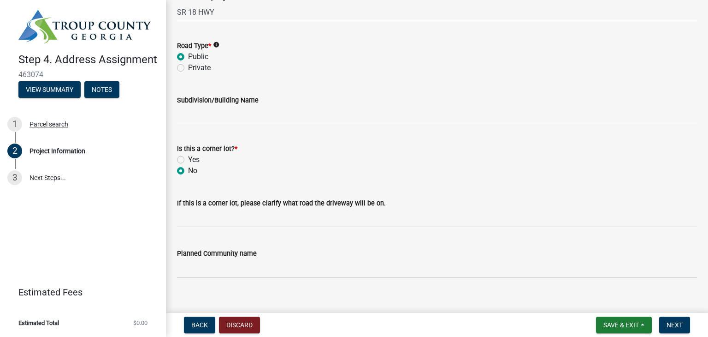
scroll to position [1179, 0]
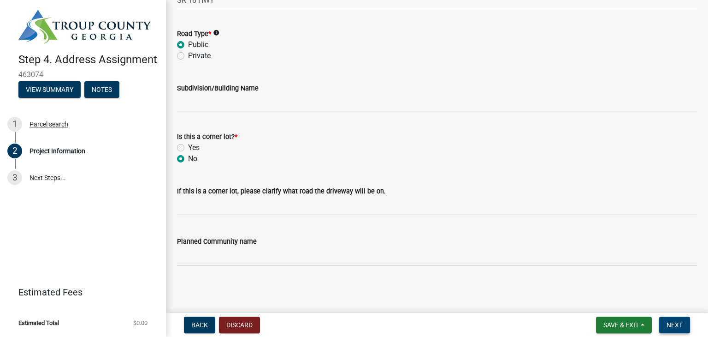
click at [682, 327] on span "Next" at bounding box center [675, 324] width 16 height 7
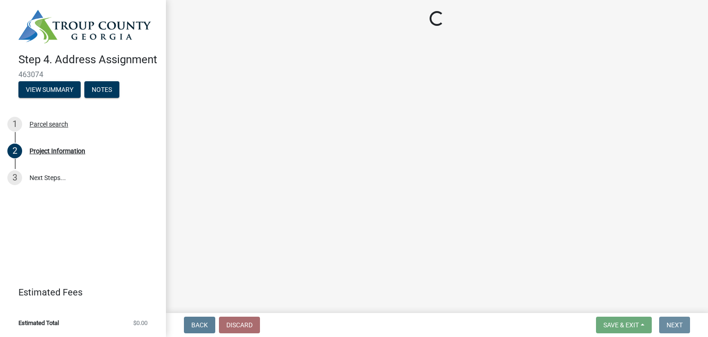
scroll to position [0, 0]
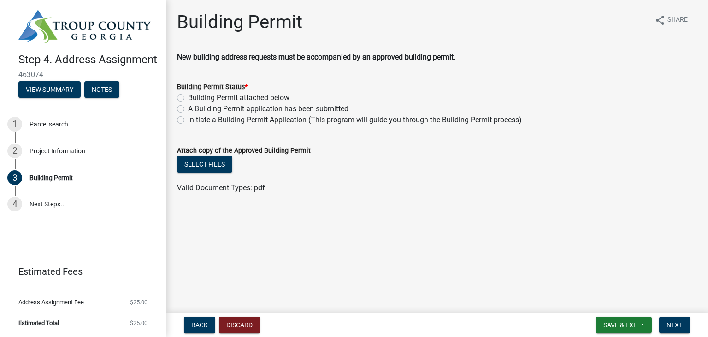
click at [188, 119] on label "Initiate a Building Permit Application (This program will guide you through the…" at bounding box center [355, 119] width 334 height 11
click at [188, 119] on input "Initiate a Building Permit Application (This program will guide you through the…" at bounding box center [191, 117] width 6 height 6
radio input "true"
click at [678, 326] on span "Next" at bounding box center [675, 324] width 16 height 7
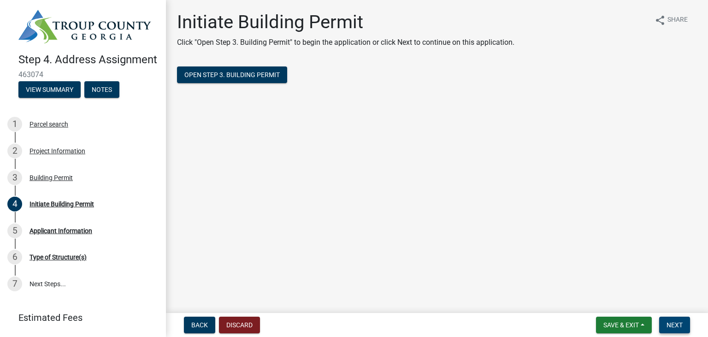
click at [673, 324] on span "Next" at bounding box center [675, 324] width 16 height 7
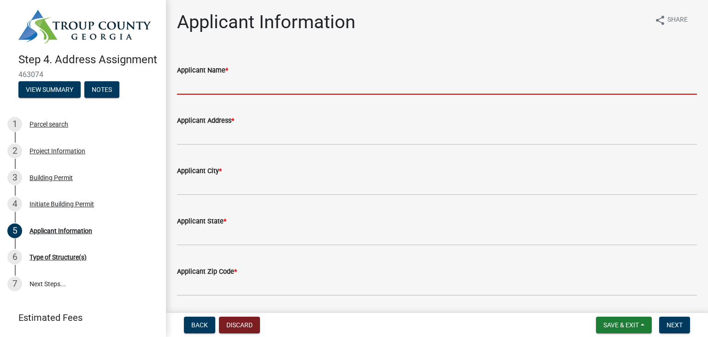
click at [229, 86] on input "Applicant Name *" at bounding box center [437, 85] width 520 height 19
type input "william wright"
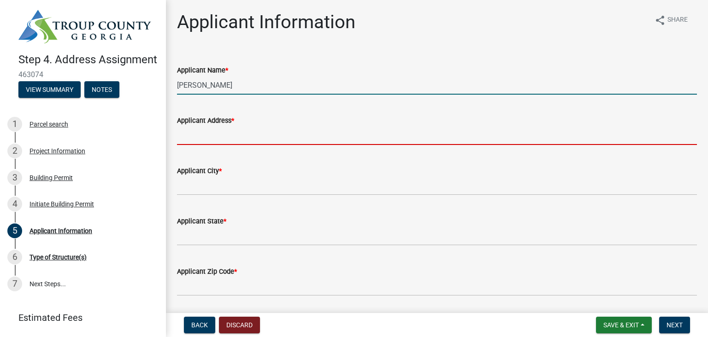
click at [210, 141] on input "Applicant Address *" at bounding box center [437, 135] width 520 height 19
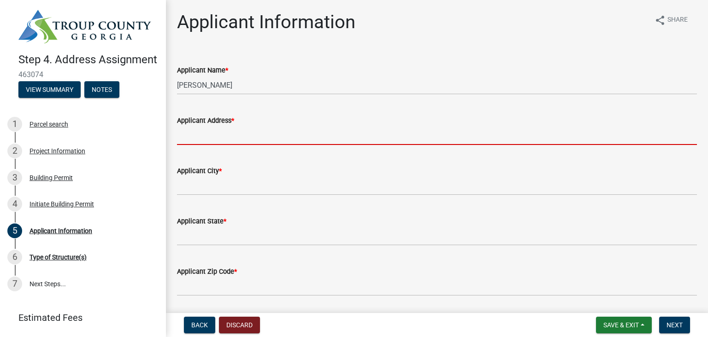
type input "[STREET_ADDRESS]"
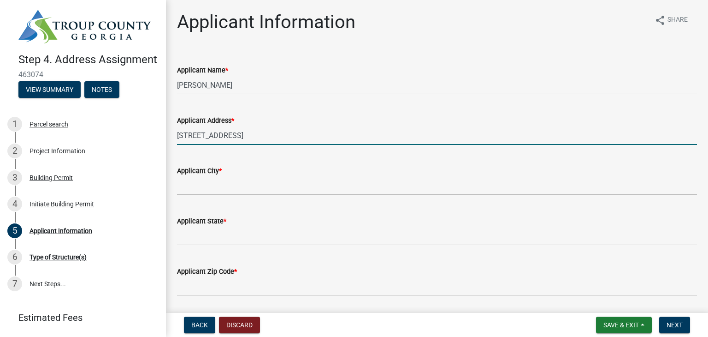
type input "LaGrange"
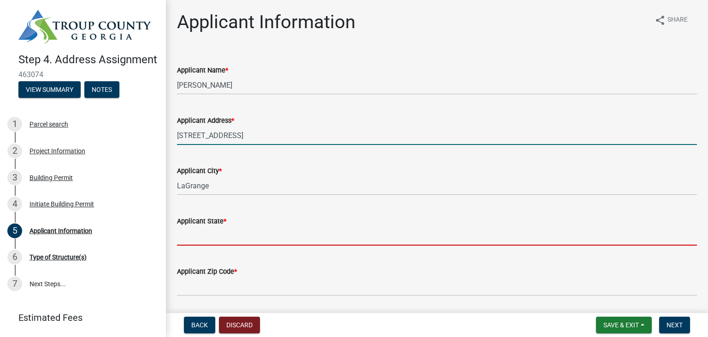
type input "[US_STATE]"
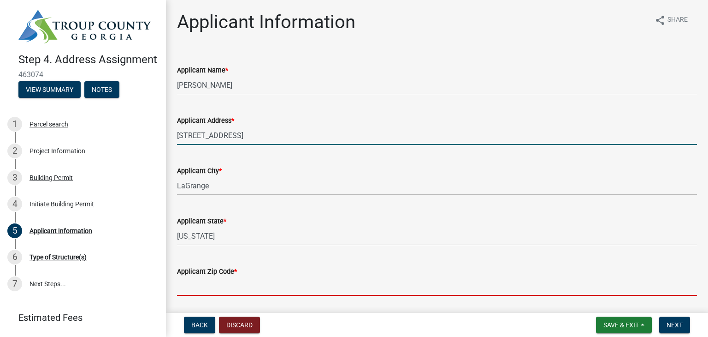
type input "30240"
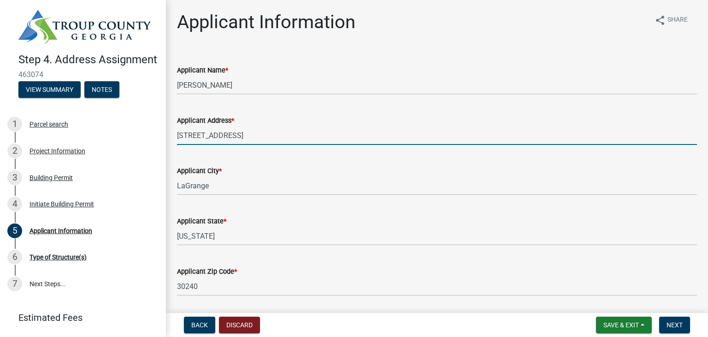
type input "[EMAIL_ADDRESS][DOMAIN_NAME]"
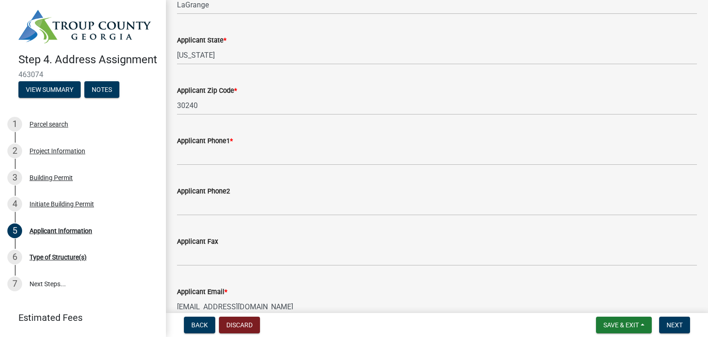
scroll to position [184, 0]
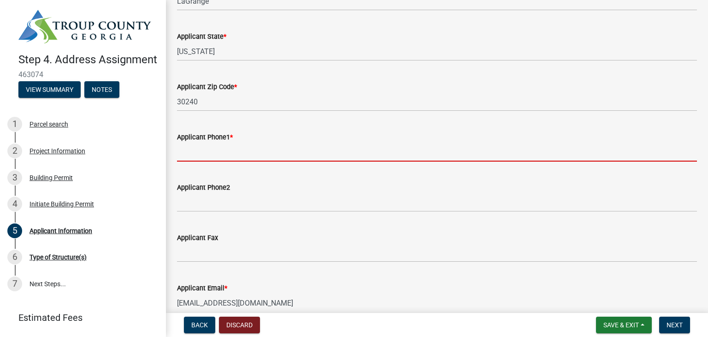
click at [229, 154] on input "Applicant Phone1 *" at bounding box center [437, 152] width 520 height 19
type input "[PHONE_NUMBER]"
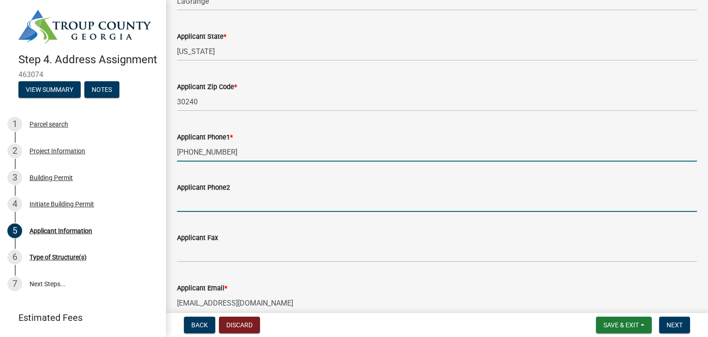
click at [225, 207] on input "Applicant Phone2" at bounding box center [437, 202] width 520 height 19
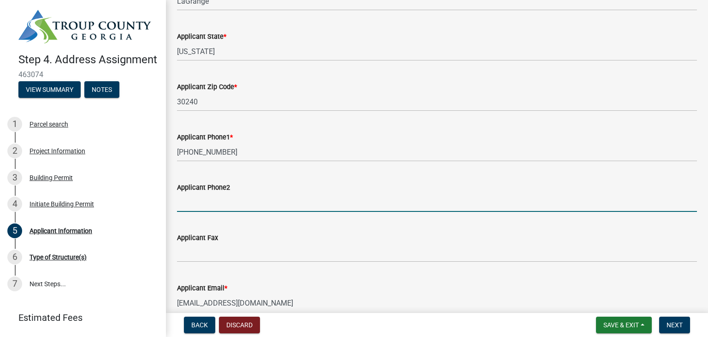
type input "[PHONE_NUMBER]"
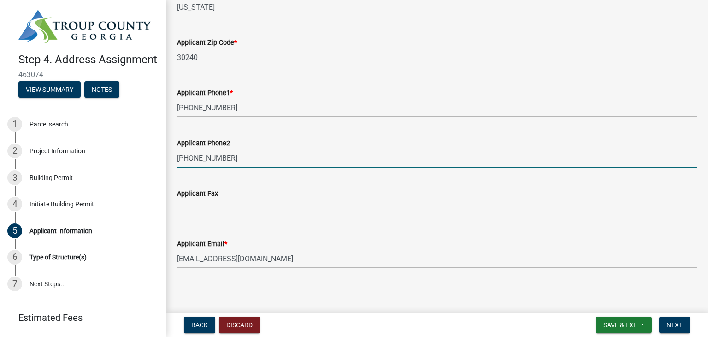
scroll to position [231, 0]
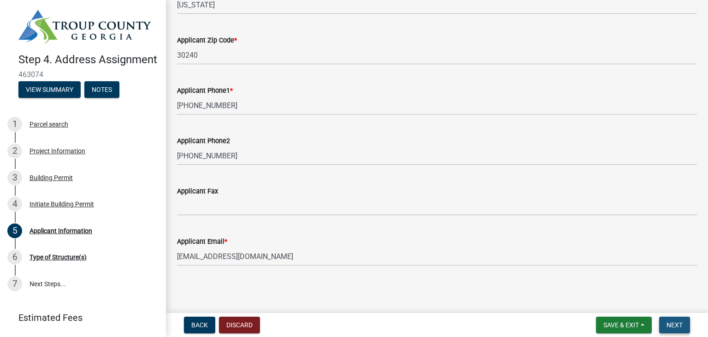
click at [679, 325] on span "Next" at bounding box center [675, 324] width 16 height 7
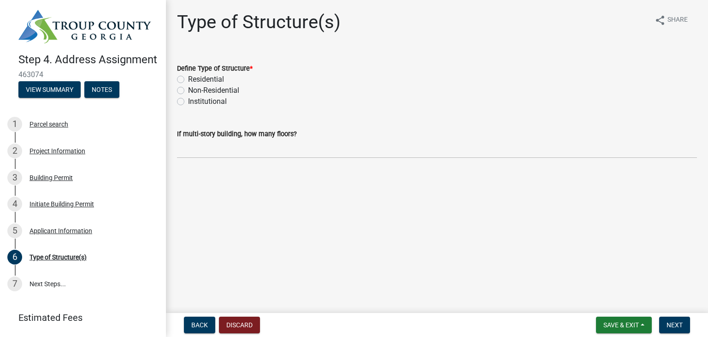
click at [188, 79] on label "Residential" at bounding box center [206, 79] width 36 height 11
click at [188, 79] on input "Residential" at bounding box center [191, 77] width 6 height 6
radio input "true"
click at [672, 327] on span "Next" at bounding box center [675, 324] width 16 height 7
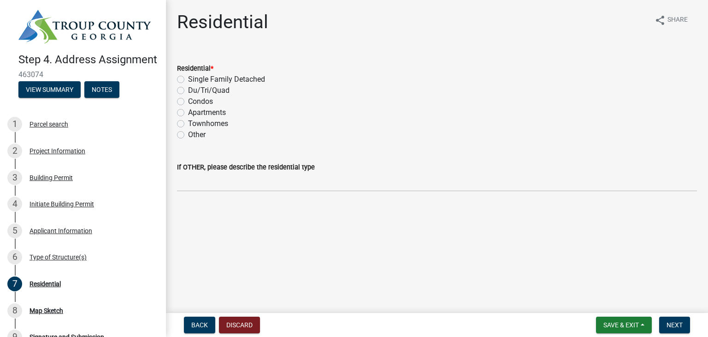
click at [188, 78] on label "Single Family Detached" at bounding box center [226, 79] width 77 height 11
click at [188, 78] on input "Single Family Detached" at bounding box center [191, 77] width 6 height 6
radio input "true"
click at [679, 324] on span "Next" at bounding box center [675, 324] width 16 height 7
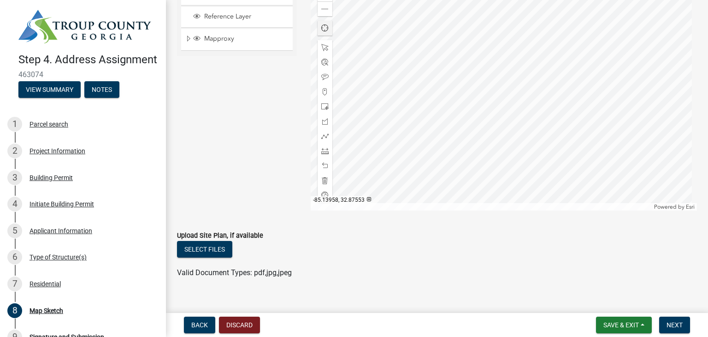
scroll to position [126, 0]
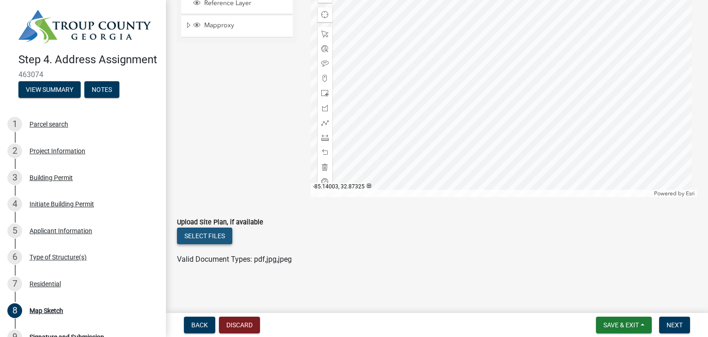
click at [219, 235] on button "Select files" at bounding box center [204, 235] width 55 height 17
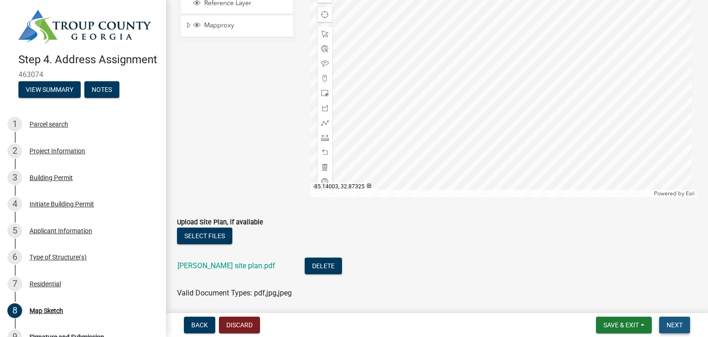
click at [676, 323] on span "Next" at bounding box center [675, 324] width 16 height 7
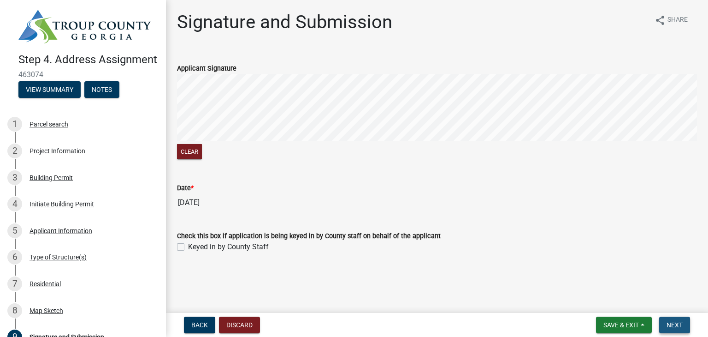
click at [677, 327] on span "Next" at bounding box center [675, 324] width 16 height 7
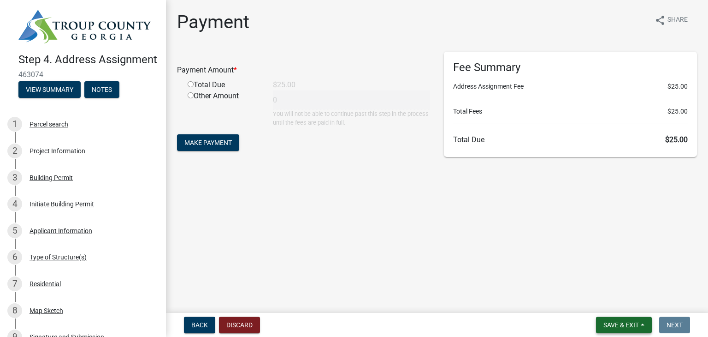
drag, startPoint x: 613, startPoint y: 323, endPoint x: 539, endPoint y: 273, distance: 88.9
click at [543, 274] on wm-app "Step 4. Address Assignment 463074 View Summary Notes 1 Parcel search 2 Project …" at bounding box center [354, 168] width 708 height 337
click at [191, 84] on input "radio" at bounding box center [191, 84] width 6 height 6
radio input "true"
type input "25"
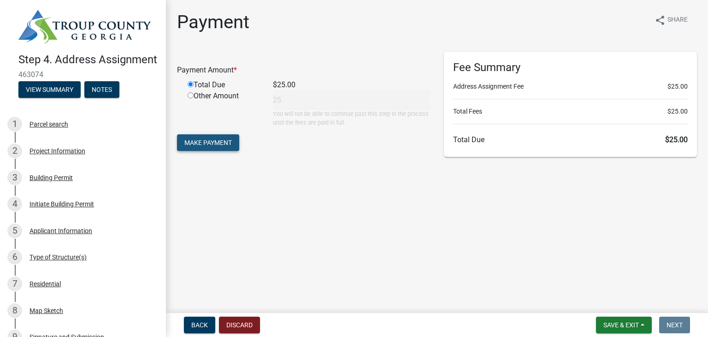
click at [221, 143] on span "Make Payment" at bounding box center [208, 142] width 48 height 7
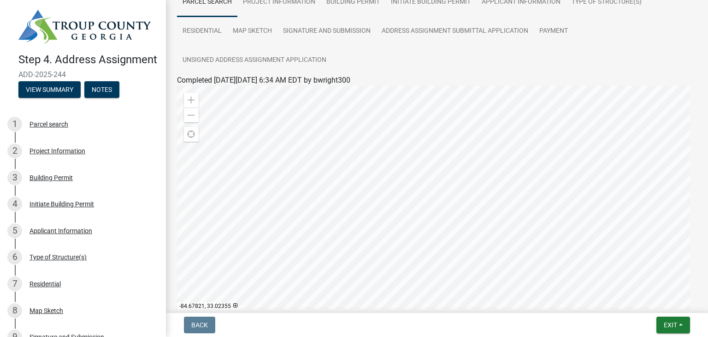
scroll to position [92, 0]
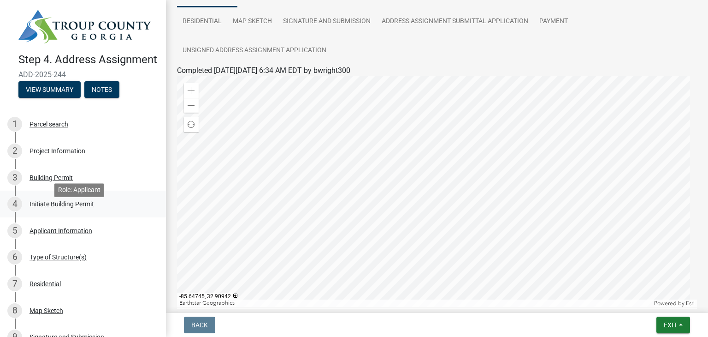
click at [76, 207] on div "Initiate Building Permit" at bounding box center [62, 204] width 65 height 6
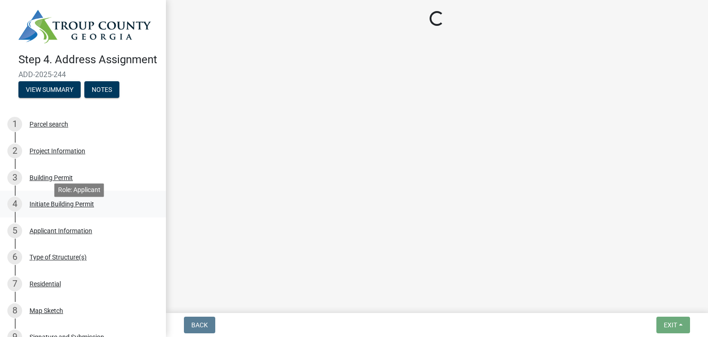
scroll to position [0, 0]
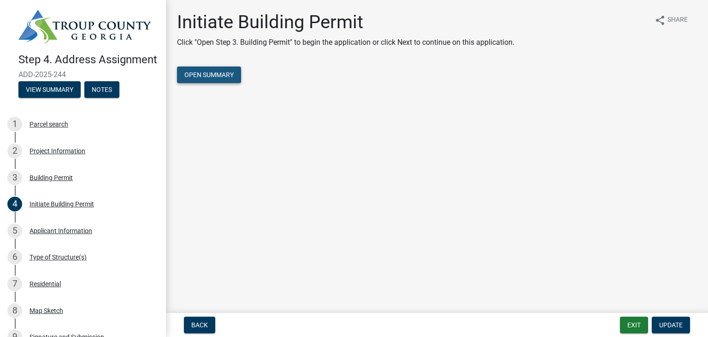
click at [216, 76] on span "Open Summary" at bounding box center [208, 74] width 49 height 7
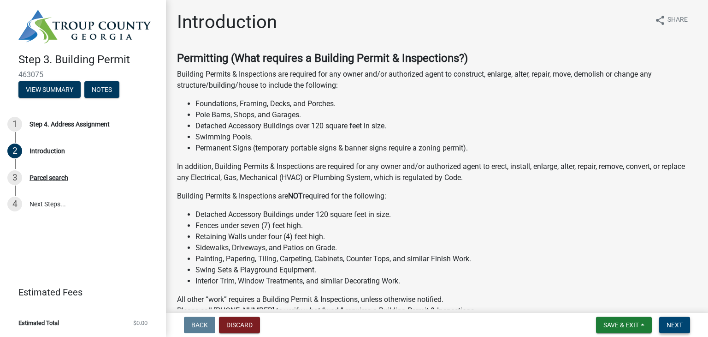
click at [675, 325] on span "Next" at bounding box center [675, 324] width 16 height 7
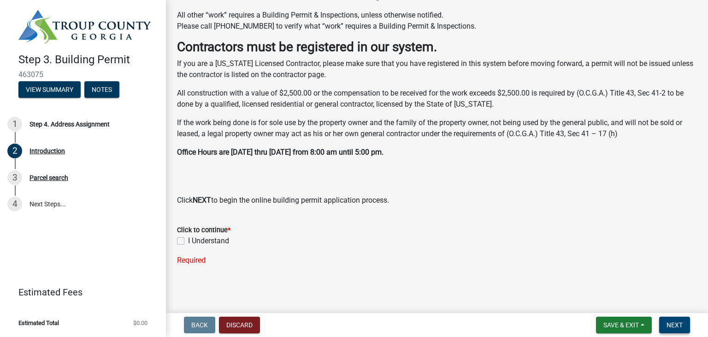
scroll to position [284, 0]
click at [188, 240] on label "I Understand" at bounding box center [208, 240] width 41 height 11
click at [188, 240] on input "I Understand" at bounding box center [191, 238] width 6 height 6
checkbox input "true"
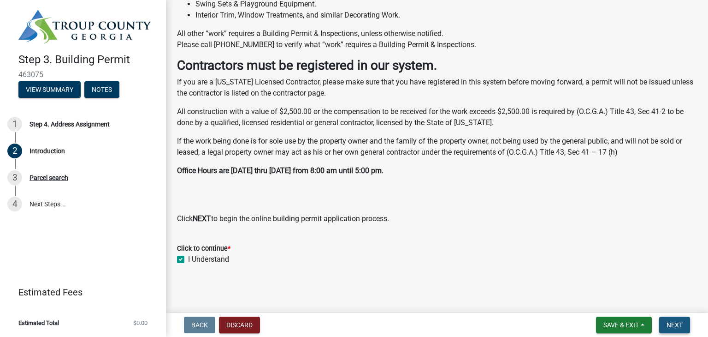
click at [680, 326] on span "Next" at bounding box center [675, 324] width 16 height 7
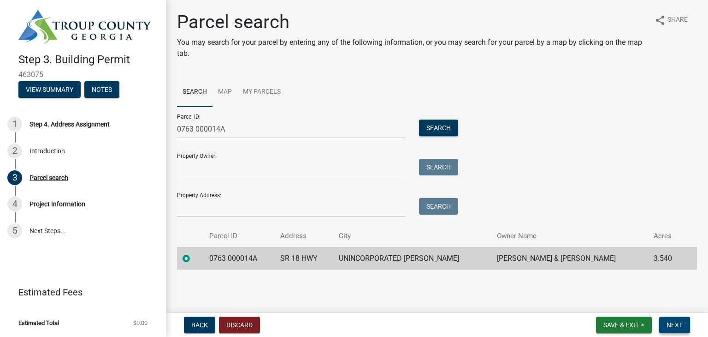
click at [673, 326] on span "Next" at bounding box center [675, 324] width 16 height 7
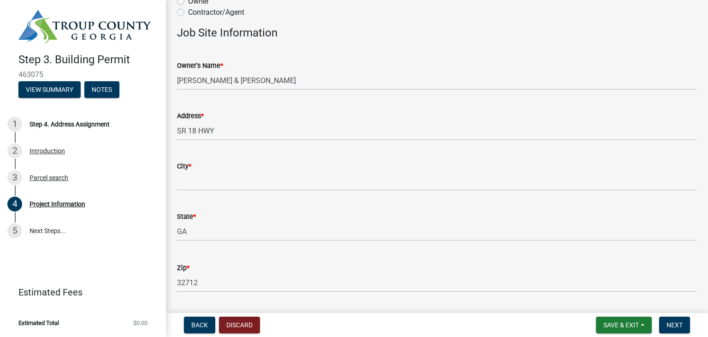
scroll to position [92, 0]
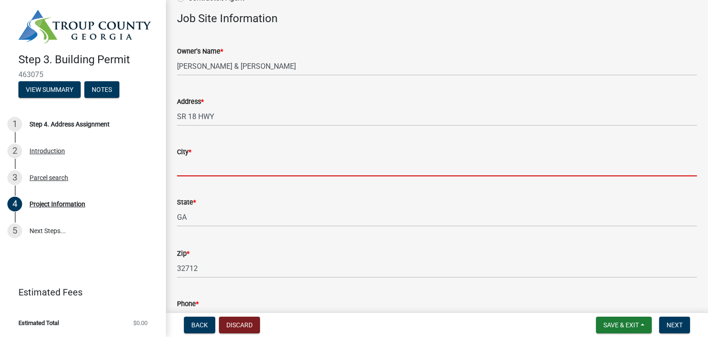
click at [200, 167] on input "City *" at bounding box center [437, 166] width 520 height 19
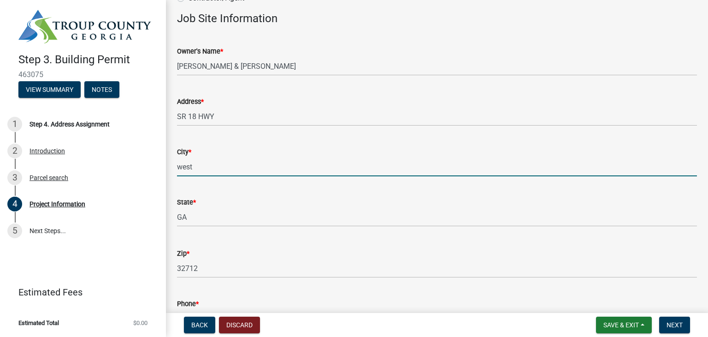
type input "[GEOGRAPHIC_DATA]"
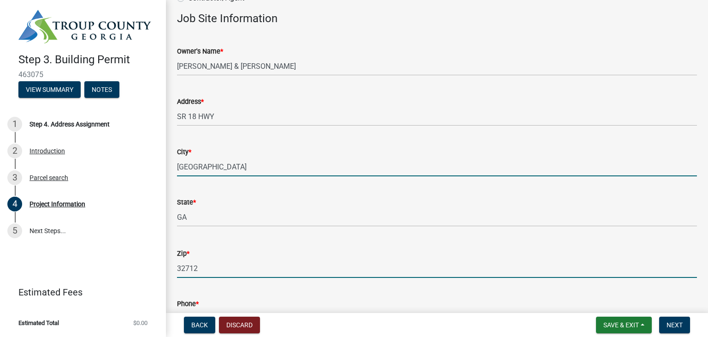
click at [211, 266] on input "32712" at bounding box center [437, 268] width 520 height 19
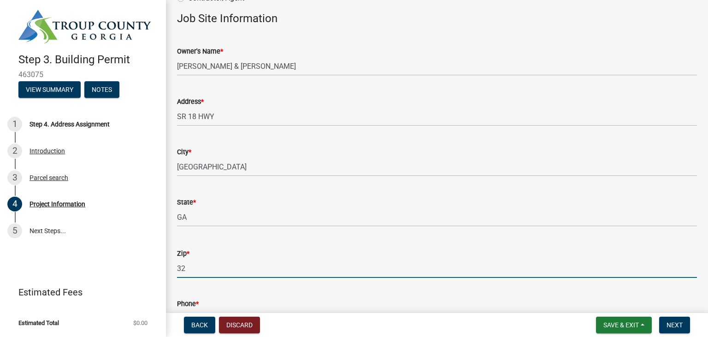
type input "3"
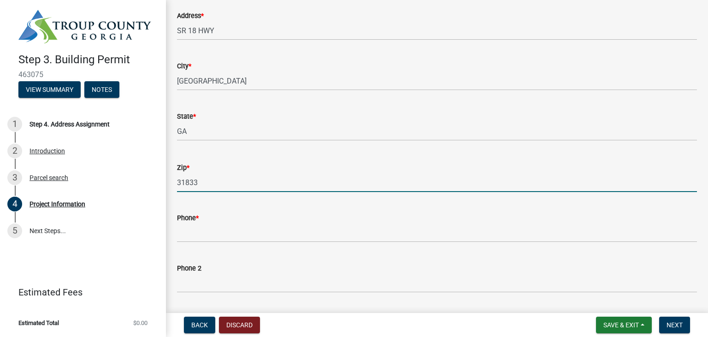
scroll to position [231, 0]
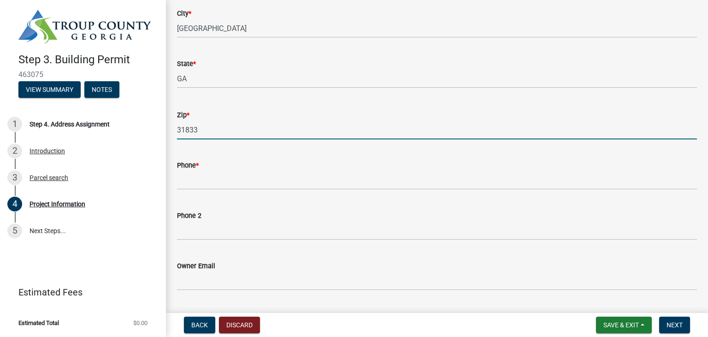
type input "31833"
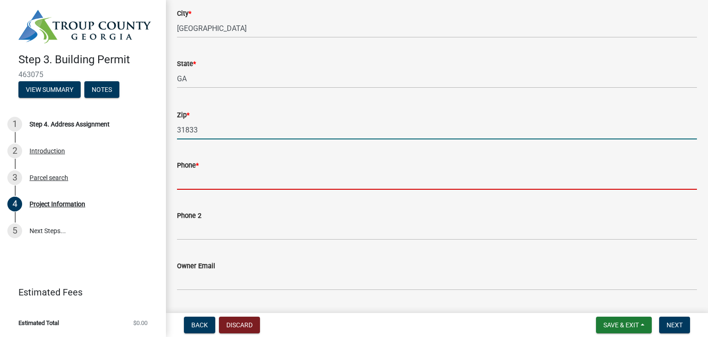
click at [232, 185] on input "Phone *" at bounding box center [437, 180] width 520 height 19
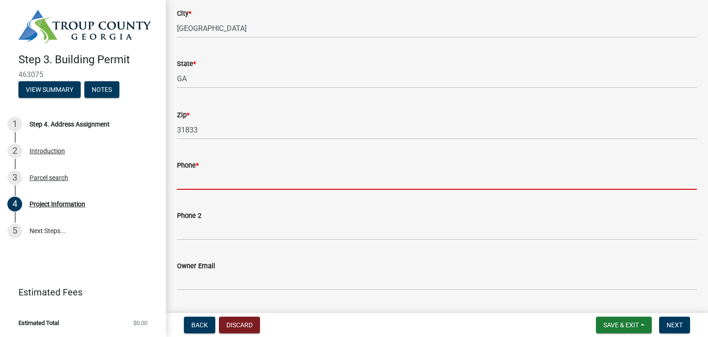
type input "[PHONE_NUMBER]"
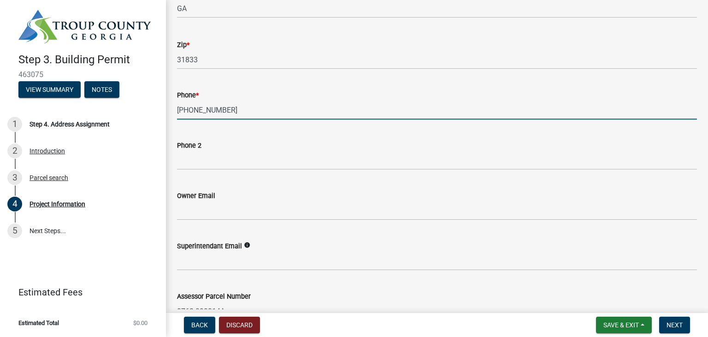
scroll to position [323, 0]
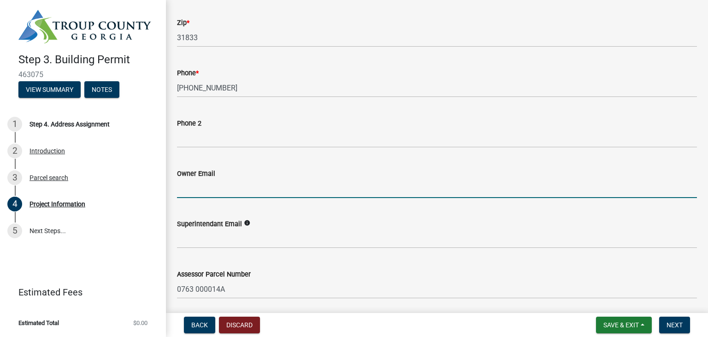
click at [220, 189] on input "Owner Email" at bounding box center [437, 188] width 520 height 19
type input "[EMAIL_ADDRESS][DOMAIN_NAME]"
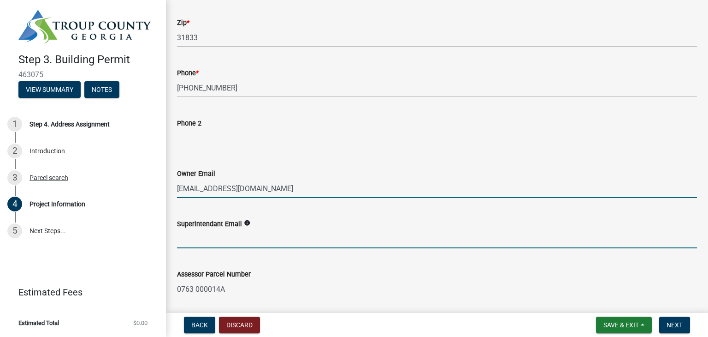
type input "[EMAIL_ADDRESS][DOMAIN_NAME]"
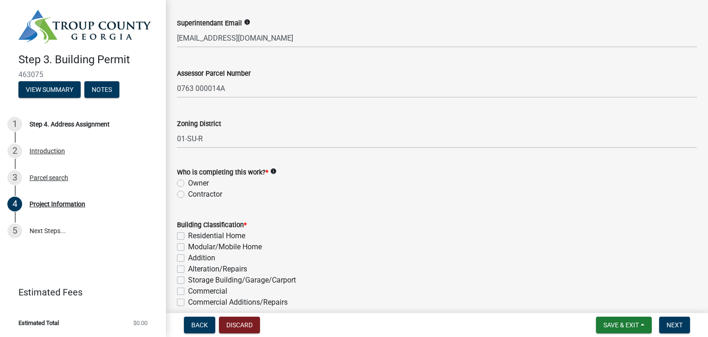
scroll to position [553, 0]
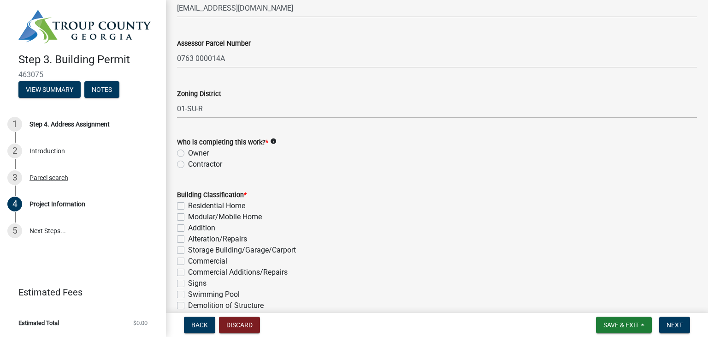
click at [188, 167] on label "Contractor" at bounding box center [205, 164] width 34 height 11
click at [188, 165] on input "Contractor" at bounding box center [191, 162] width 6 height 6
radio input "true"
click at [188, 205] on label "Residential Home" at bounding box center [216, 205] width 57 height 11
click at [188, 205] on input "Residential Home" at bounding box center [191, 203] width 6 height 6
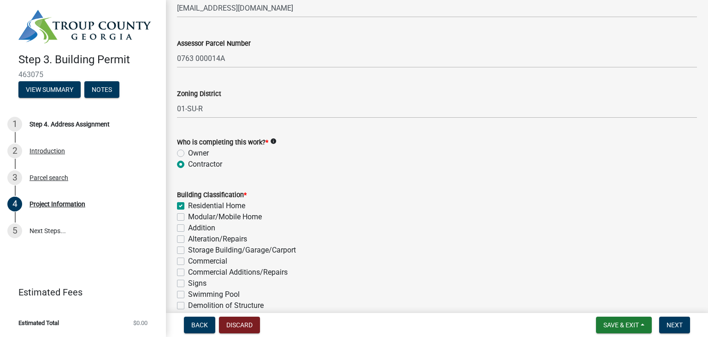
checkbox input "true"
checkbox input "false"
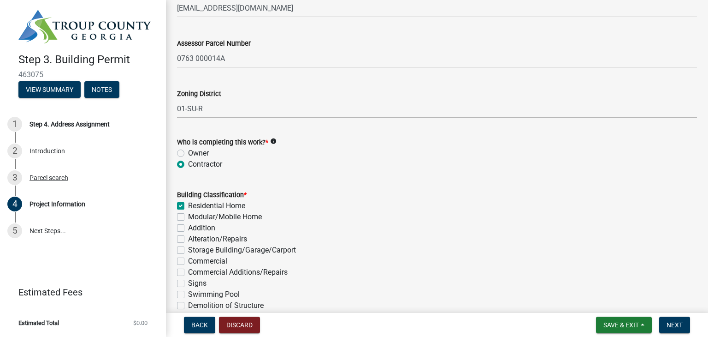
checkbox input "false"
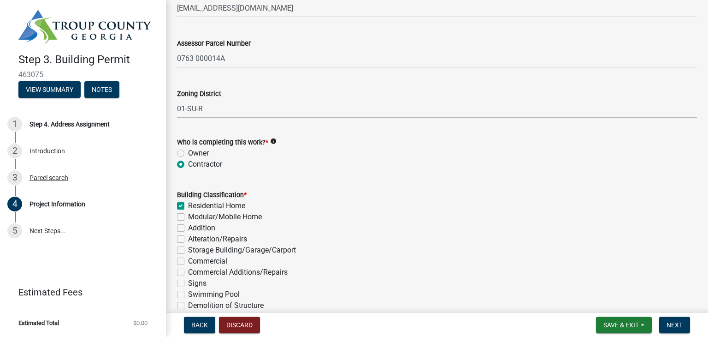
checkbox input "false"
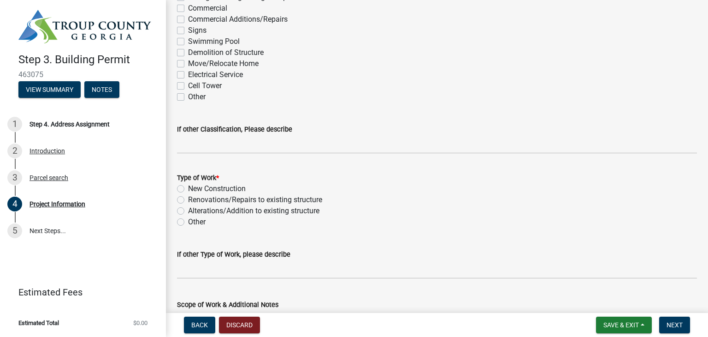
scroll to position [830, 0]
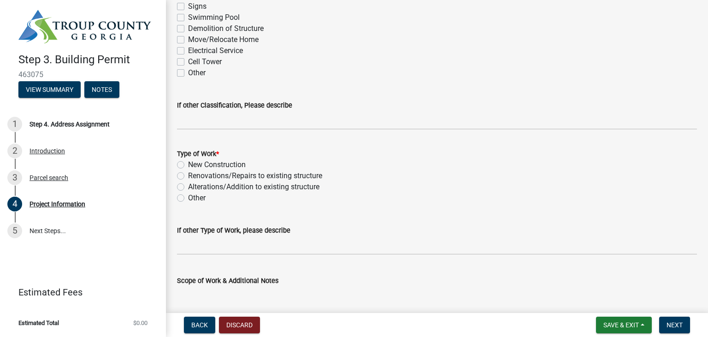
click at [188, 164] on label "New Construction" at bounding box center [217, 164] width 58 height 11
click at [188, 164] on input "New Construction" at bounding box center [191, 162] width 6 height 6
radio input "true"
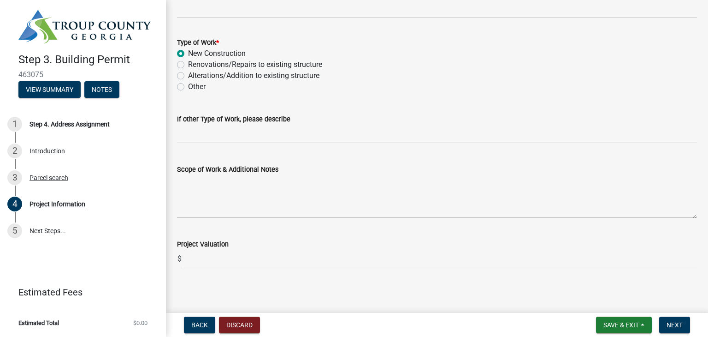
scroll to position [945, 0]
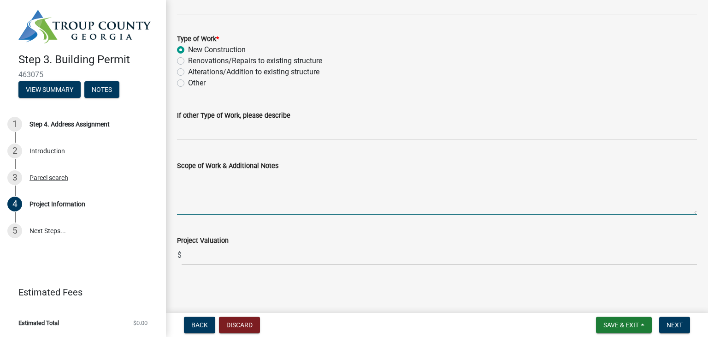
click at [211, 207] on textarea "Scope of Work & Additional Notes" at bounding box center [437, 192] width 520 height 43
type textarea "new home"
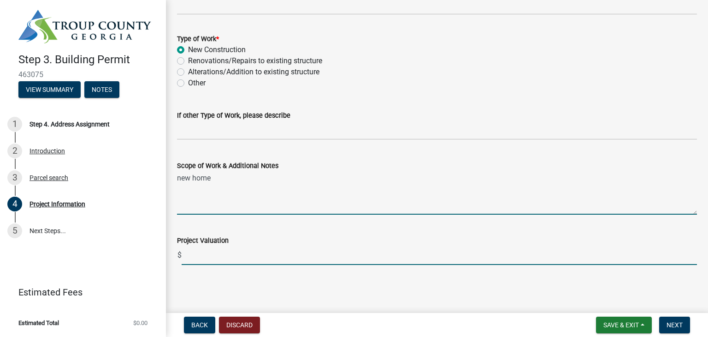
click at [220, 255] on input "text" at bounding box center [440, 255] width 516 height 19
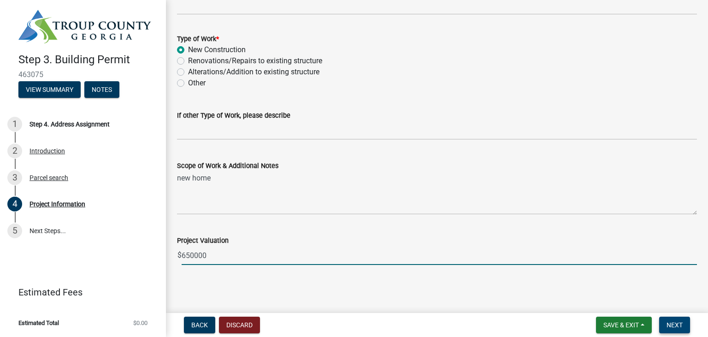
type input "650000"
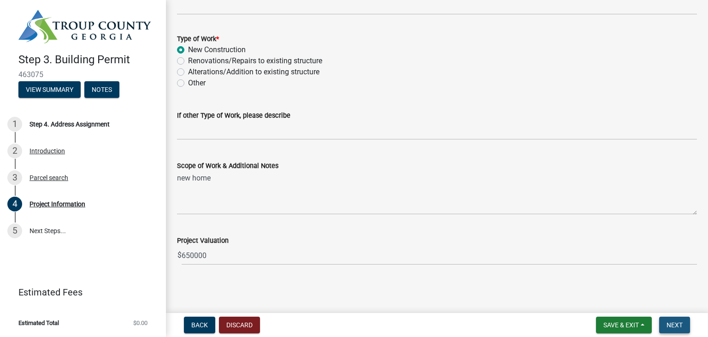
click at [672, 325] on span "Next" at bounding box center [675, 324] width 16 height 7
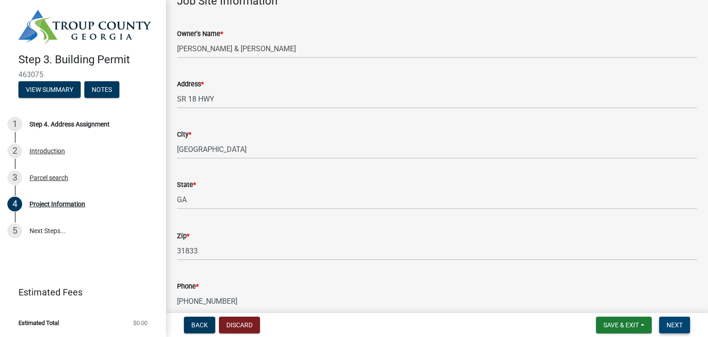
scroll to position [0, 0]
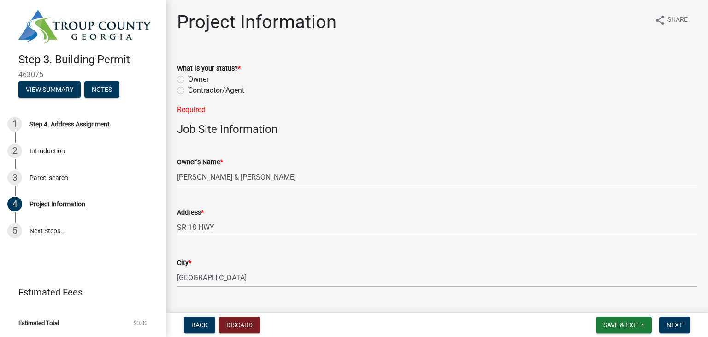
click at [188, 91] on label "Contractor/Agent" at bounding box center [216, 90] width 56 height 11
click at [188, 91] on input "Contractor/Agent" at bounding box center [191, 88] width 6 height 6
radio input "true"
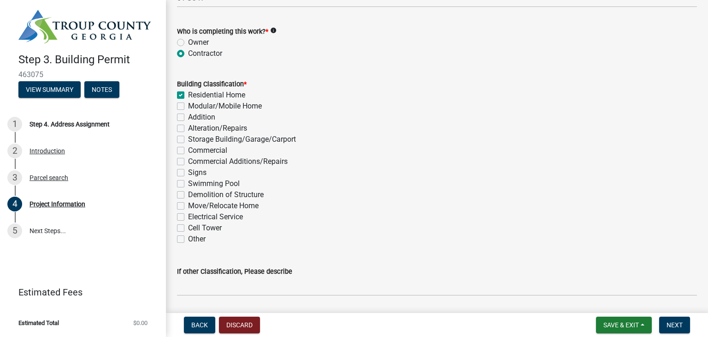
scroll to position [692, 0]
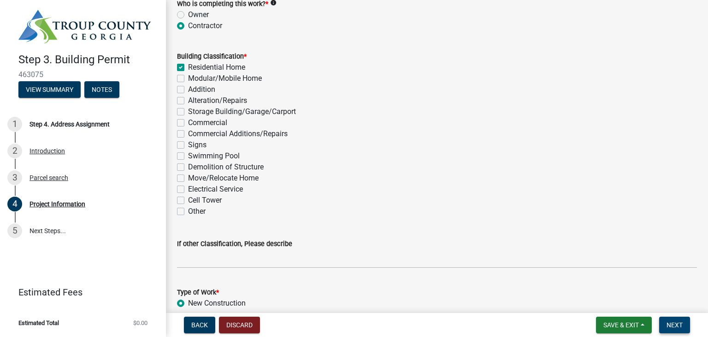
click at [677, 323] on span "Next" at bounding box center [675, 324] width 16 height 7
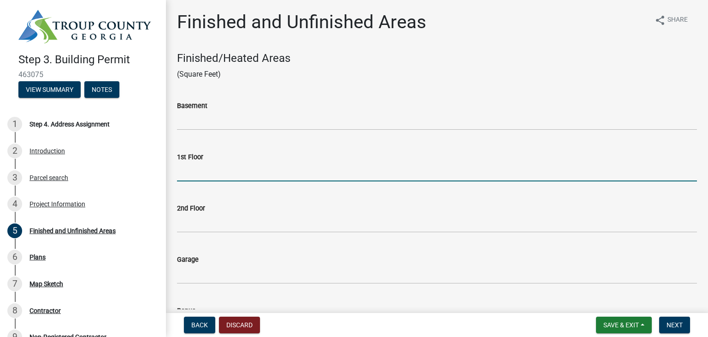
click at [213, 173] on input "text" at bounding box center [437, 171] width 520 height 19
click at [216, 173] on input "text" at bounding box center [437, 171] width 520 height 19
type input "3312"
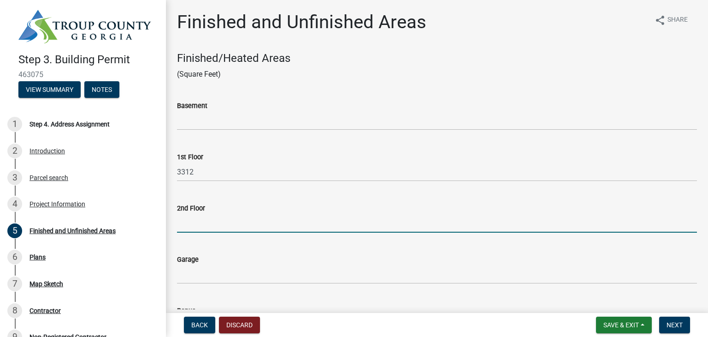
click at [204, 225] on input "text" at bounding box center [437, 223] width 520 height 19
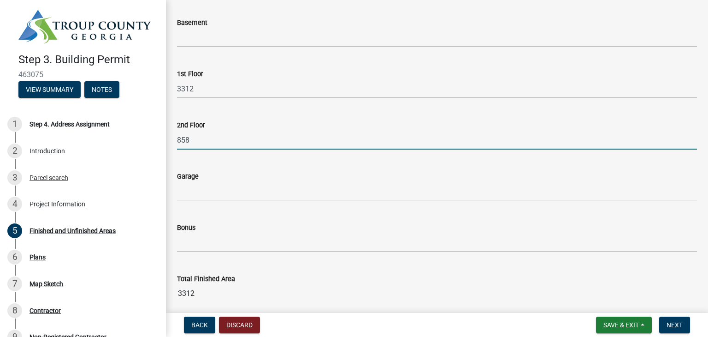
scroll to position [92, 0]
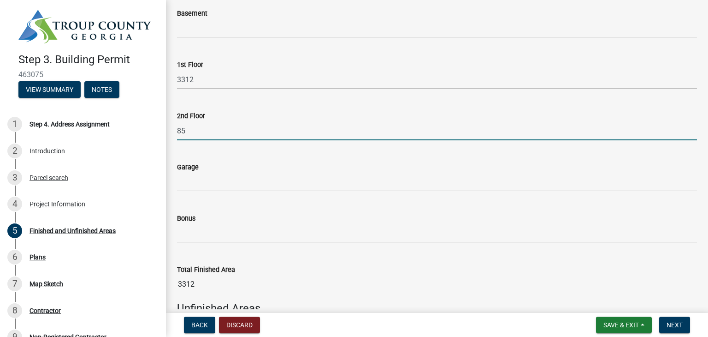
type input "8"
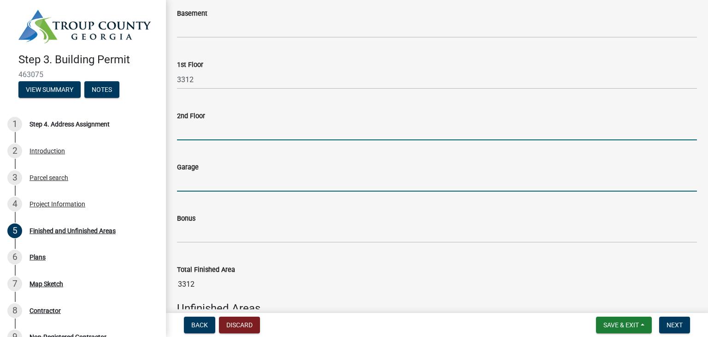
click at [190, 182] on input "text" at bounding box center [437, 182] width 520 height 19
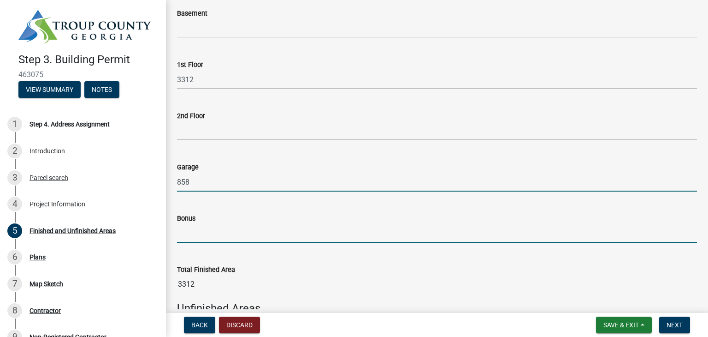
click at [199, 235] on input "text" at bounding box center [437, 233] width 520 height 19
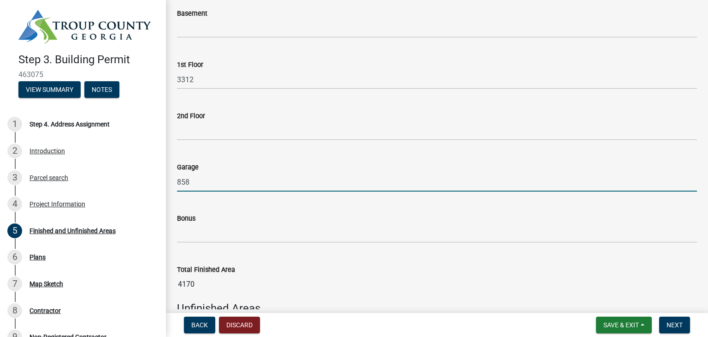
click at [195, 180] on input "858" at bounding box center [437, 182] width 520 height 19
type input "8"
type input "904"
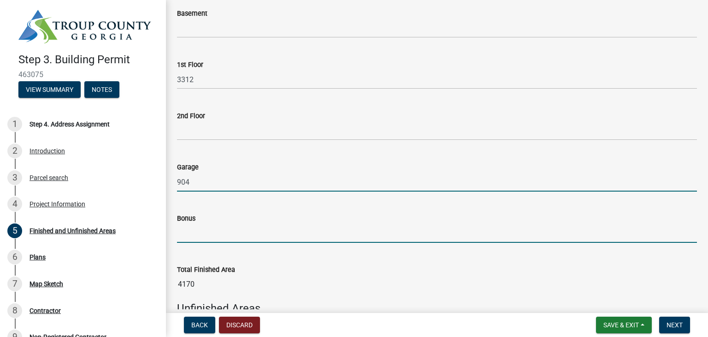
click at [199, 233] on input "text" at bounding box center [437, 233] width 520 height 19
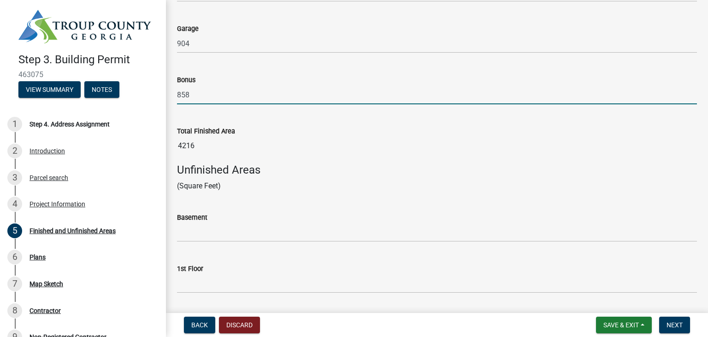
scroll to position [277, 0]
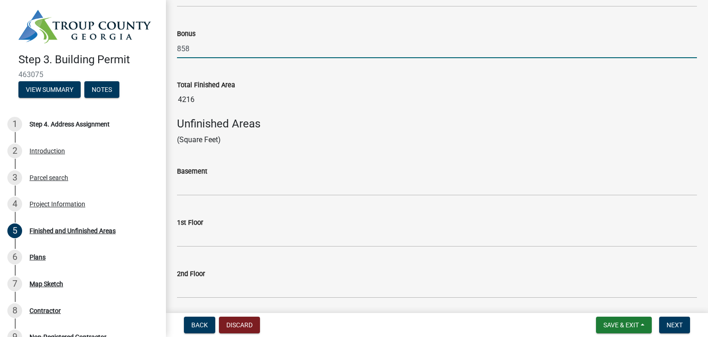
type input "858"
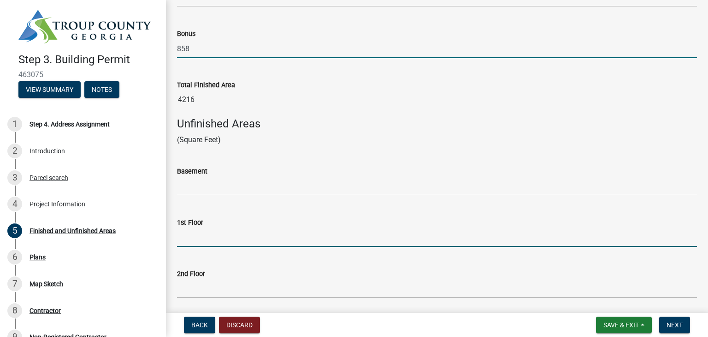
click at [204, 240] on wm-data-entity-input-list "Finished/Heated Areas (Square Feet) Basement 1st Floor 3312 2nd Floor Garage 90…" at bounding box center [437, 117] width 520 height 684
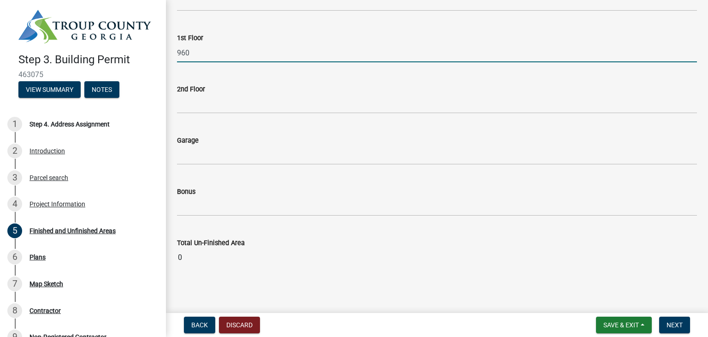
scroll to position [463, 0]
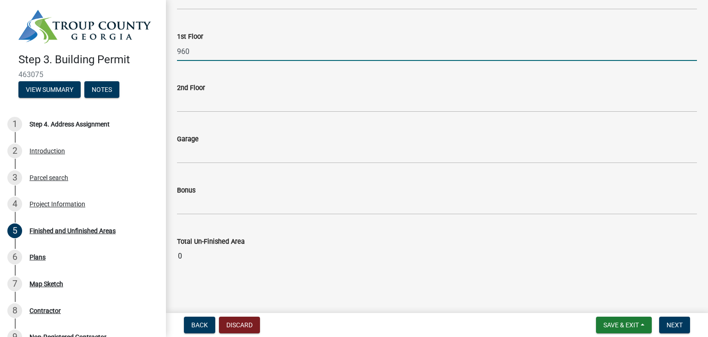
type input "960"
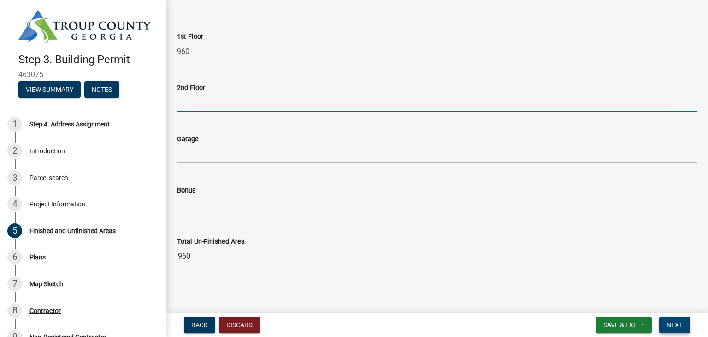
click at [674, 327] on span "Next" at bounding box center [675, 324] width 16 height 7
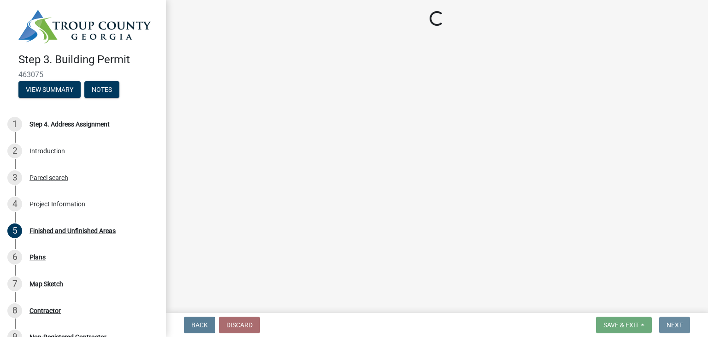
scroll to position [0, 0]
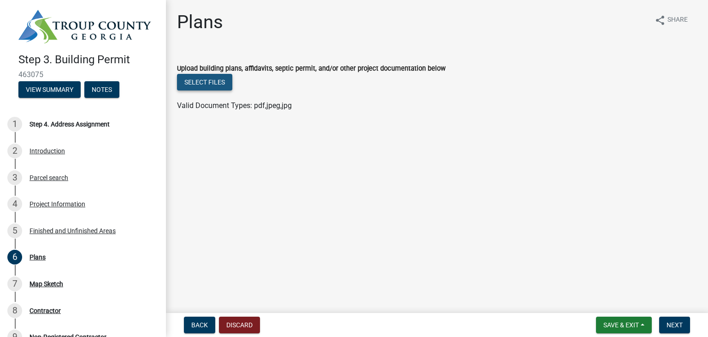
click at [218, 80] on button "Select files" at bounding box center [204, 82] width 55 height 17
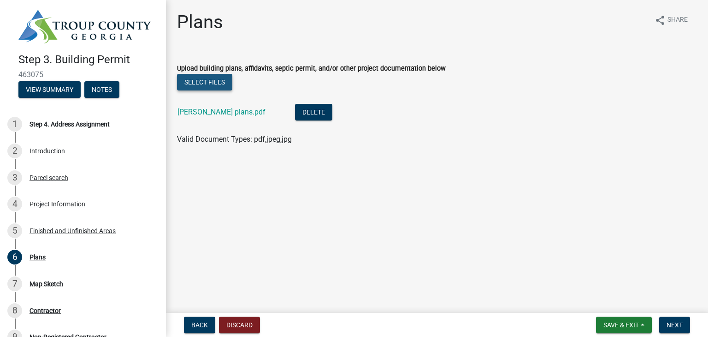
click at [208, 83] on button "Select files" at bounding box center [204, 82] width 55 height 17
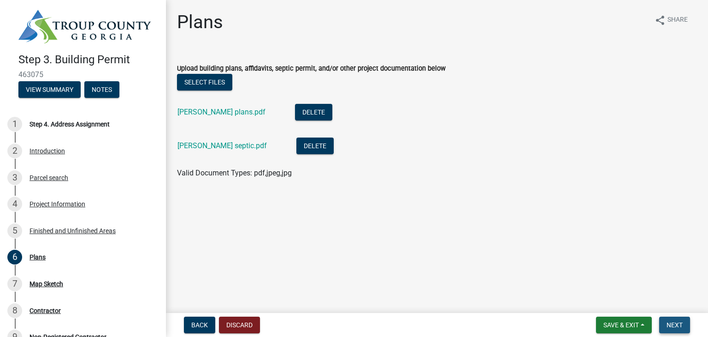
click at [672, 327] on span "Next" at bounding box center [675, 324] width 16 height 7
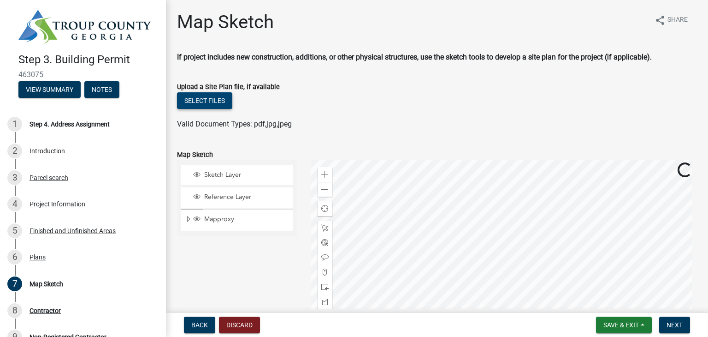
click at [206, 102] on button "Select files" at bounding box center [204, 100] width 55 height 17
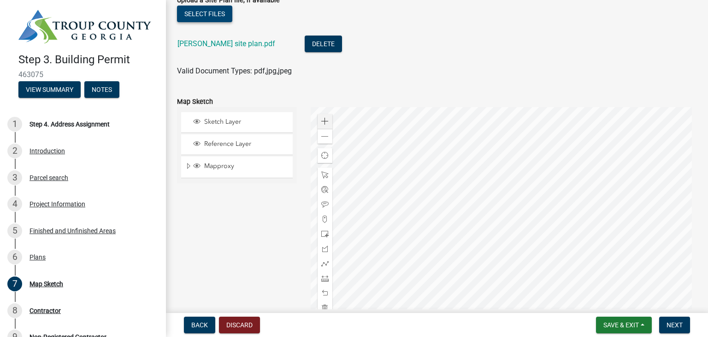
scroll to position [92, 0]
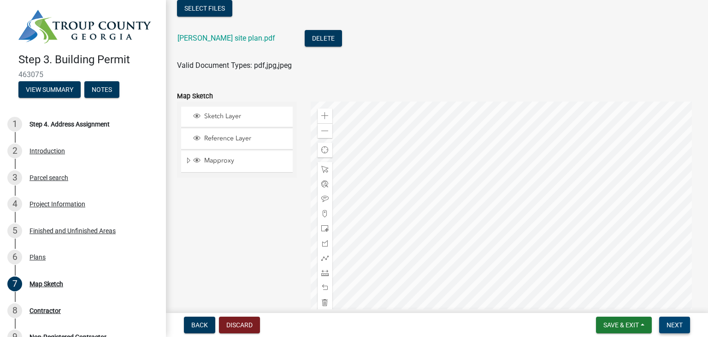
click at [680, 327] on span "Next" at bounding box center [675, 324] width 16 height 7
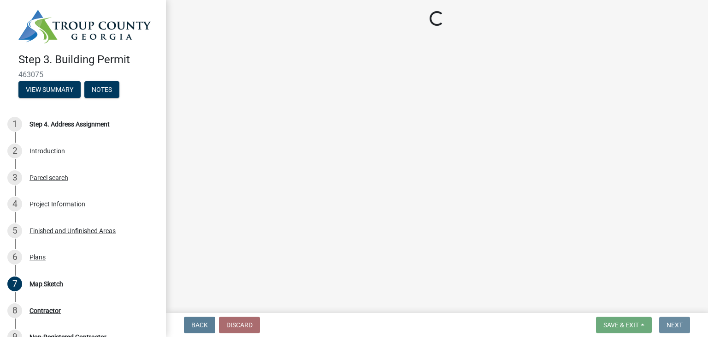
scroll to position [0, 0]
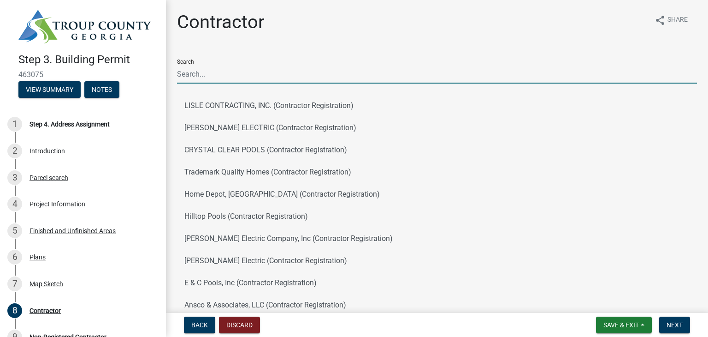
click at [230, 77] on input "Search" at bounding box center [437, 74] width 520 height 19
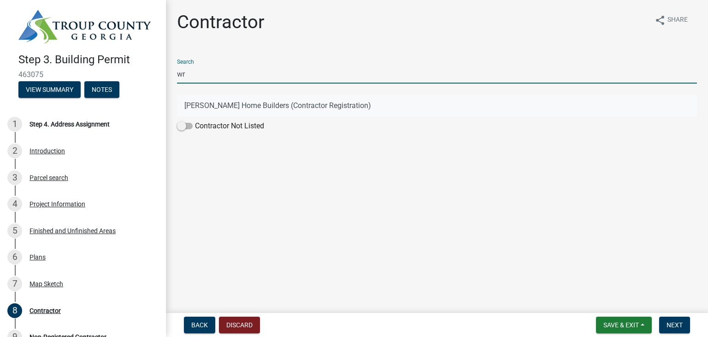
type input "wr"
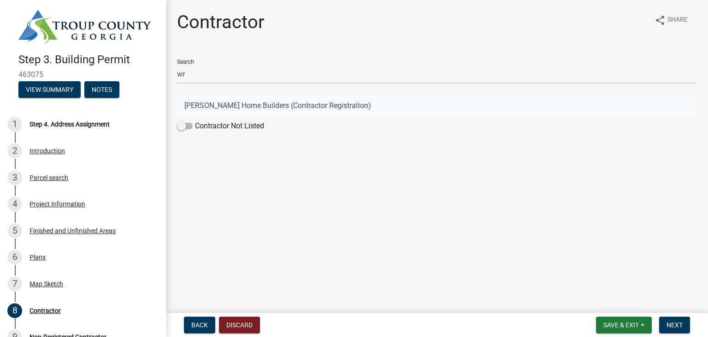
click at [201, 102] on button "[PERSON_NAME] Home Builders (Contractor Registration)" at bounding box center [437, 106] width 520 height 22
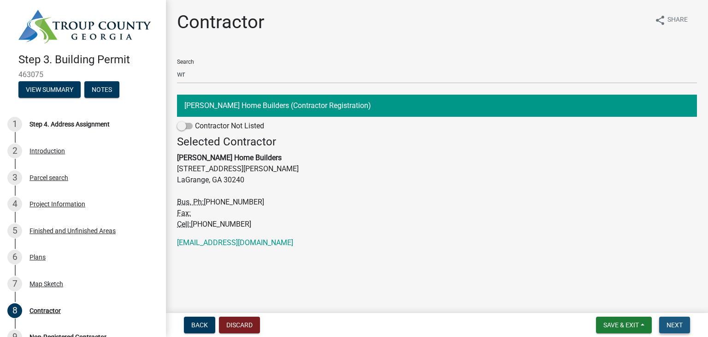
click at [679, 327] on span "Next" at bounding box center [675, 324] width 16 height 7
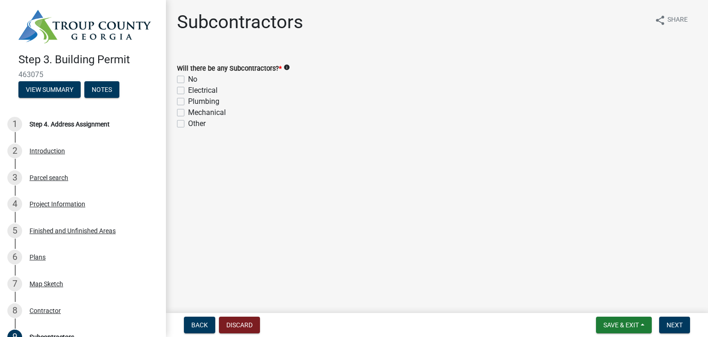
click at [188, 89] on label "Electrical" at bounding box center [203, 90] width 30 height 11
click at [188, 89] on input "Electrical" at bounding box center [191, 88] width 6 height 6
checkbox input "true"
checkbox input "false"
checkbox input "true"
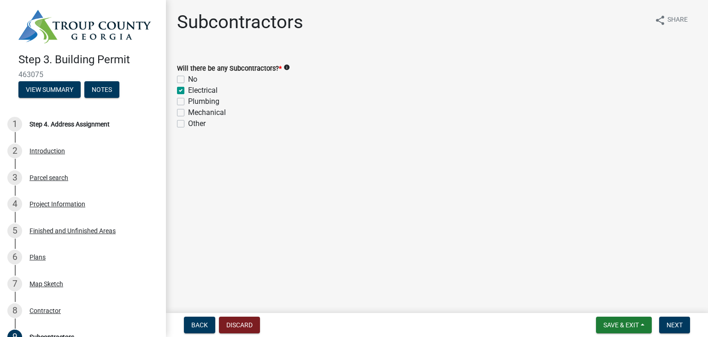
checkbox input "false"
click at [188, 100] on label "Plumbing" at bounding box center [203, 101] width 31 height 11
click at [188, 100] on input "Plumbing" at bounding box center [191, 99] width 6 height 6
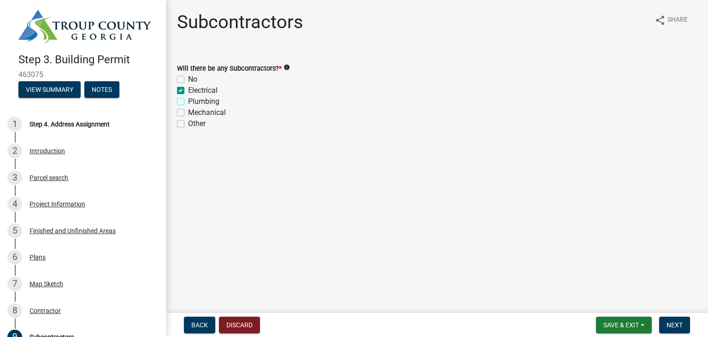
checkbox input "true"
checkbox input "false"
checkbox input "true"
checkbox input "false"
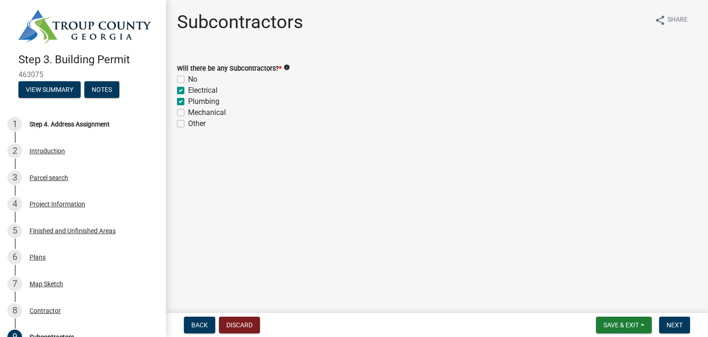
checkbox input "false"
click at [188, 114] on label "Mechanical" at bounding box center [207, 112] width 38 height 11
click at [188, 113] on input "Mechanical" at bounding box center [191, 110] width 6 height 6
checkbox input "true"
checkbox input "false"
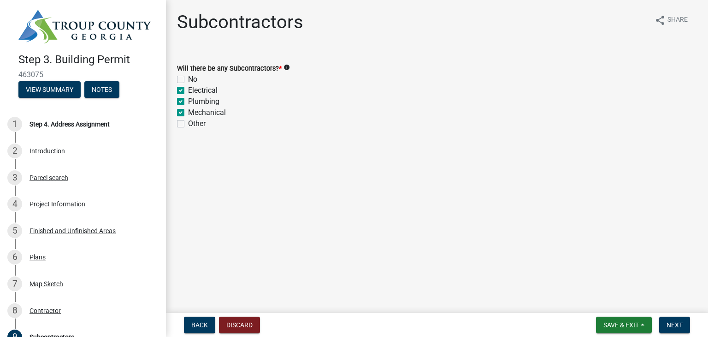
checkbox input "true"
checkbox input "false"
click at [672, 325] on span "Next" at bounding box center [675, 324] width 16 height 7
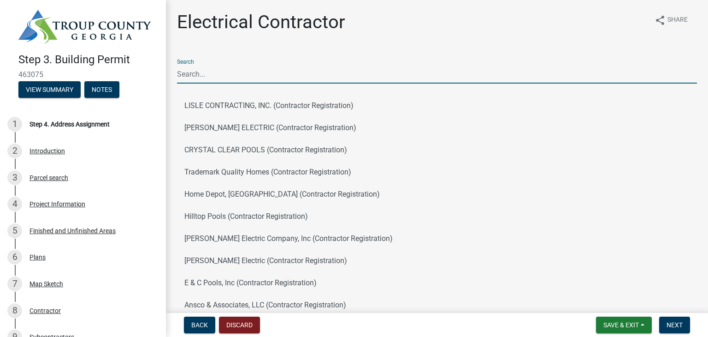
click at [243, 77] on input "Search" at bounding box center [437, 74] width 520 height 19
type input "[PERSON_NAME]"
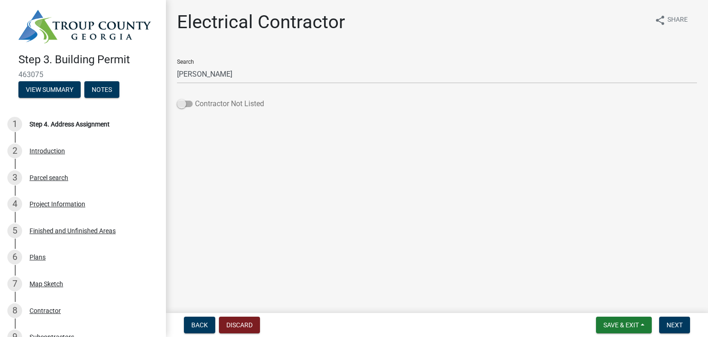
click at [190, 105] on span at bounding box center [185, 104] width 16 height 6
click at [195, 98] on input "Contractor Not Listed" at bounding box center [195, 98] width 0 height 0
click at [672, 327] on span "Next" at bounding box center [675, 324] width 16 height 7
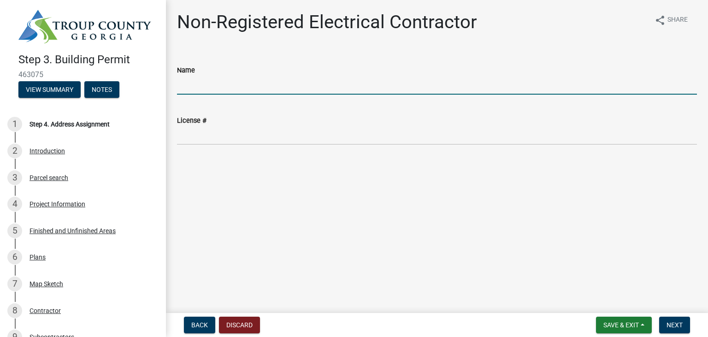
click at [232, 83] on input "Name" at bounding box center [437, 85] width 520 height 19
type input "[PERSON_NAME]"
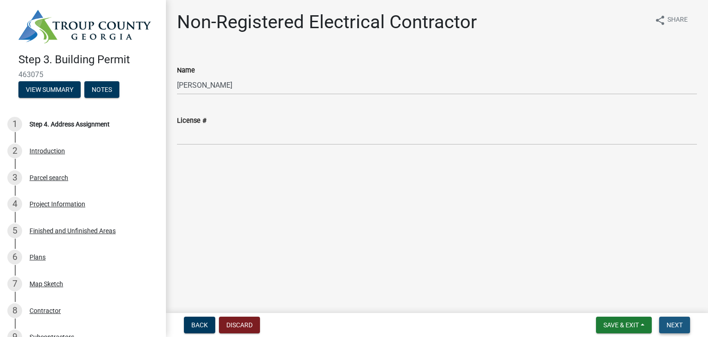
click at [676, 326] on span "Next" at bounding box center [675, 324] width 16 height 7
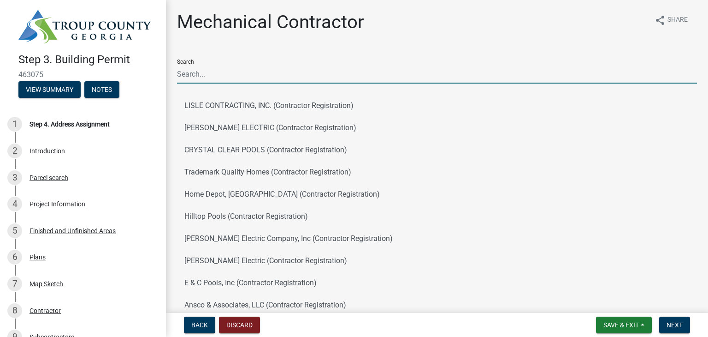
click at [252, 79] on input "Search" at bounding box center [437, 74] width 520 height 19
type input "MC's Hvac"
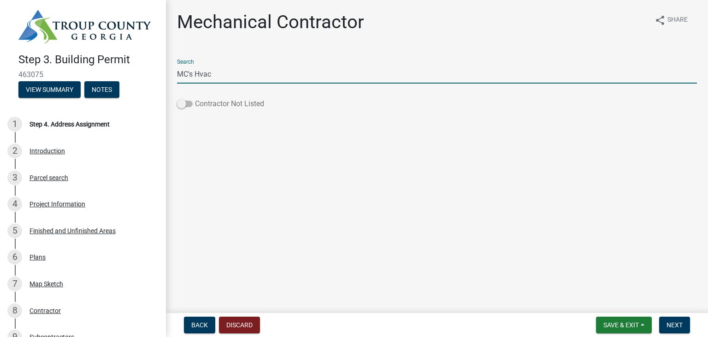
click at [192, 103] on span at bounding box center [185, 104] width 16 height 6
click at [195, 98] on input "Contractor Not Listed" at bounding box center [195, 98] width 0 height 0
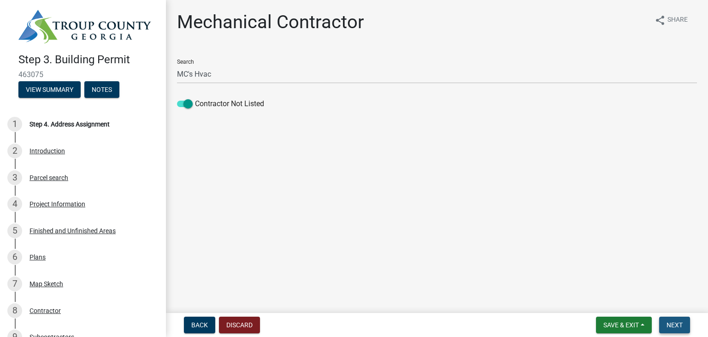
click at [672, 327] on span "Next" at bounding box center [675, 324] width 16 height 7
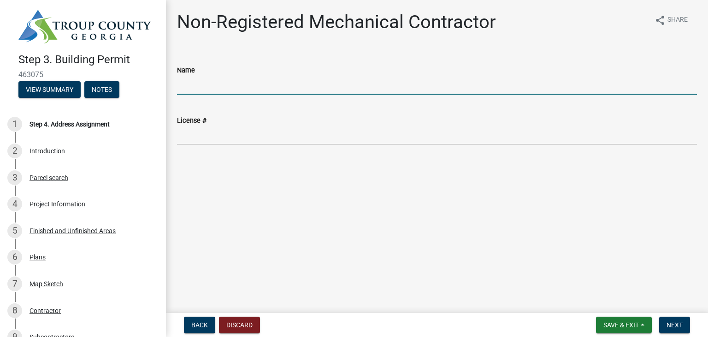
click at [208, 89] on input "Name" at bounding box center [437, 85] width 520 height 19
type input "MC's hvac"
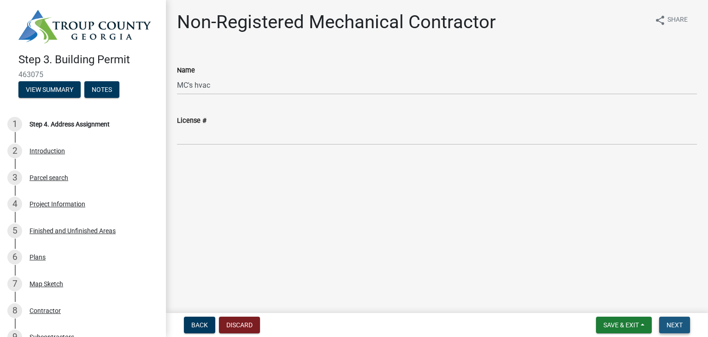
click at [677, 325] on span "Next" at bounding box center [675, 324] width 16 height 7
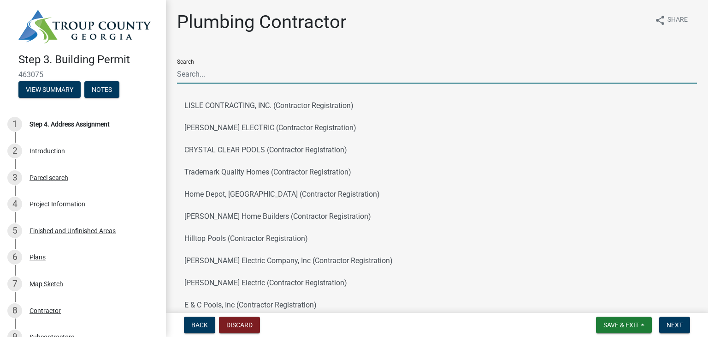
click at [258, 77] on input "Search" at bounding box center [437, 74] width 520 height 19
type input "[PERSON_NAME] plumbing"
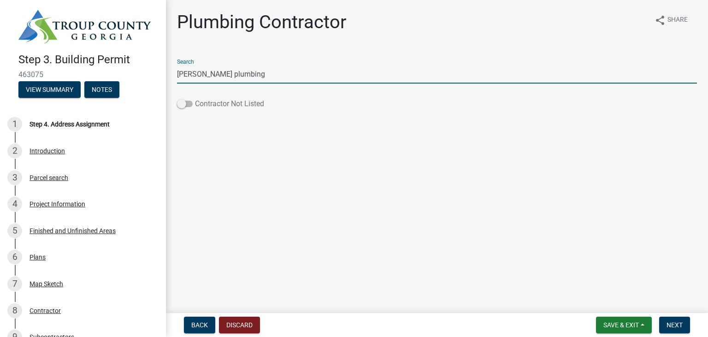
click at [190, 103] on span at bounding box center [185, 104] width 16 height 6
click at [195, 98] on input "Contractor Not Listed" at bounding box center [195, 98] width 0 height 0
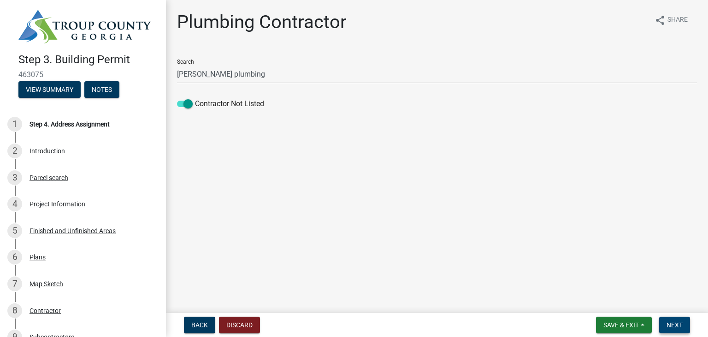
click at [668, 326] on span "Next" at bounding box center [675, 324] width 16 height 7
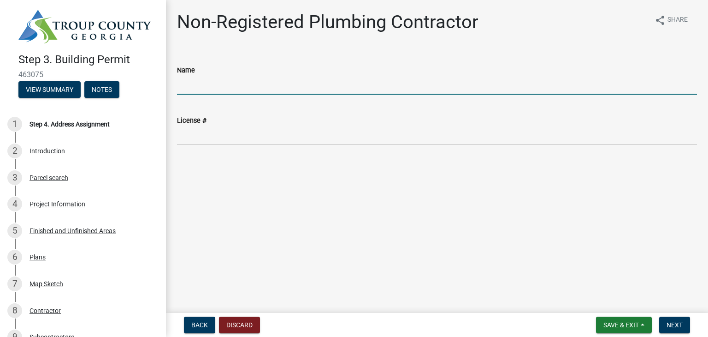
click at [250, 78] on input "Name" at bounding box center [437, 85] width 520 height 19
type input "[PERSON_NAME]"
click at [674, 328] on span "Next" at bounding box center [675, 324] width 16 height 7
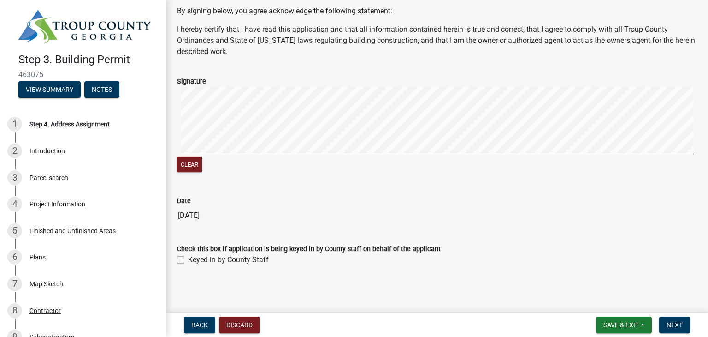
scroll to position [47, 0]
click at [674, 323] on span "Next" at bounding box center [675, 324] width 16 height 7
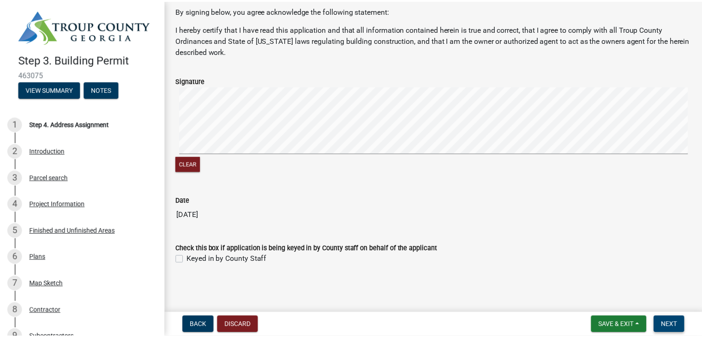
scroll to position [0, 0]
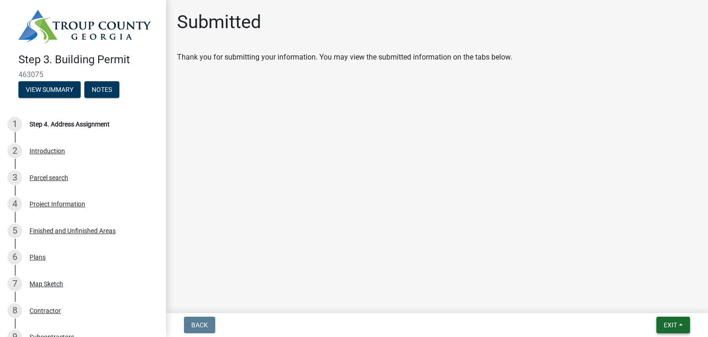
click at [672, 323] on span "Exit" at bounding box center [670, 324] width 13 height 7
click at [650, 301] on button "Save & Exit" at bounding box center [654, 301] width 74 height 22
